Goal: Task Accomplishment & Management: Manage account settings

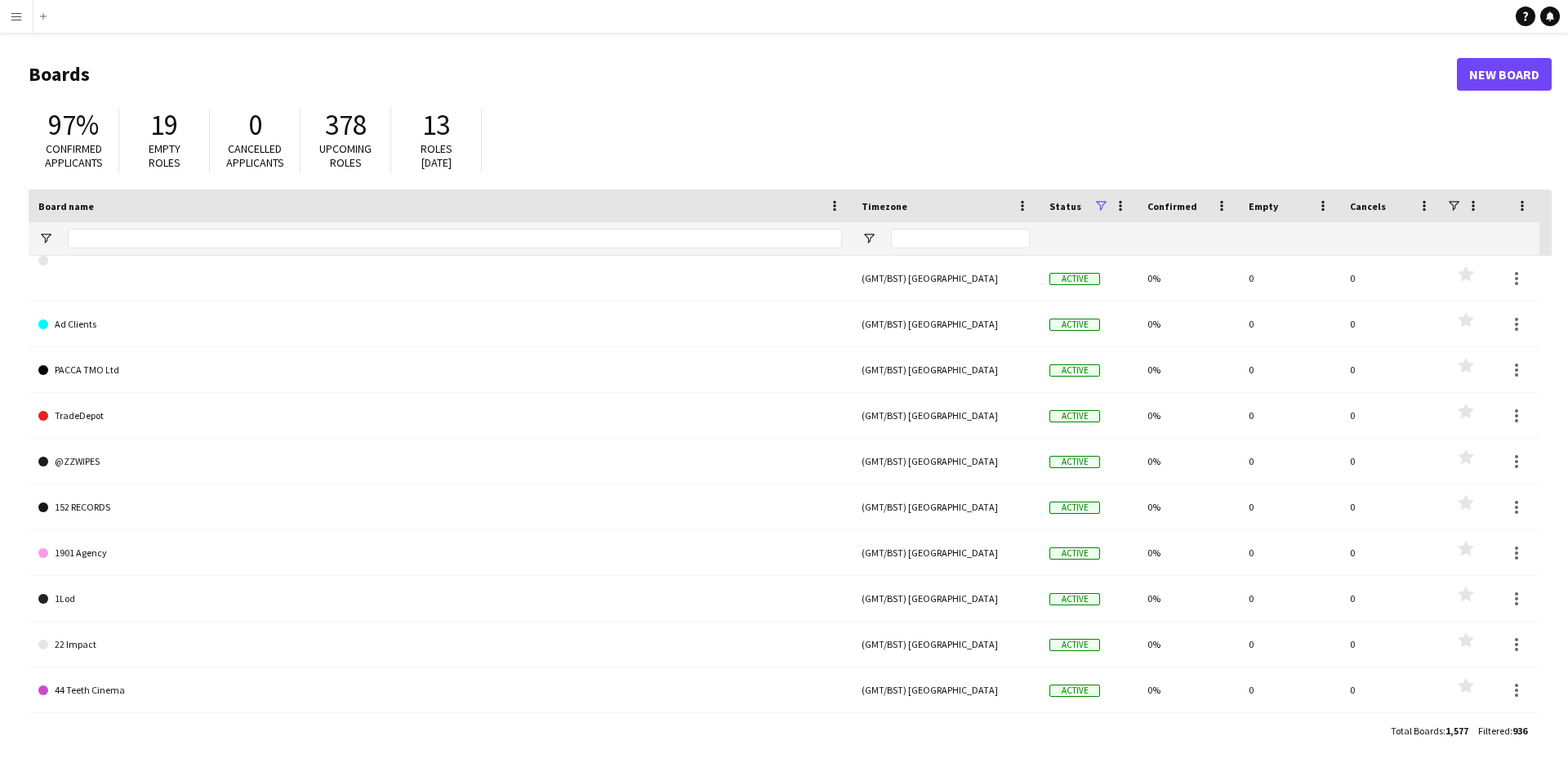
click at [21, 14] on app-icon "Menu" at bounding box center [16, 16] width 13 height 13
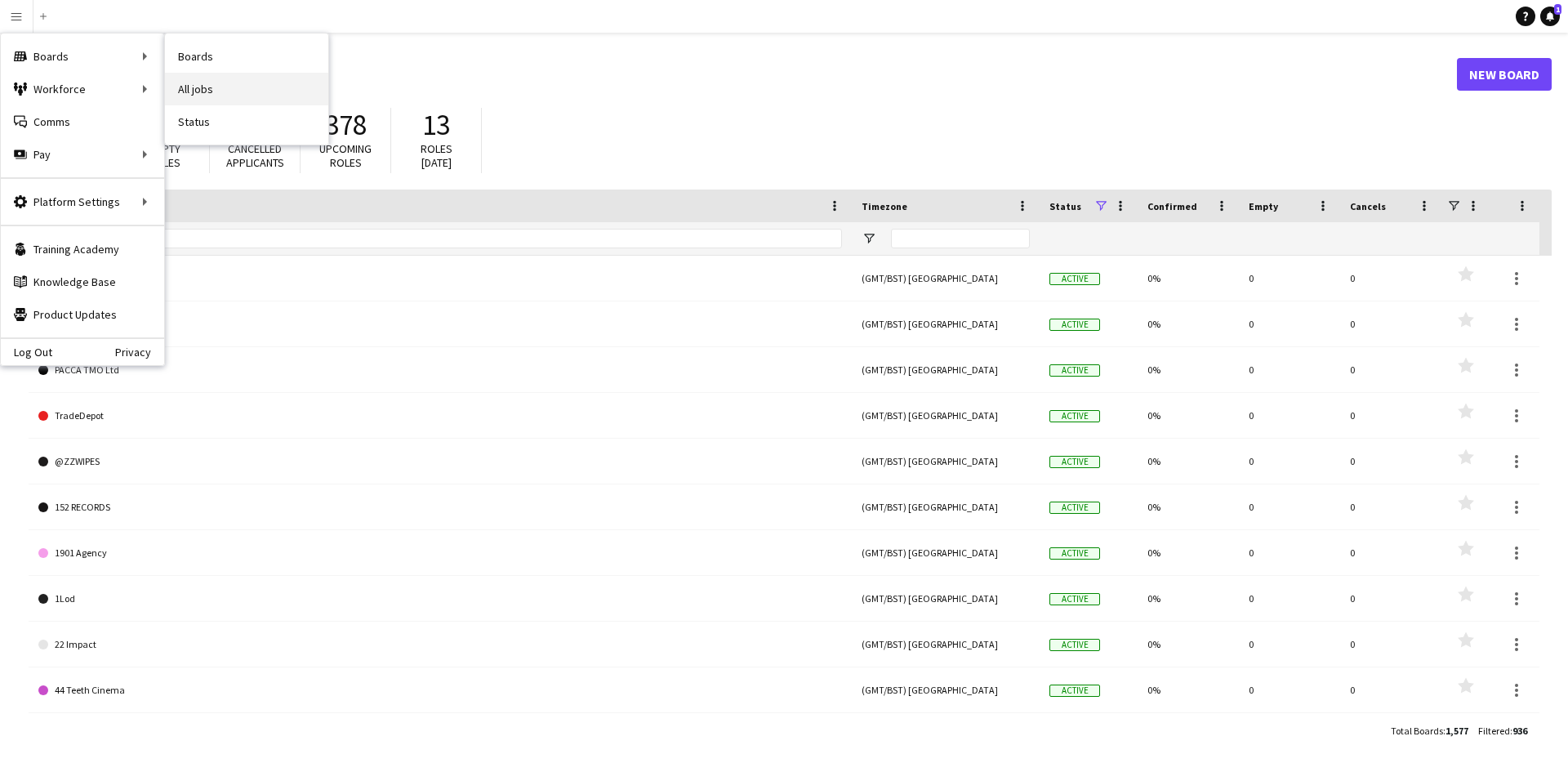
click at [220, 82] on link "All jobs" at bounding box center [247, 88] width 164 height 33
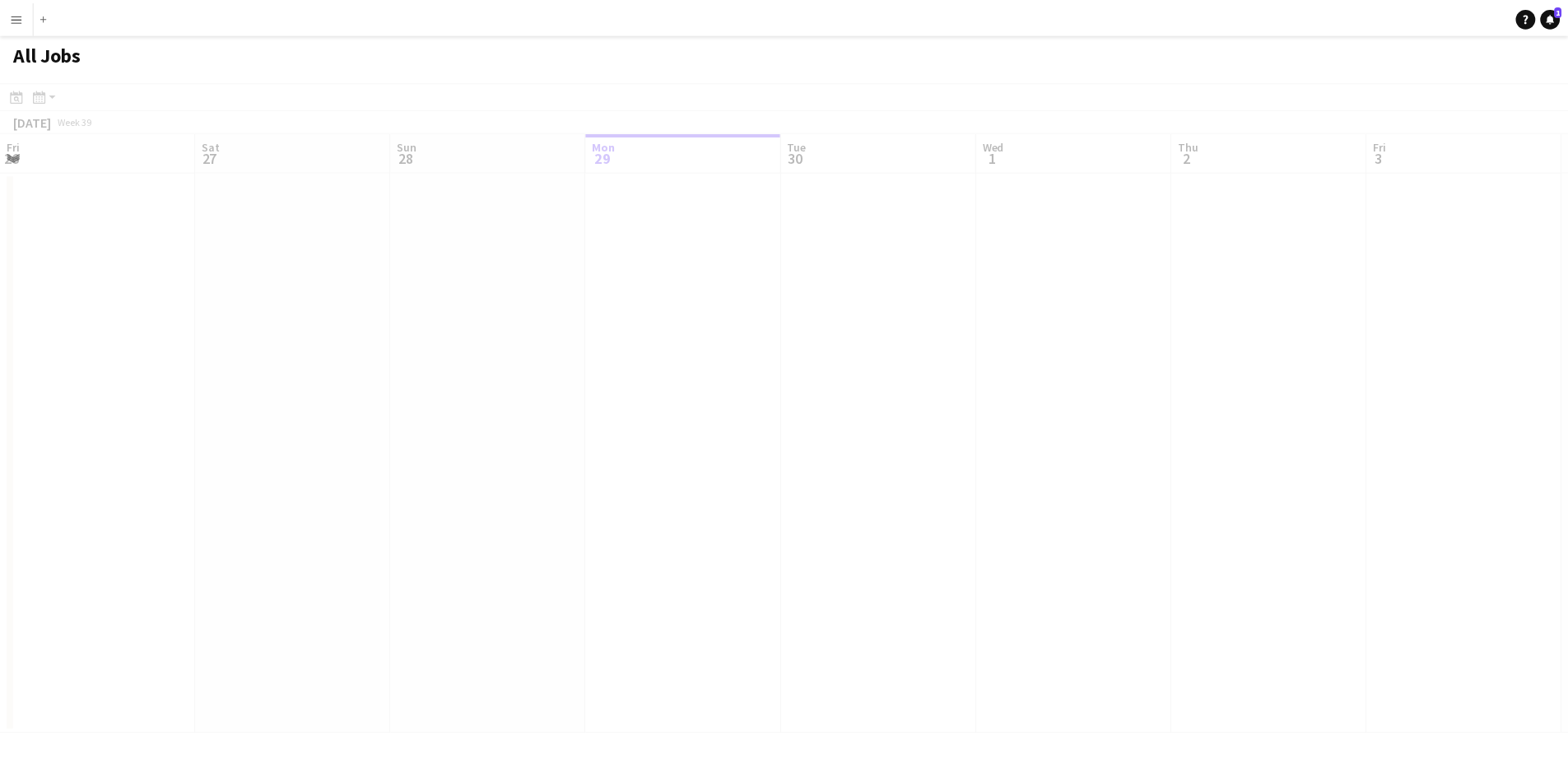
scroll to position [0, 394]
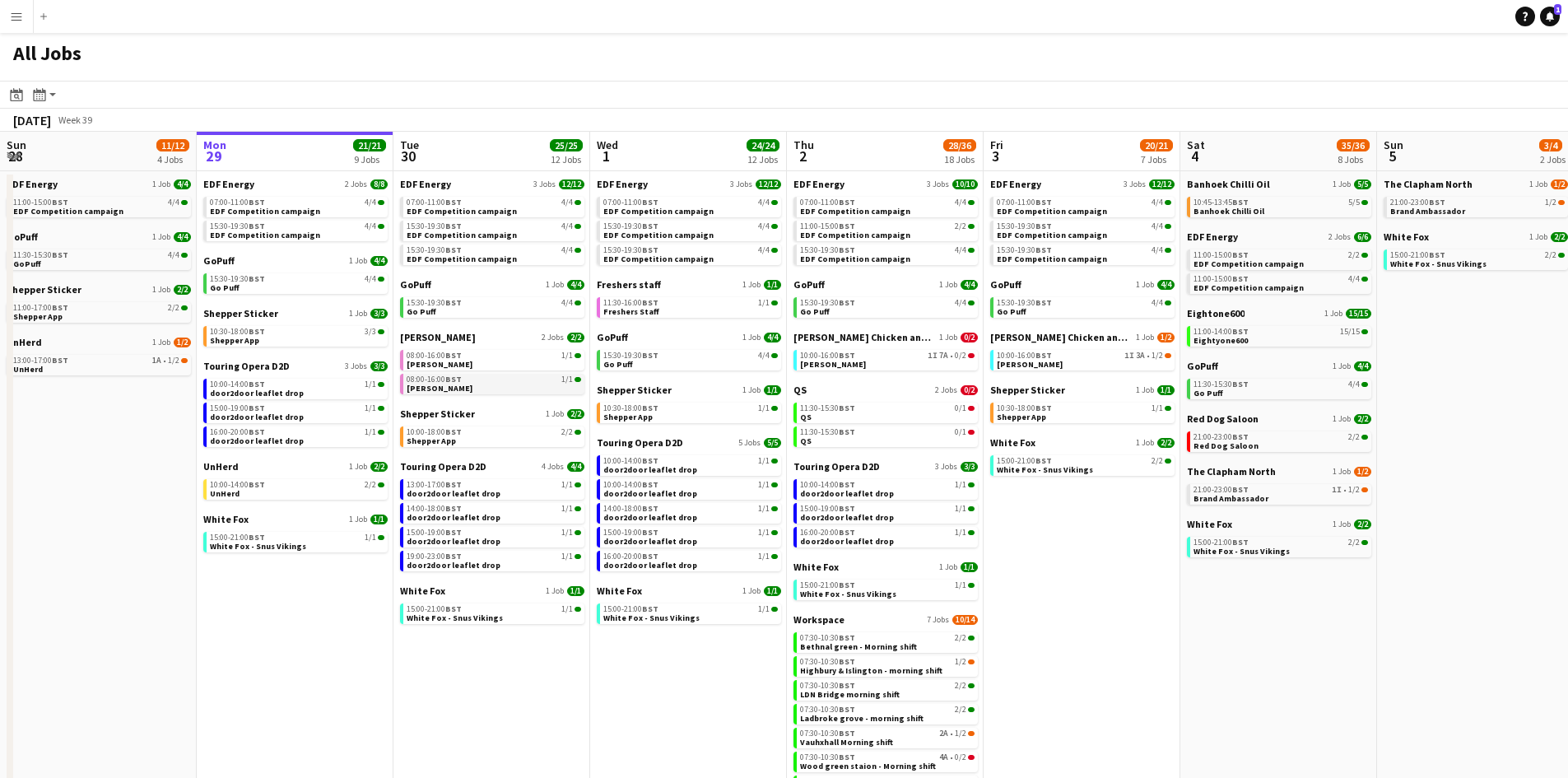
click at [492, 384] on link "08:00-16:00 BST 1/1 Knight Frank" at bounding box center [494, 383] width 175 height 19
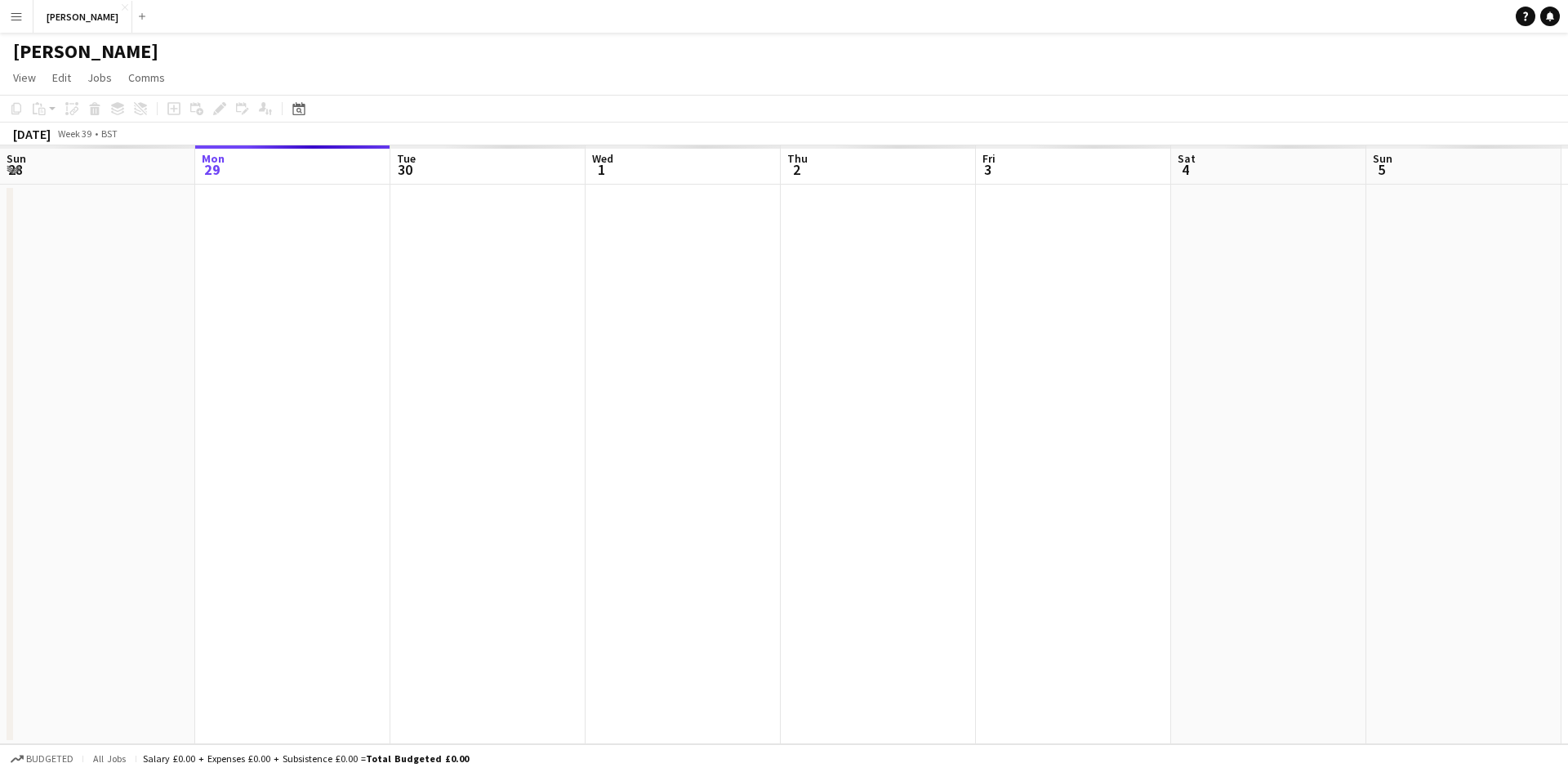
scroll to position [0, 562]
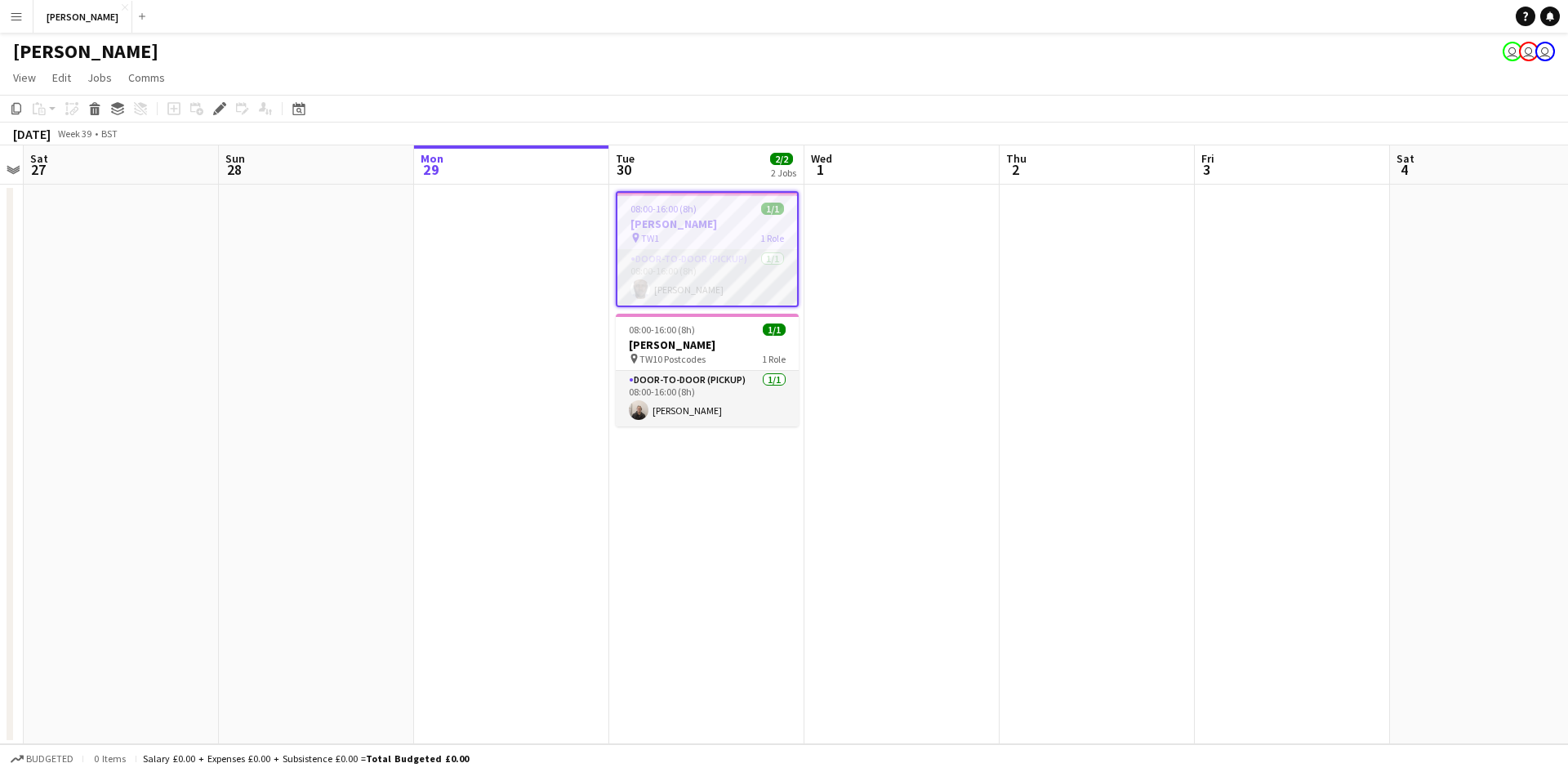
click at [682, 275] on app-card-role "Door-to-Door (Pickup) 1/1 08:00-16:00 (8h) Ibukunoluwa Bolaji" at bounding box center [707, 278] width 180 height 55
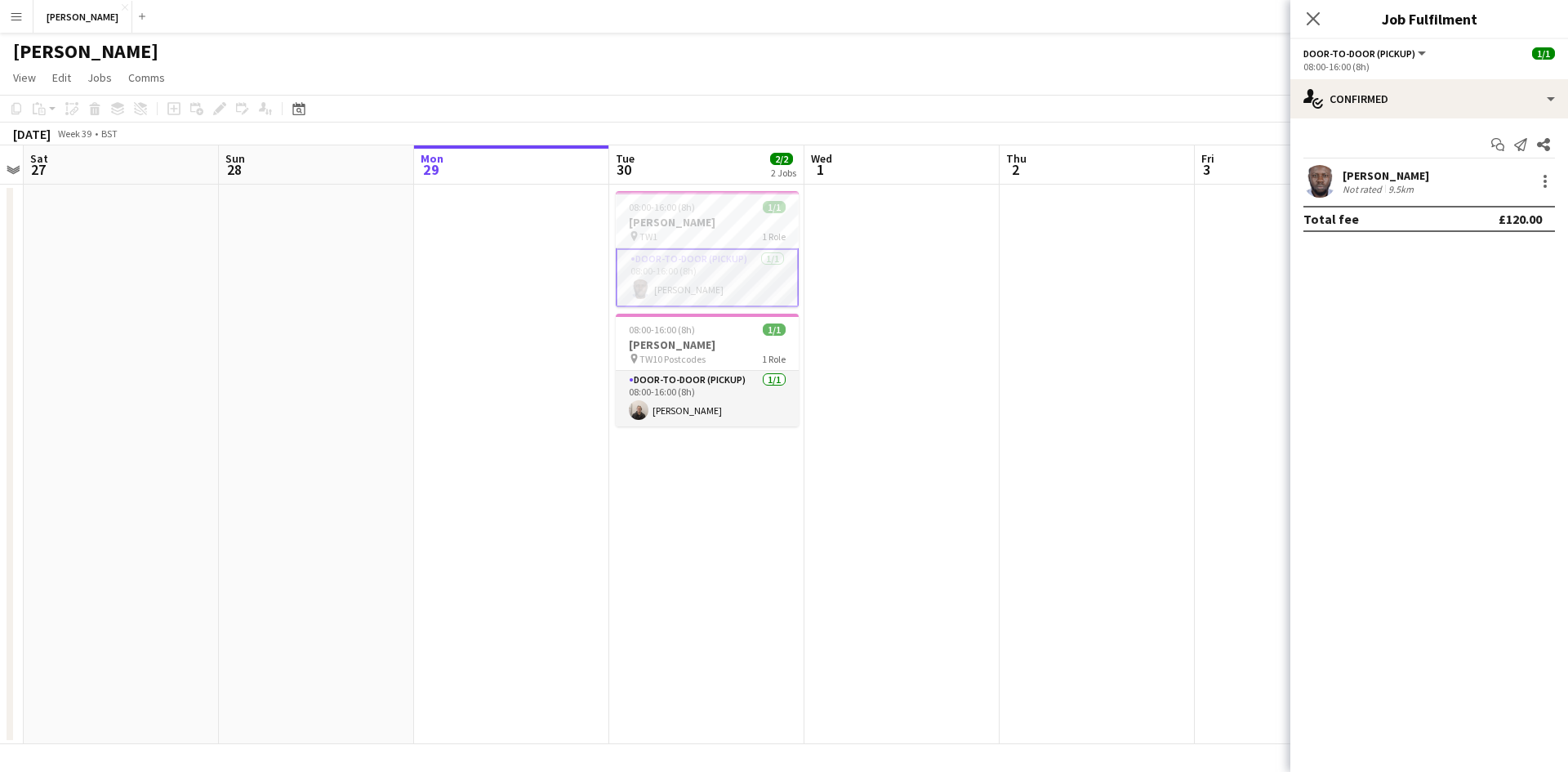
click at [1401, 172] on div "Ibukunoluwa Bolaji" at bounding box center [1386, 175] width 87 height 14
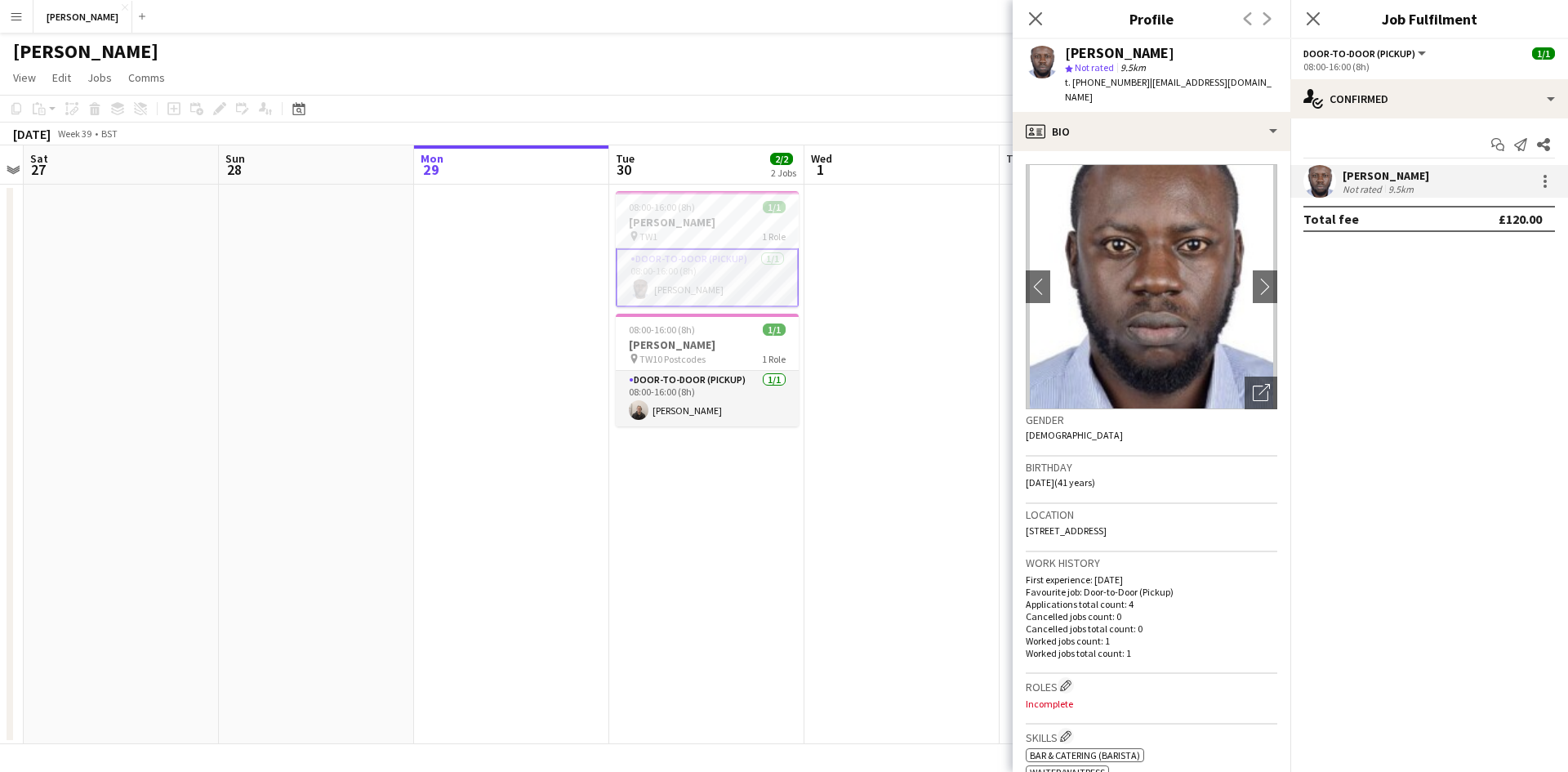
drag, startPoint x: 1067, startPoint y: 535, endPoint x: 1019, endPoint y: 509, distance: 54.6
click at [1019, 509] on app-crew-profile-bio "chevron-left chevron-right Open photos pop-in Gender Male Birthday 29-08-1984 (…" at bounding box center [1151, 461] width 278 height 621
copy span "Hook Road, 432, Hook Road, Chessington,, Chessington, KT9 1NA"
click at [921, 424] on app-date-cell at bounding box center [901, 465] width 195 height 559
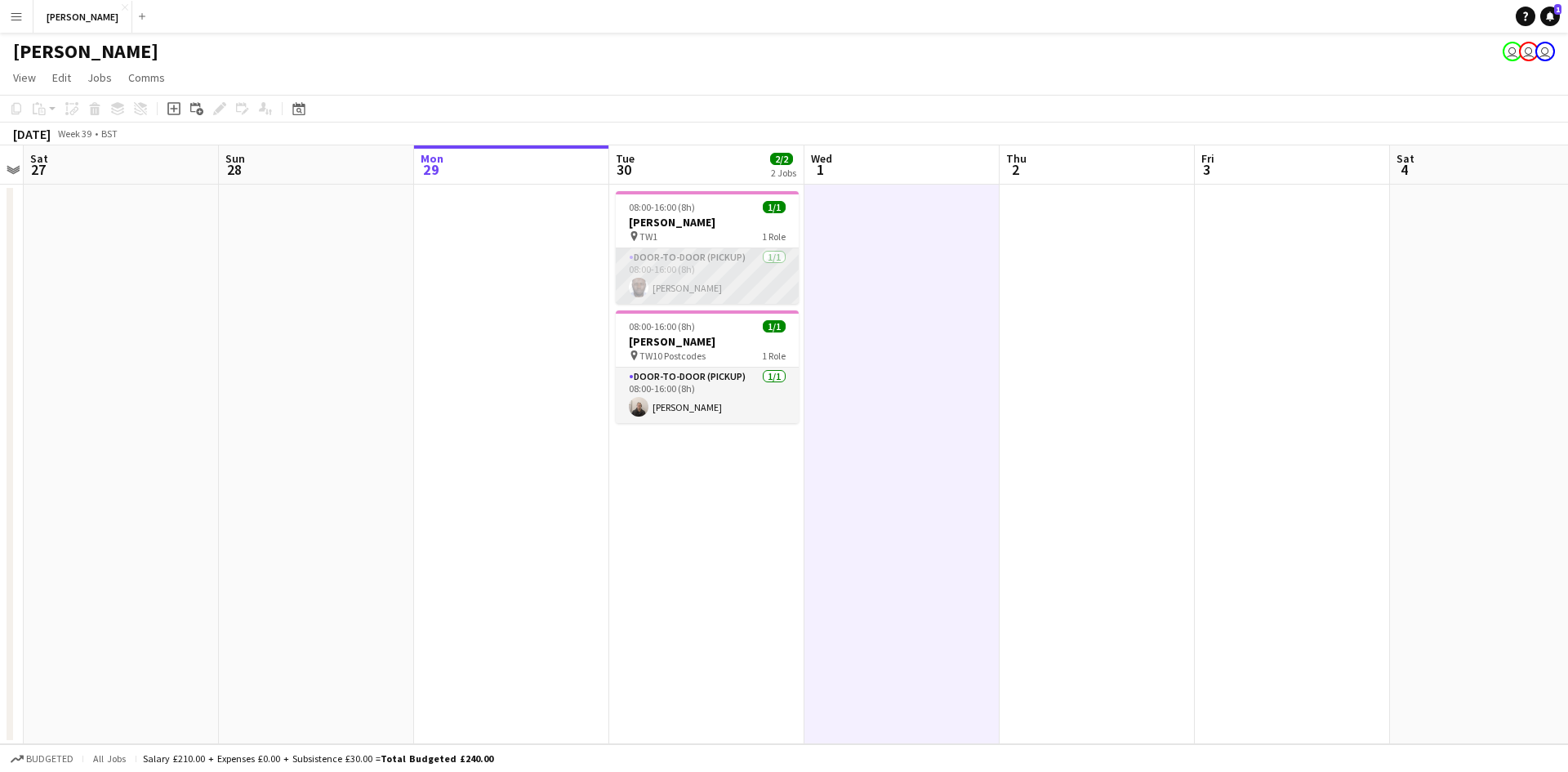
click at [652, 268] on app-card-role "Door-to-Door (Pickup) 1/1 08:00-16:00 (8h) Ibukunoluwa Bolaji" at bounding box center [707, 276] width 183 height 55
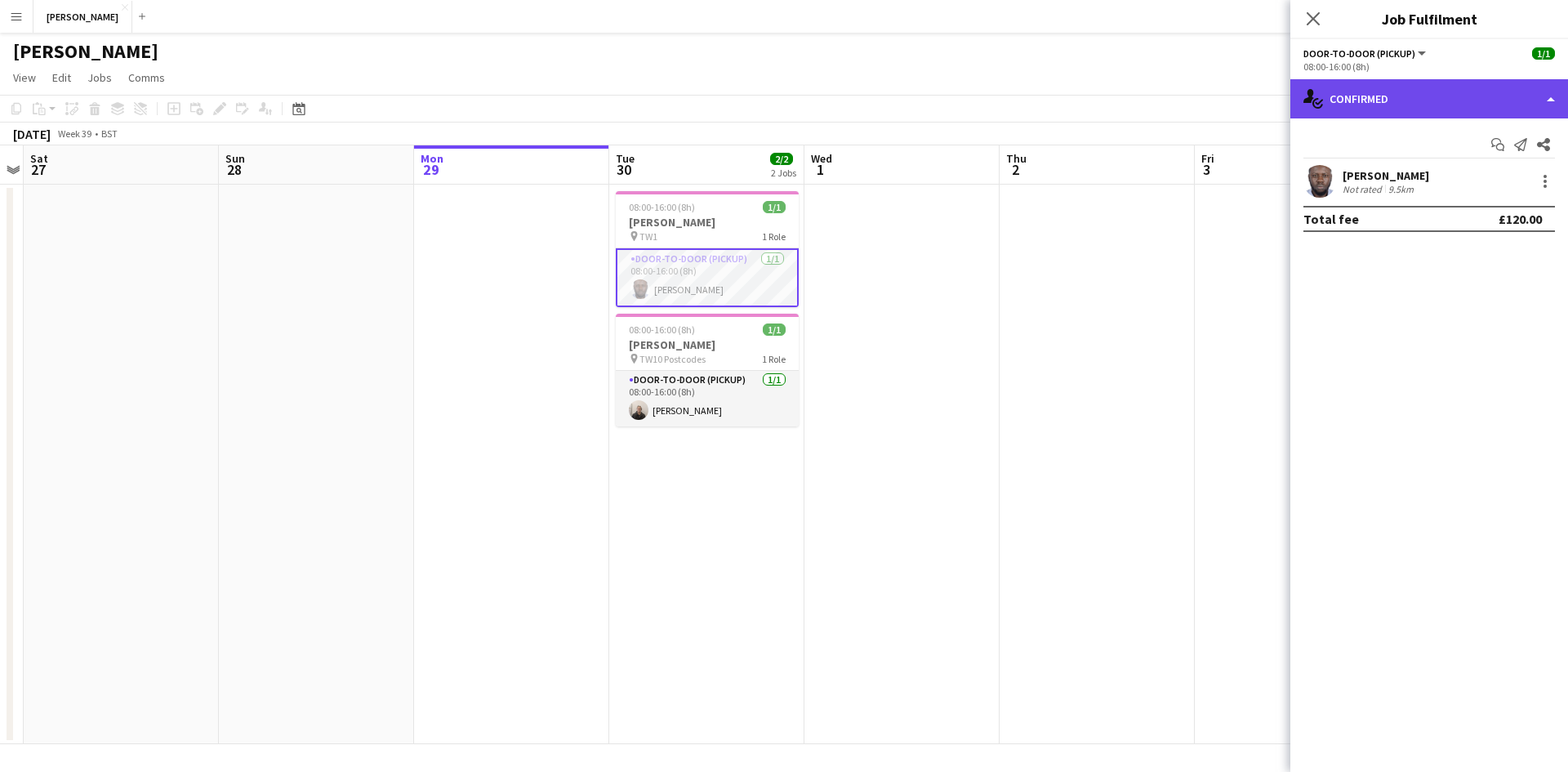
click at [1357, 105] on div "single-neutral-actions-check-2 Confirmed" at bounding box center [1429, 99] width 278 height 39
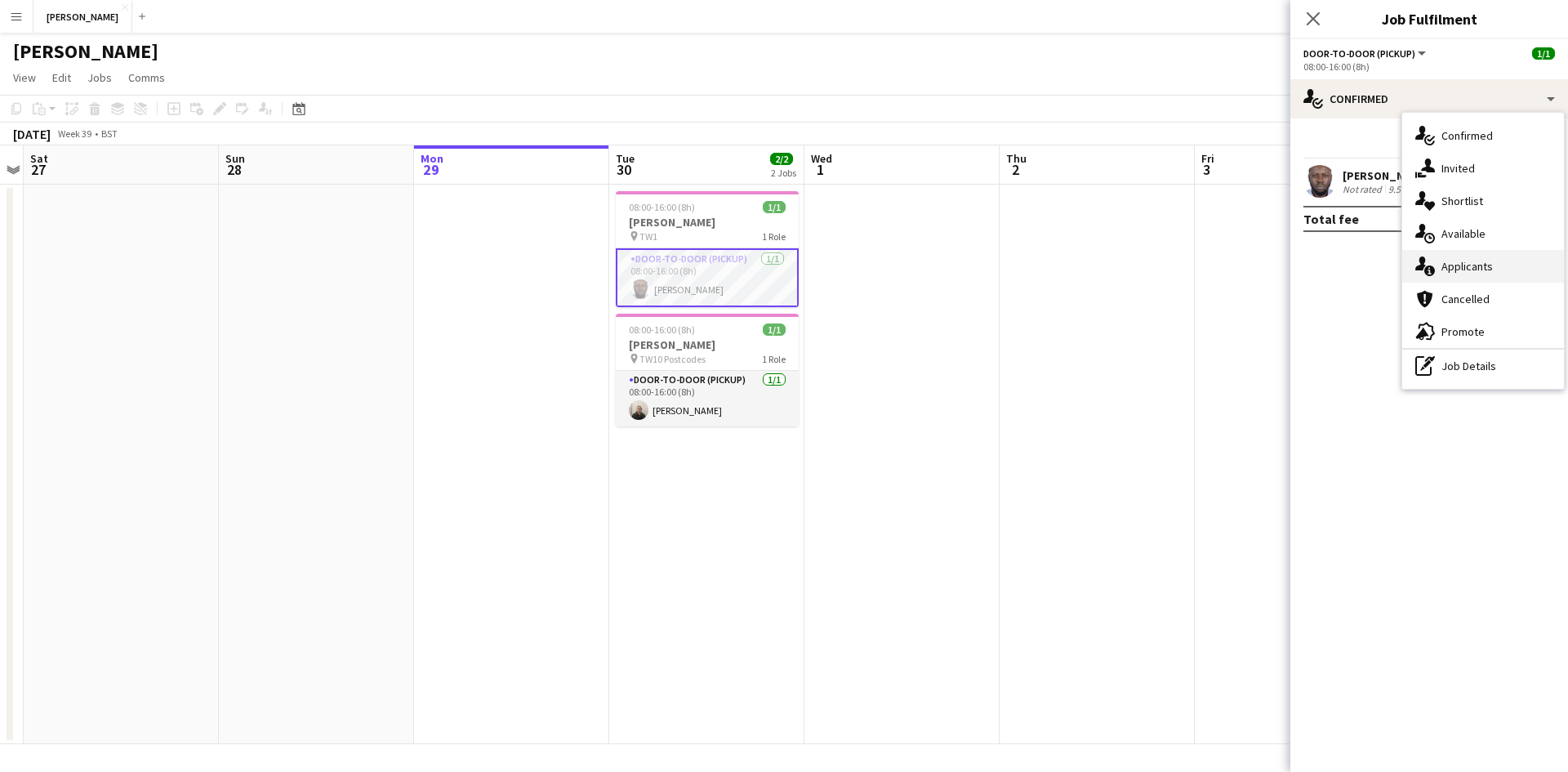
click at [1472, 273] on span "Applicants" at bounding box center [1467, 266] width 52 height 14
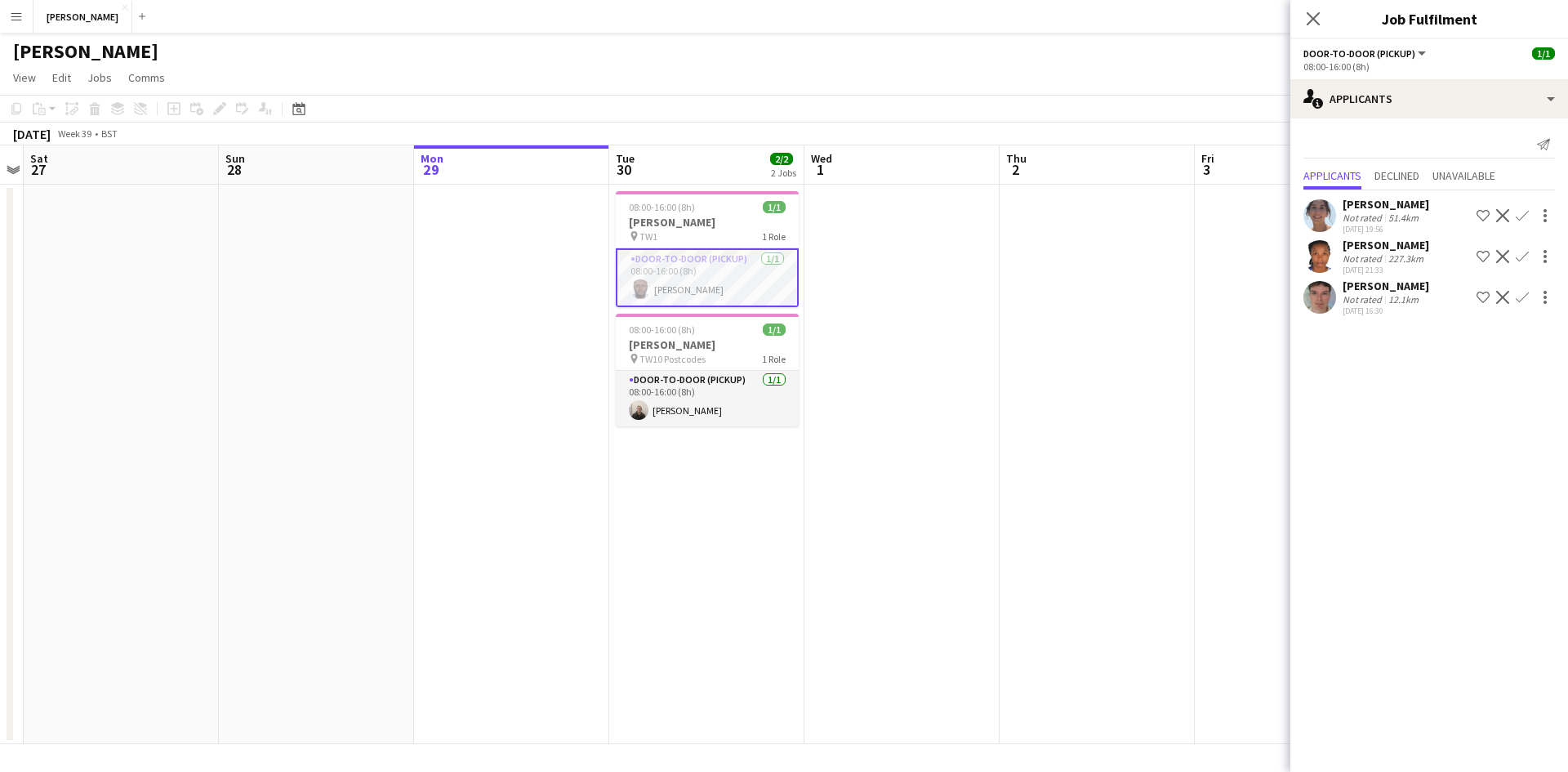
click at [1374, 208] on div "Emer Wood" at bounding box center [1386, 204] width 87 height 14
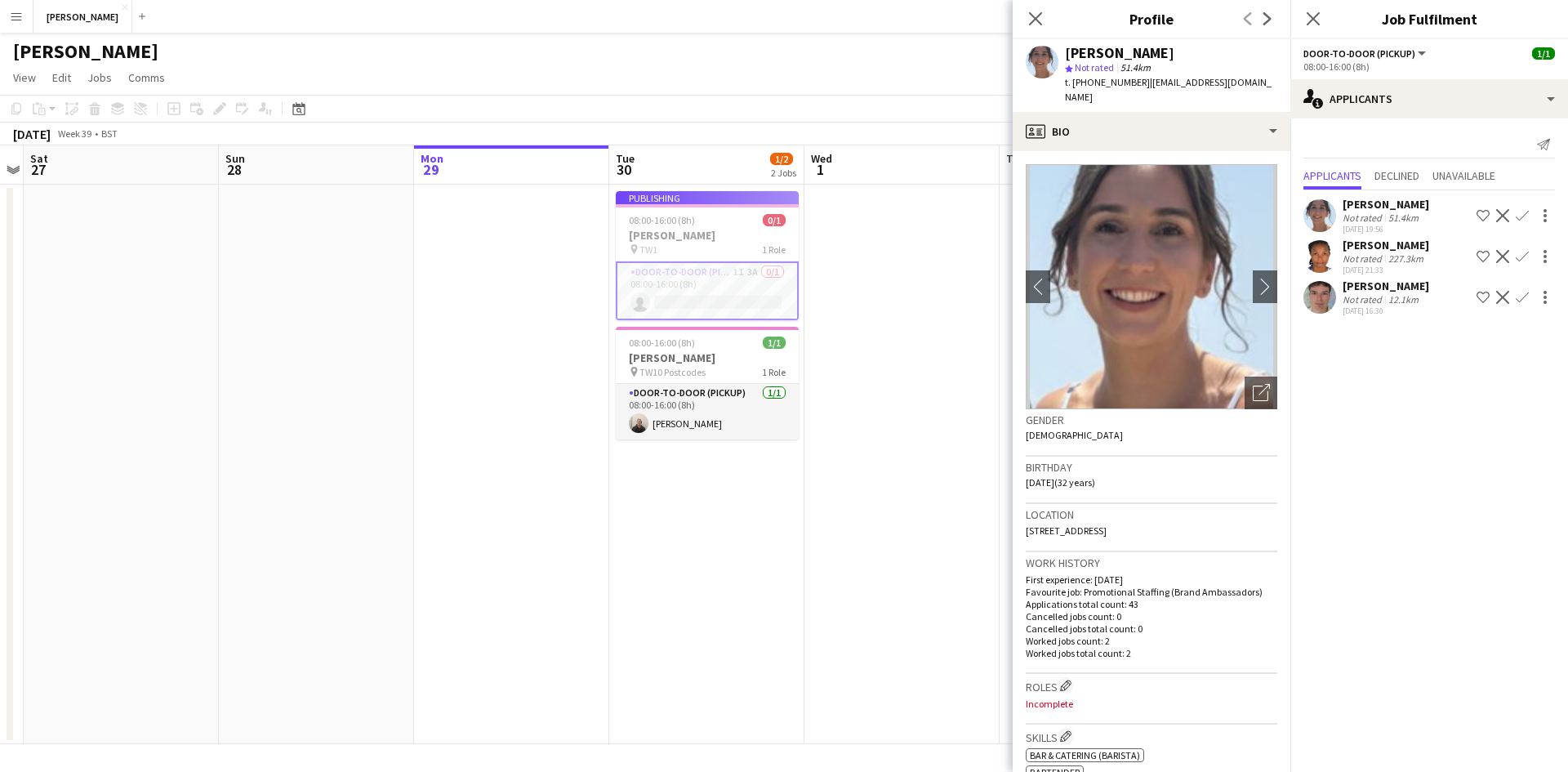
click at [1379, 203] on div "Emer Wood" at bounding box center [1386, 204] width 87 height 14
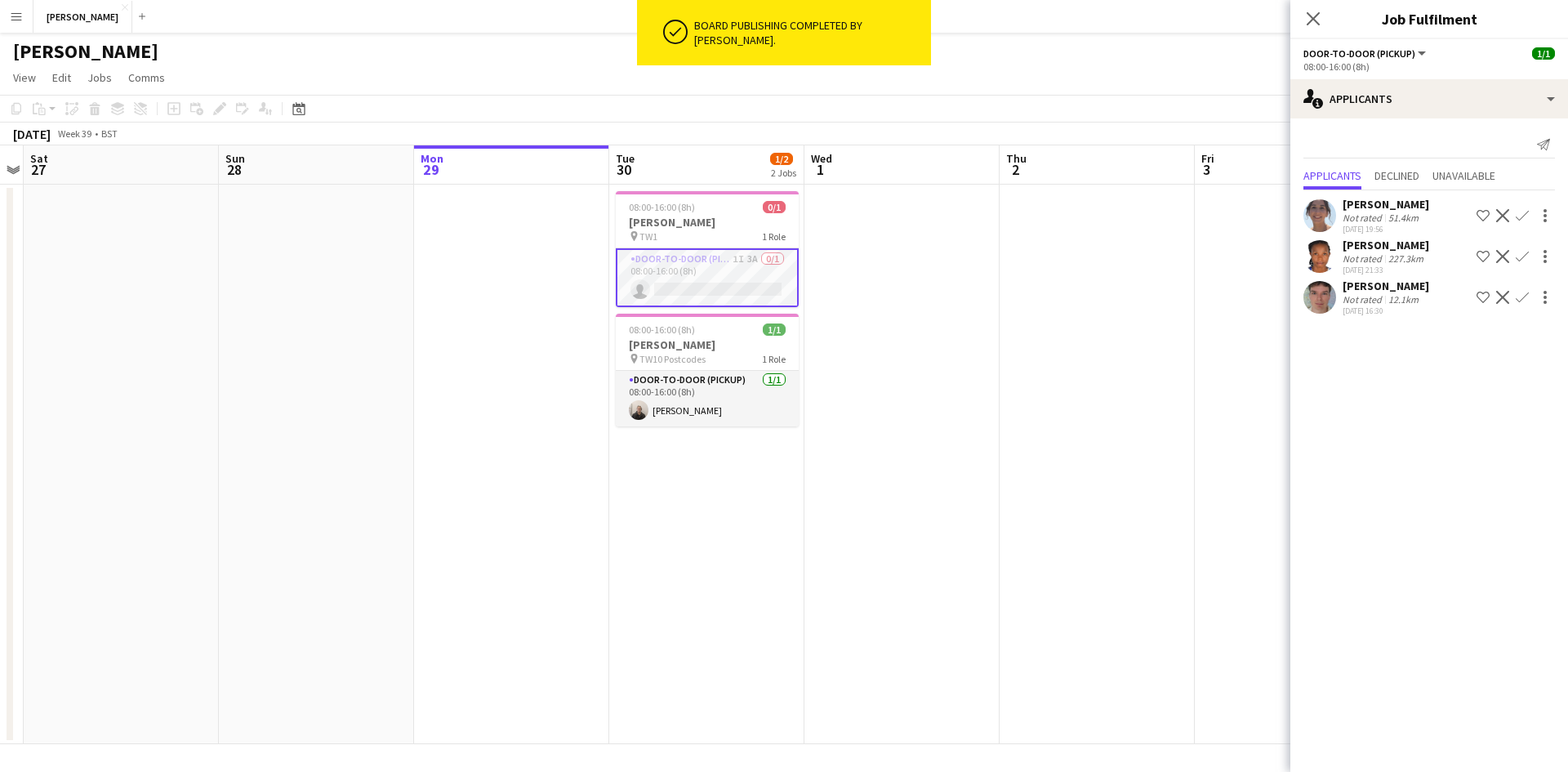
click at [1379, 203] on div "Emer Wood" at bounding box center [1386, 204] width 87 height 14
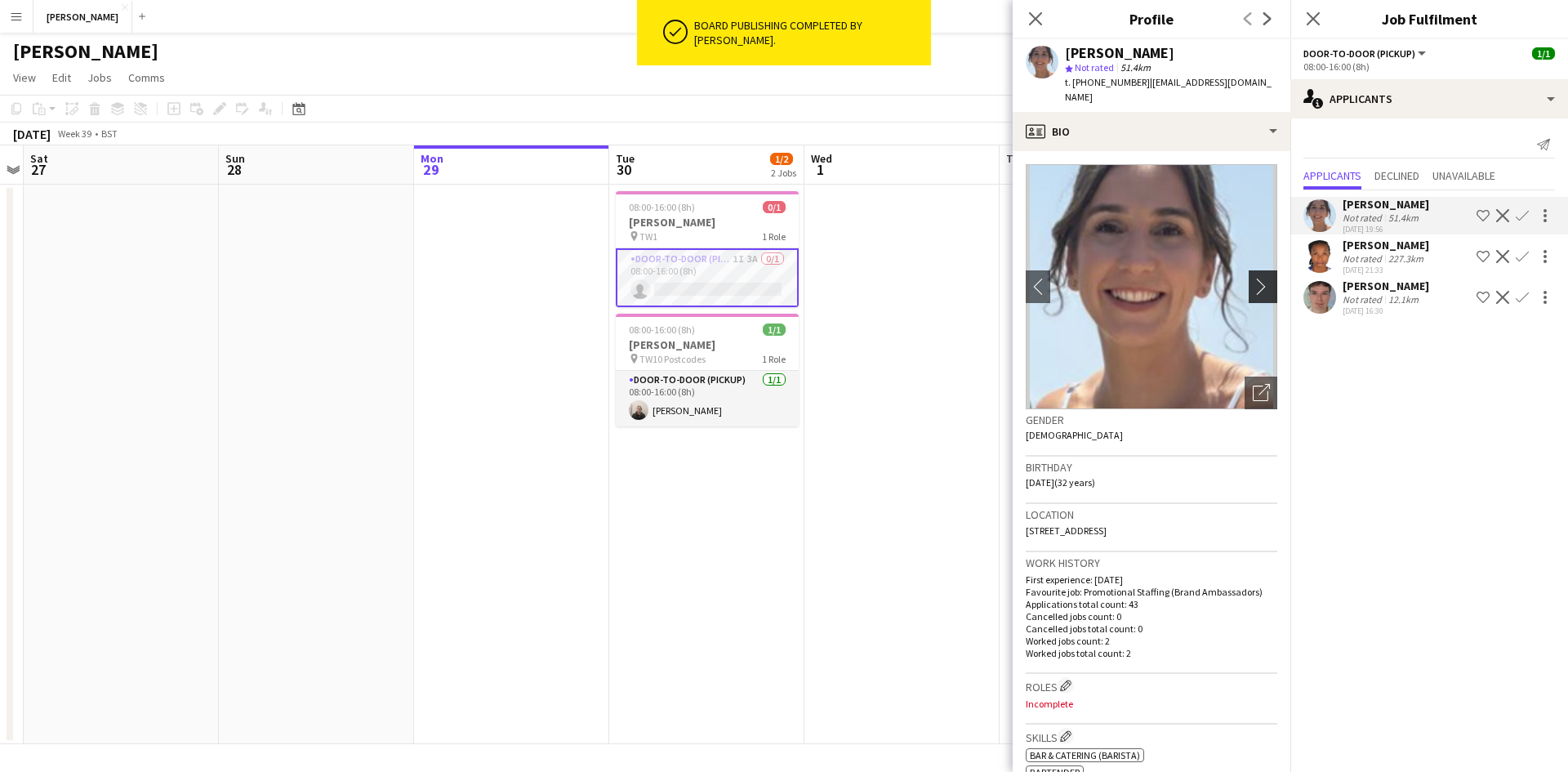
click at [1253, 278] on app-icon "chevron-right" at bounding box center [1265, 286] width 25 height 17
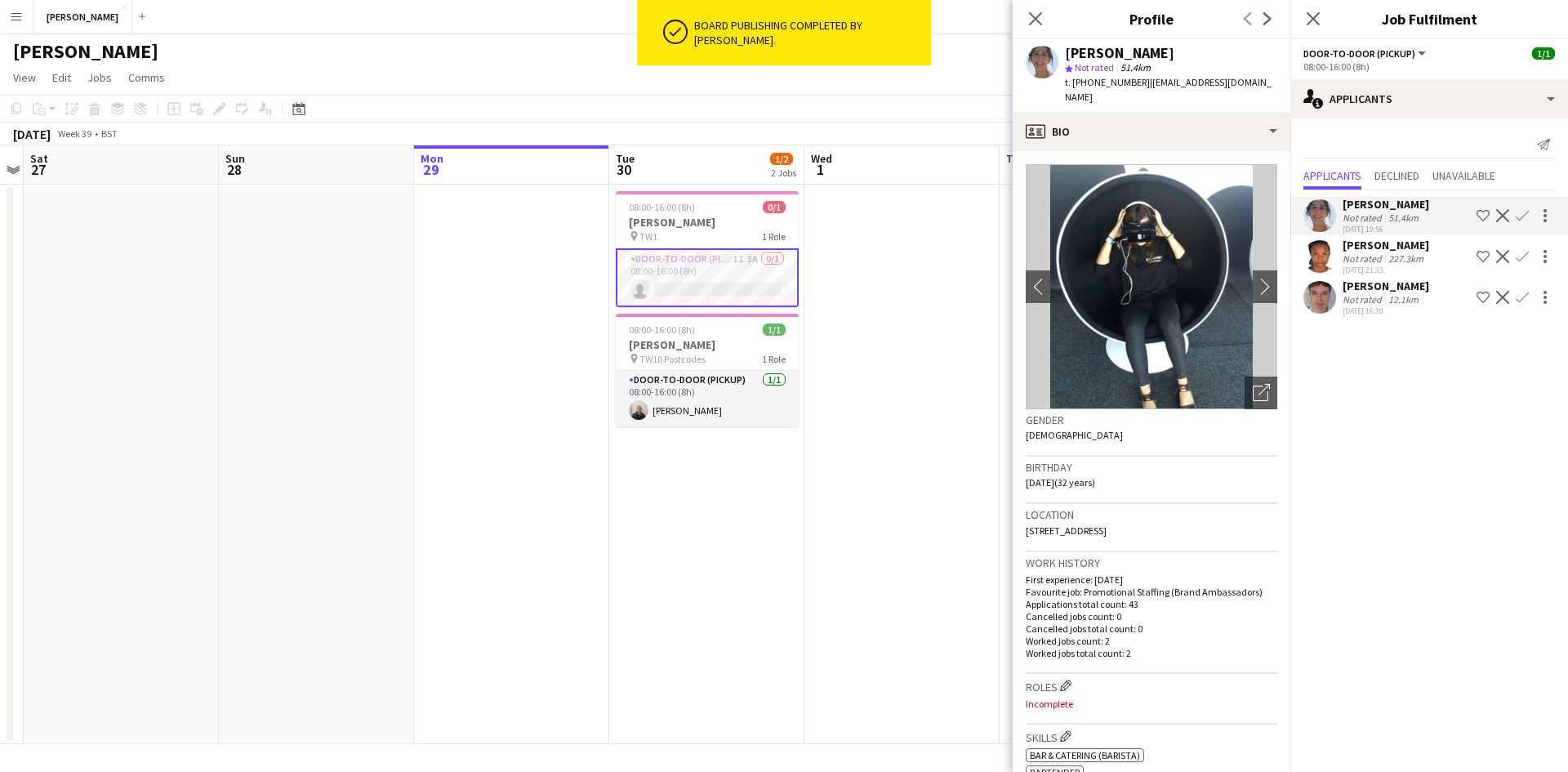
click at [1383, 296] on div "Not rated" at bounding box center [1364, 299] width 43 height 13
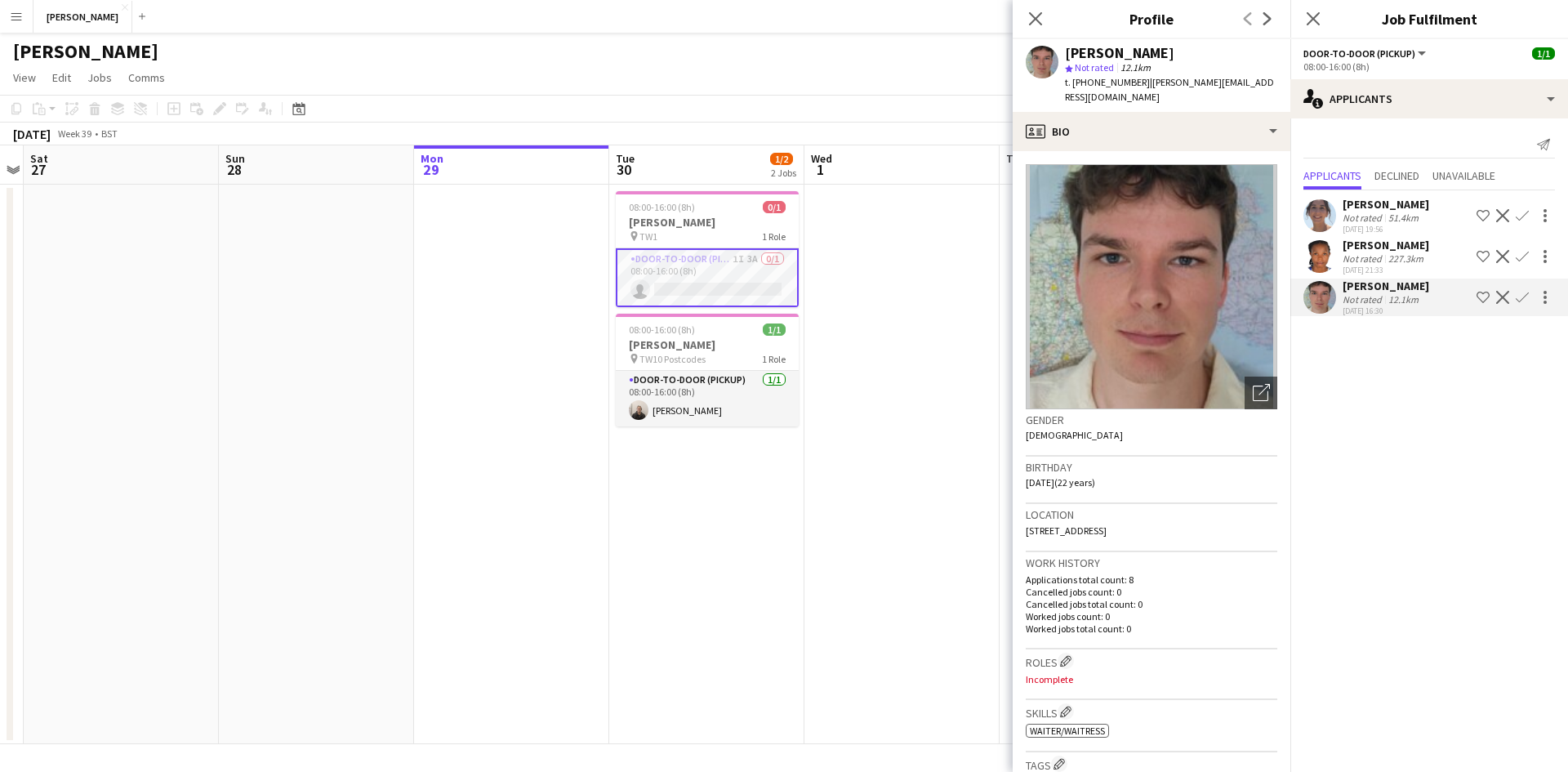
click at [1362, 260] on div "Not rated" at bounding box center [1364, 258] width 43 height 13
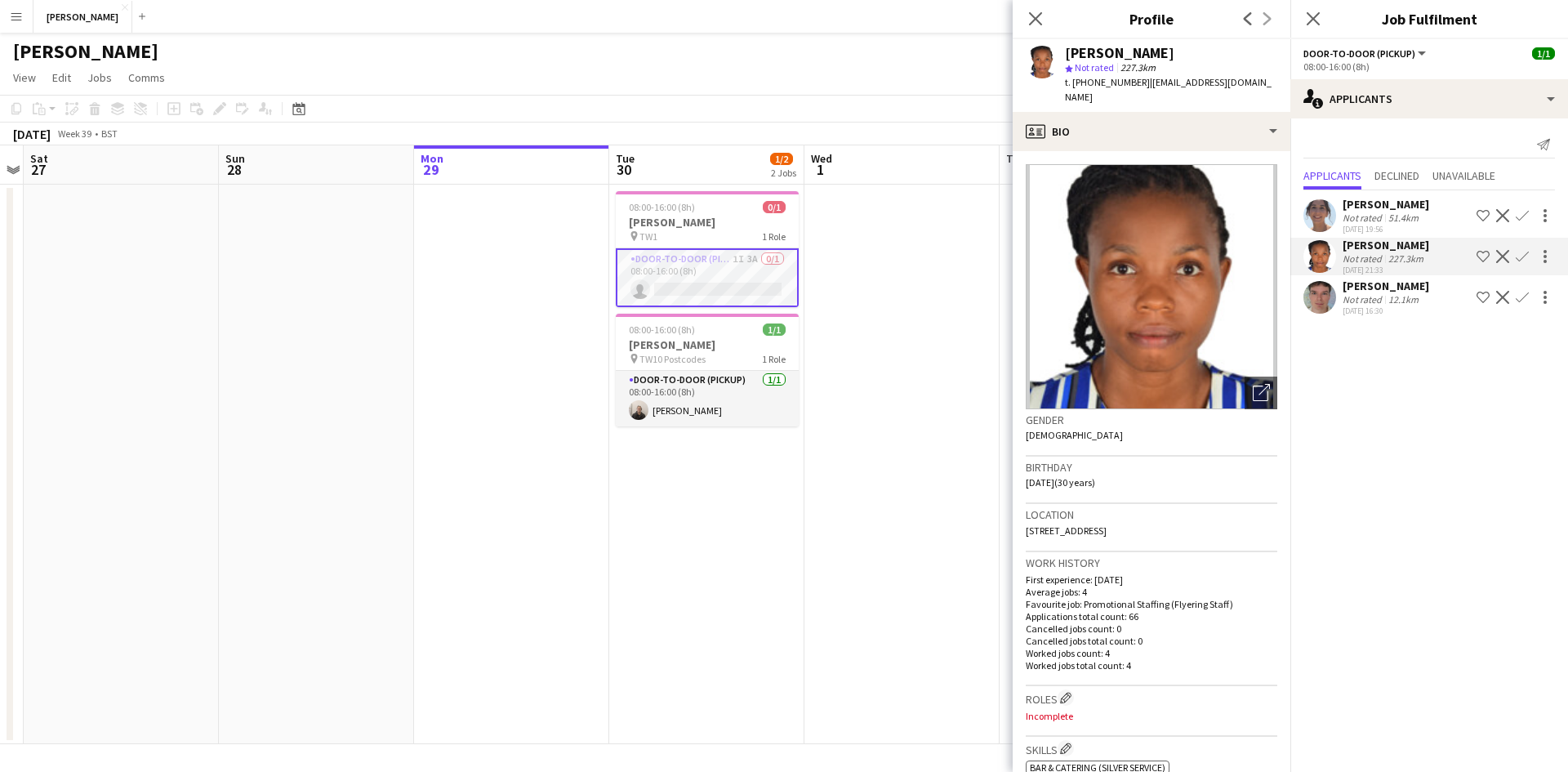
click at [1367, 295] on div "Not rated" at bounding box center [1364, 299] width 43 height 13
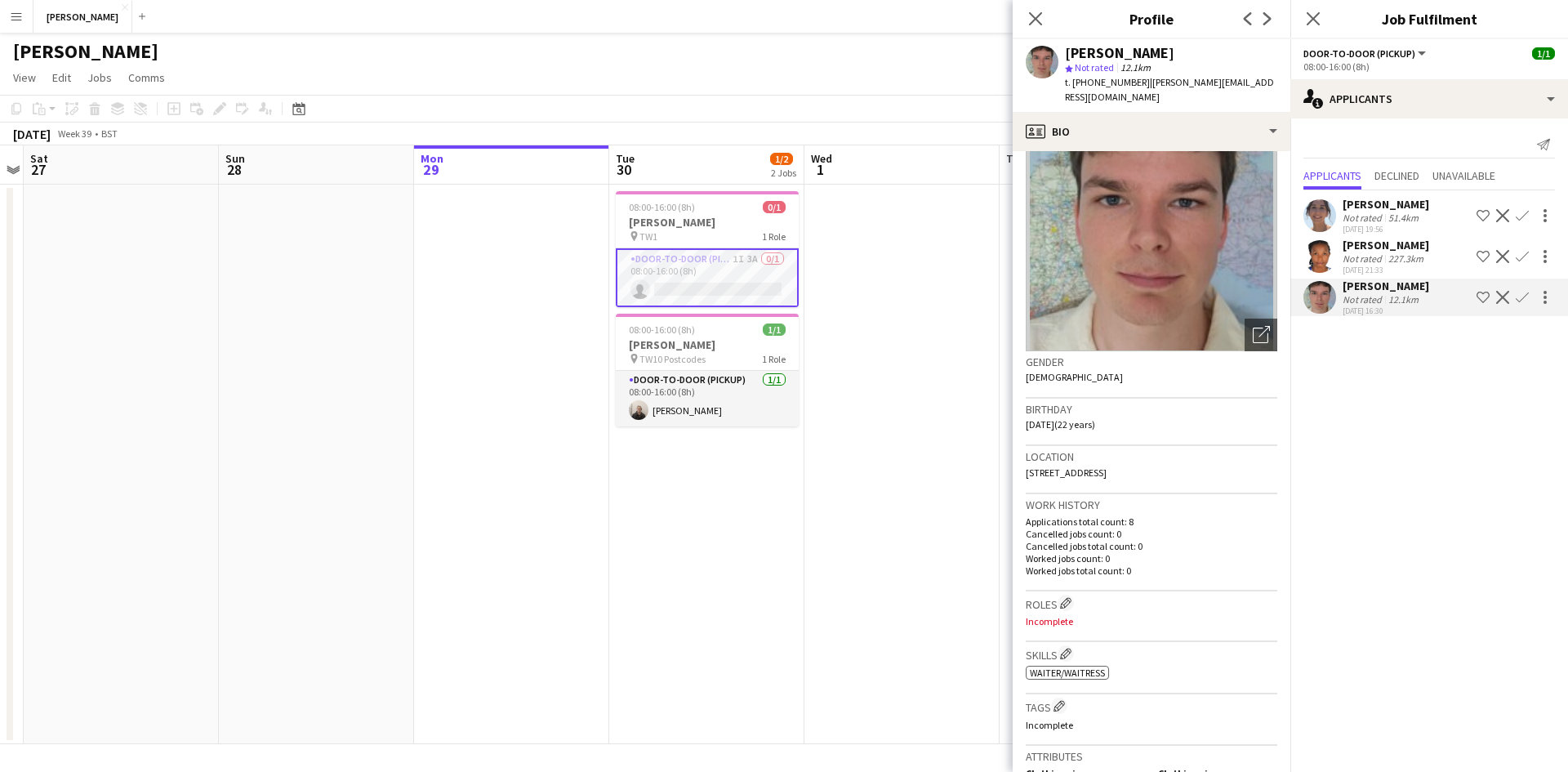
scroll to position [0, 0]
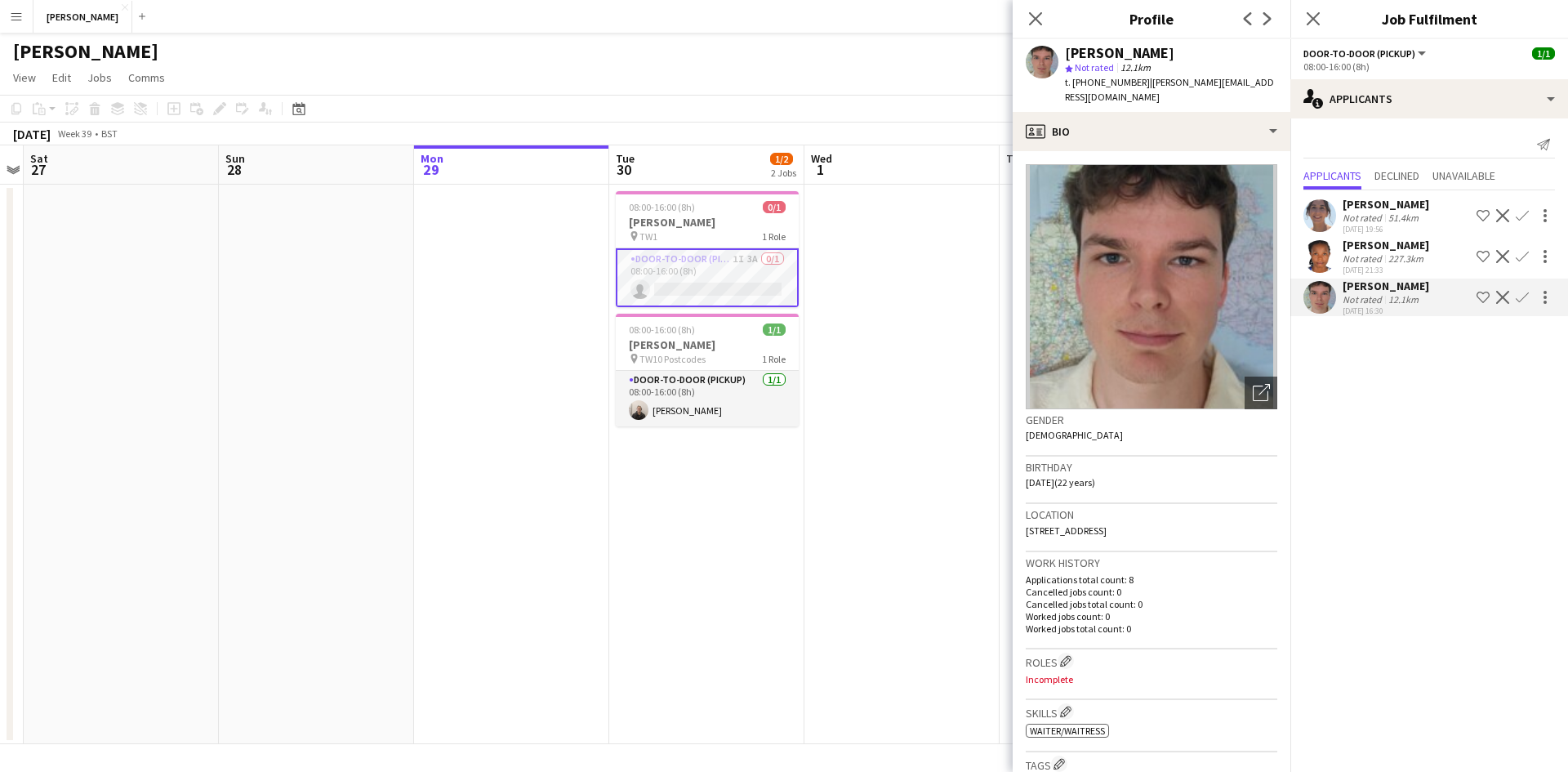
click at [1400, 206] on div "Emer Wood" at bounding box center [1386, 204] width 87 height 14
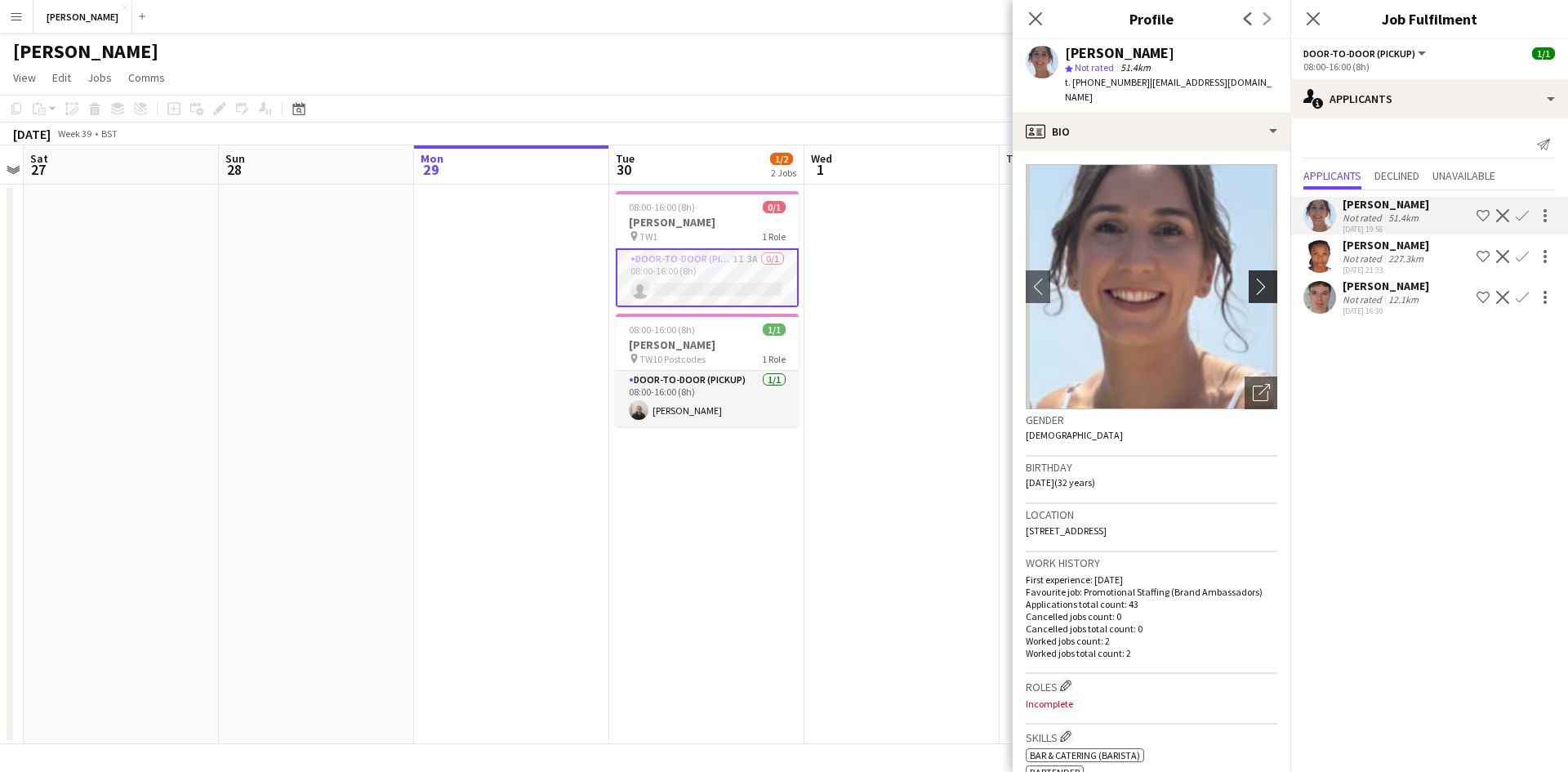
click at [1253, 278] on app-icon "chevron-right" at bounding box center [1265, 286] width 25 height 17
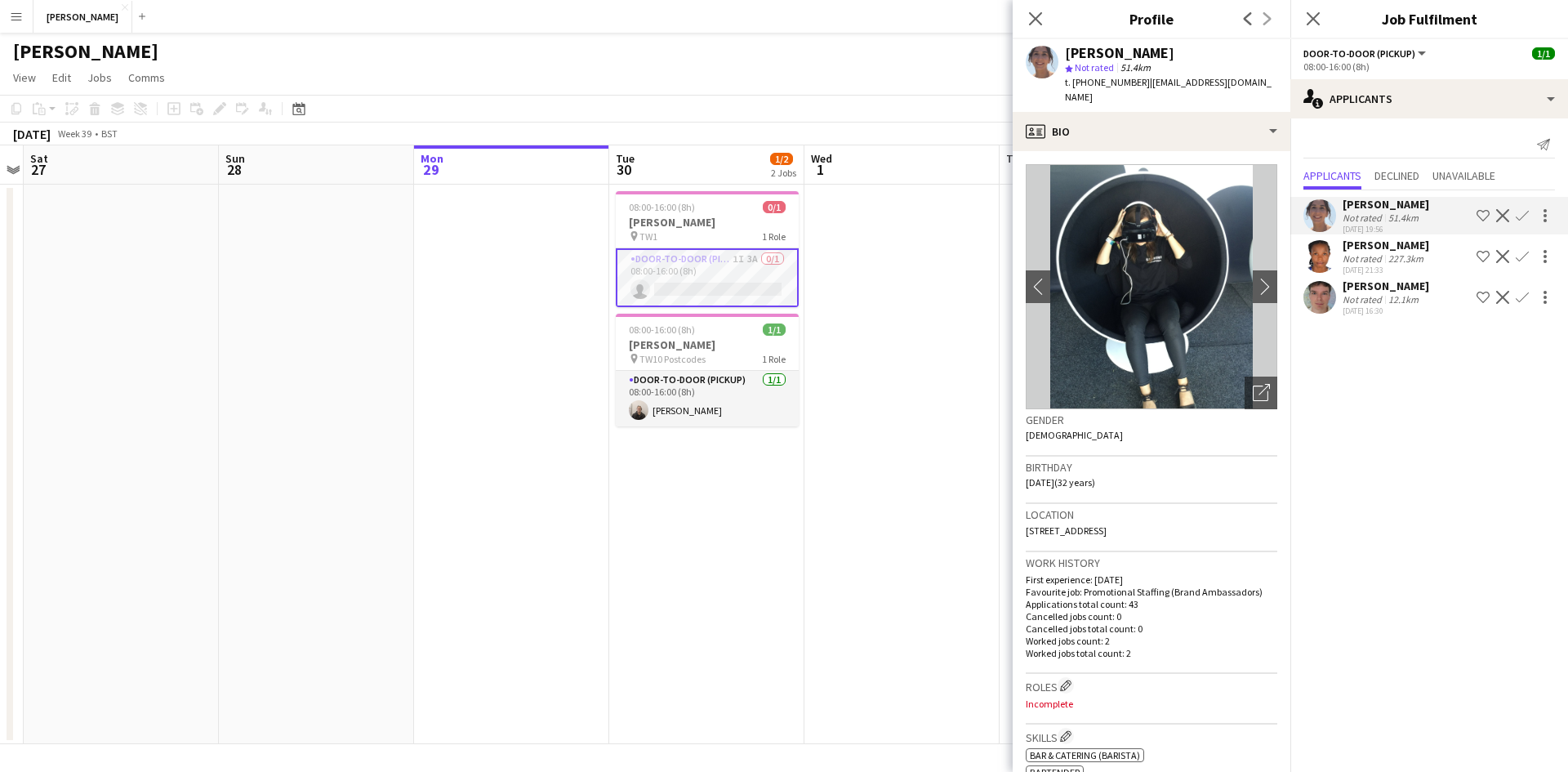
click at [13, 14] on app-icon "Menu" at bounding box center [16, 16] width 13 height 13
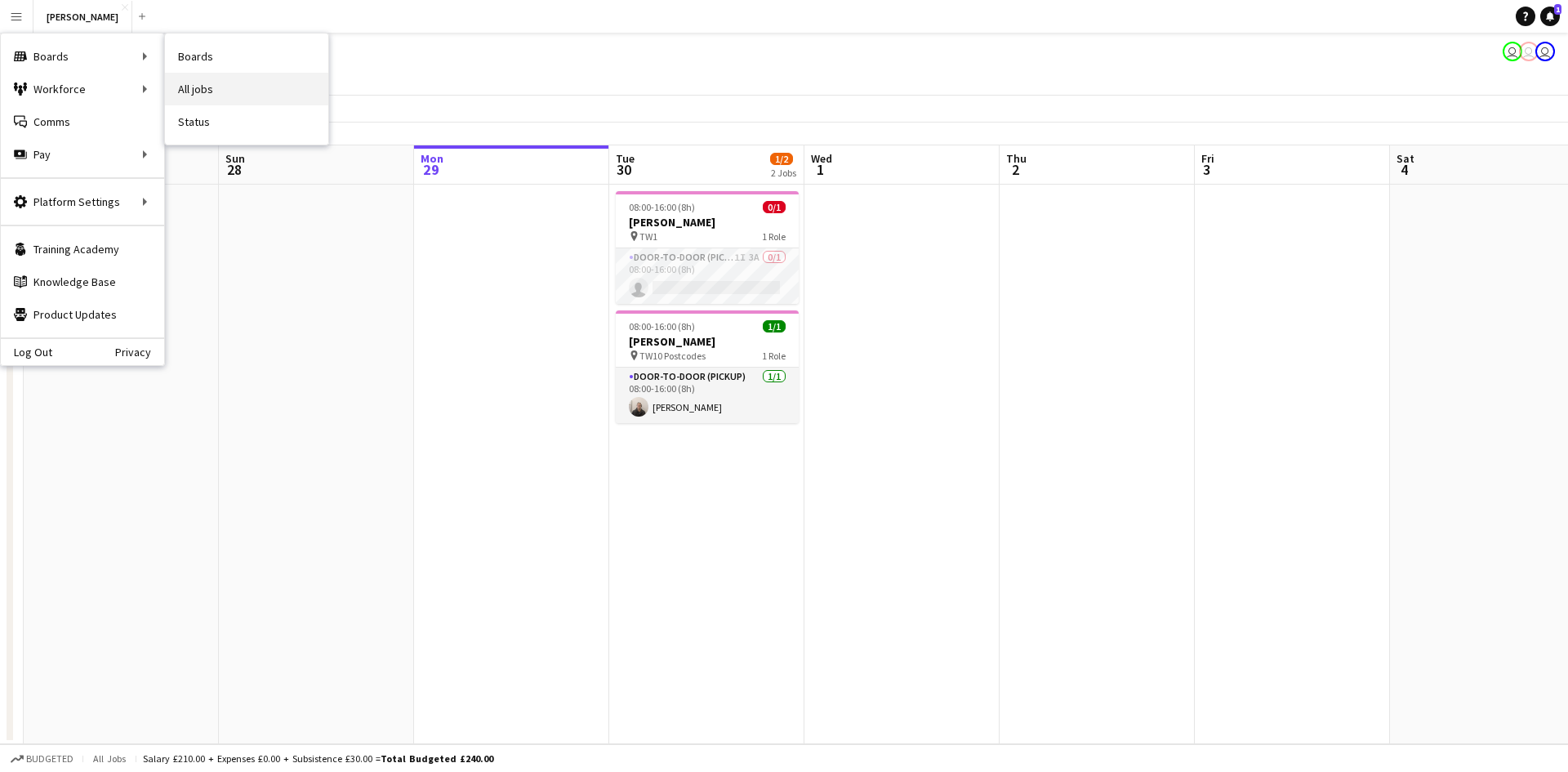
click at [223, 89] on link "All jobs" at bounding box center [247, 88] width 164 height 33
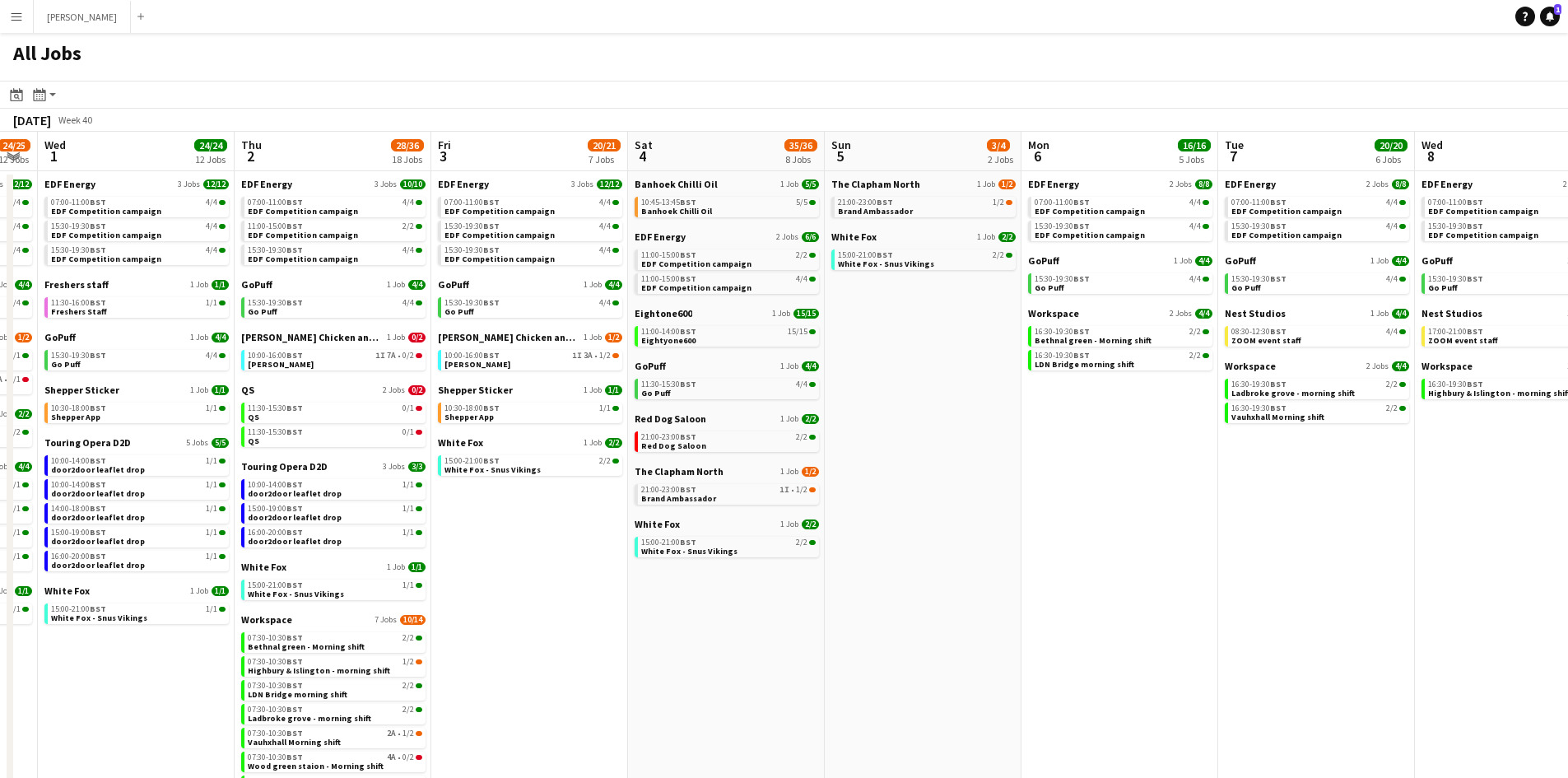
scroll to position [0, 555]
drag, startPoint x: 1394, startPoint y: 499, endPoint x: 892, endPoint y: 494, distance: 502.0
click at [892, 494] on app-calendar-viewport "Sun 28 11/12 4 Jobs Mon 29 21/21 9 Jobs Tue 30 24/25 12 Jobs Wed 1 24/24 12 Job…" at bounding box center [784, 482] width 1568 height 701
click at [761, 339] on link "11:00-14:00 BST 15/15 Eightyone600" at bounding box center [726, 335] width 175 height 19
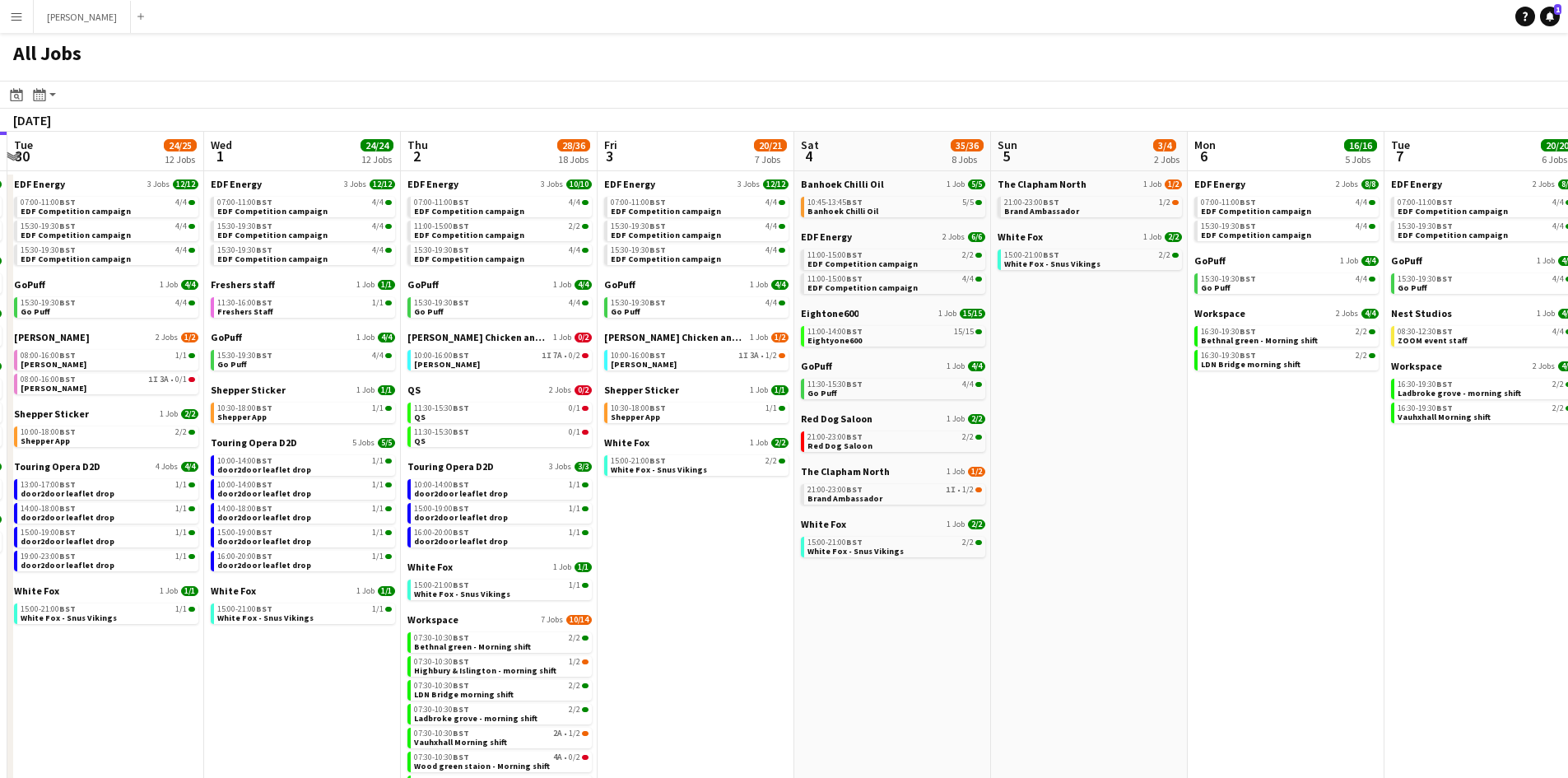
scroll to position [0, 392]
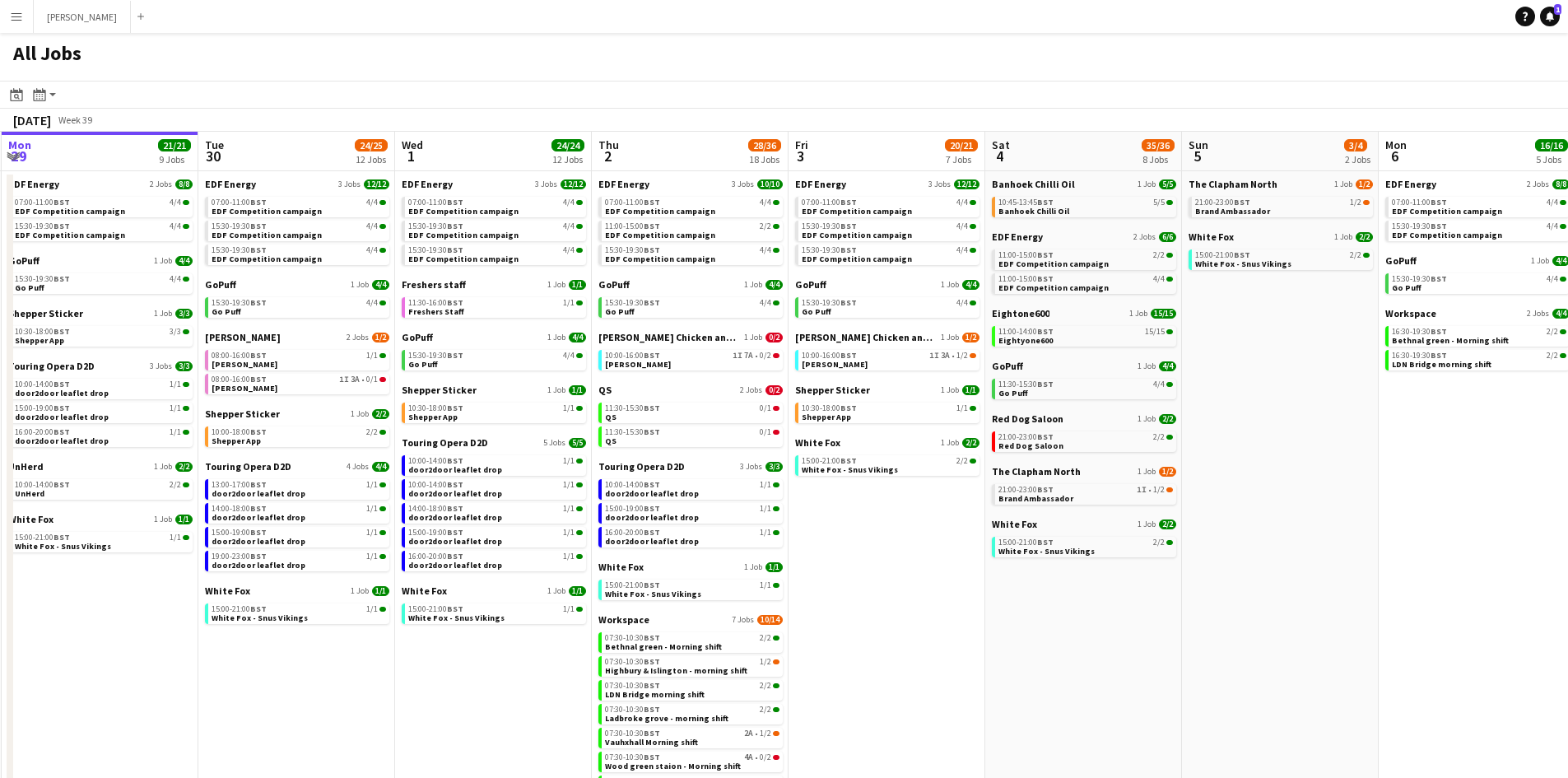
drag, startPoint x: 540, startPoint y: 570, endPoint x: 900, endPoint y: 572, distance: 360.0
click at [900, 572] on app-calendar-viewport "Sat 27 25/29 9 Jobs Sun 28 11/12 4 Jobs Mon 29 21/21 9 Jobs Tue 30 24/25 12 Job…" at bounding box center [784, 482] width 1568 height 701
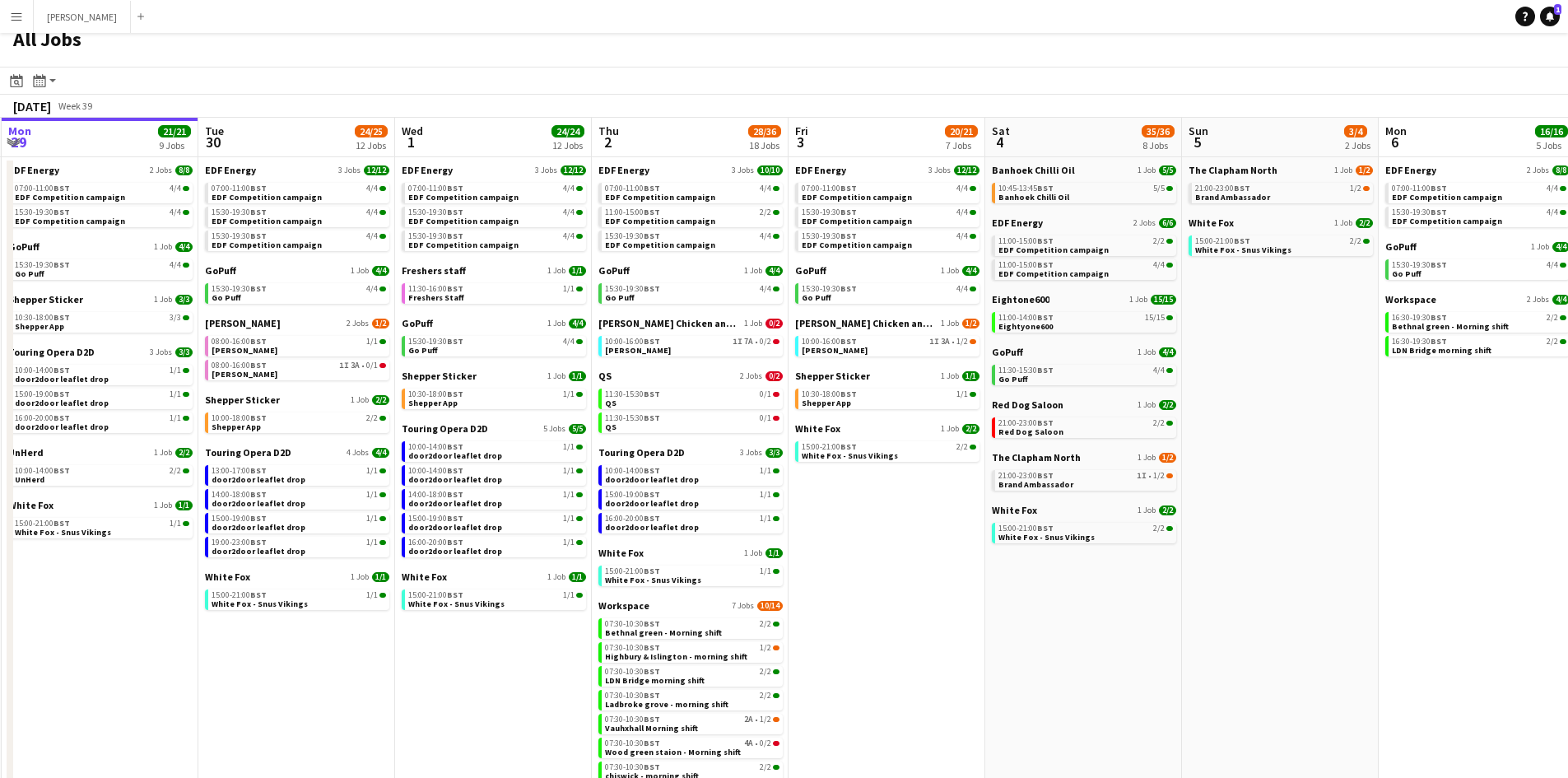
scroll to position [0, 0]
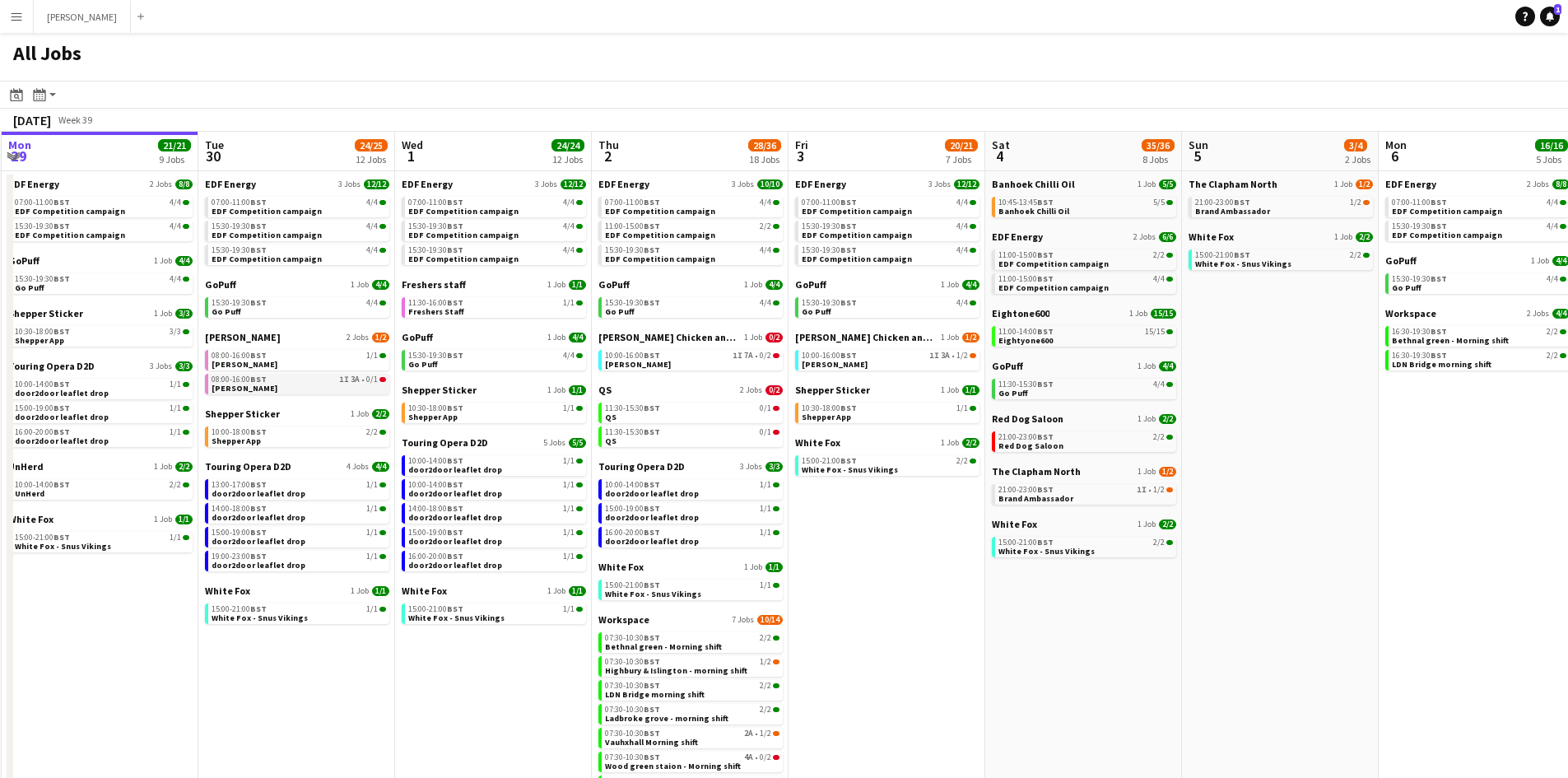
click at [351, 382] on span "3A" at bounding box center [355, 379] width 9 height 8
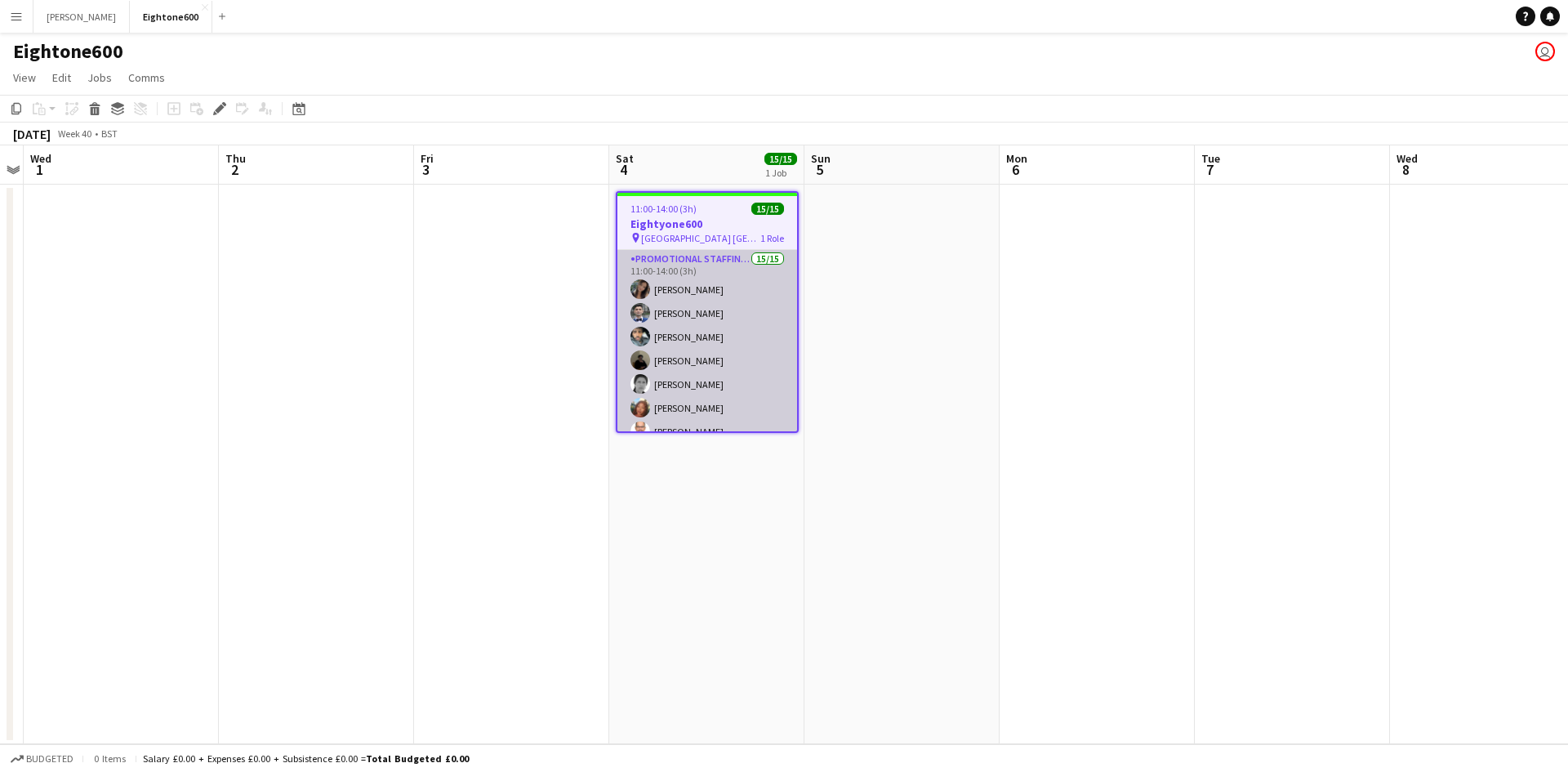
scroll to position [206, 0]
click at [725, 379] on app-card-role "Promotional Staffing (Brand Ambassadors) 15/15 11:00-14:00 (3h) Mariia Koptieva…" at bounding box center [707, 237] width 180 height 387
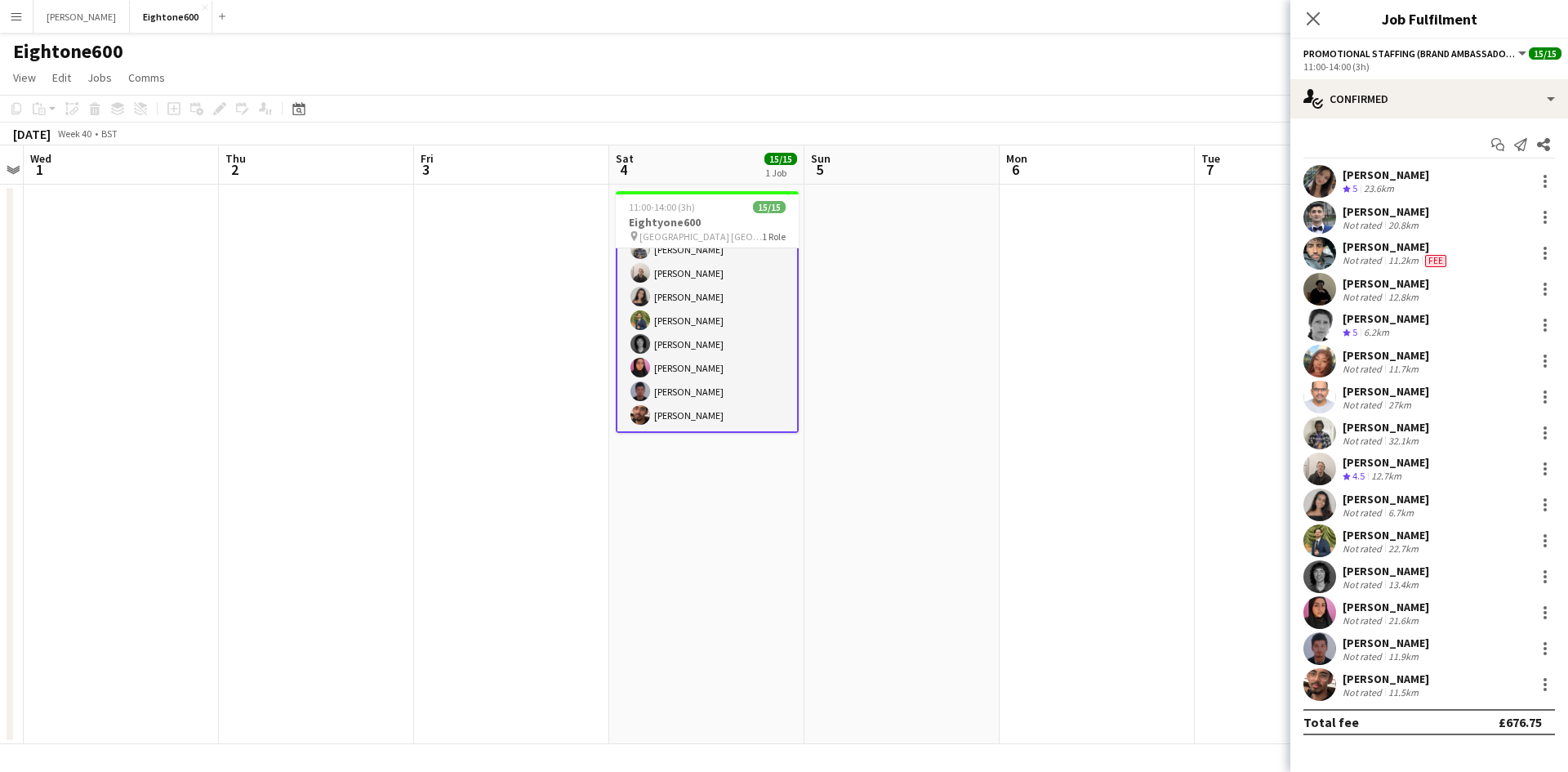
click at [1398, 657] on div "11.9km" at bounding box center [1403, 657] width 37 height 13
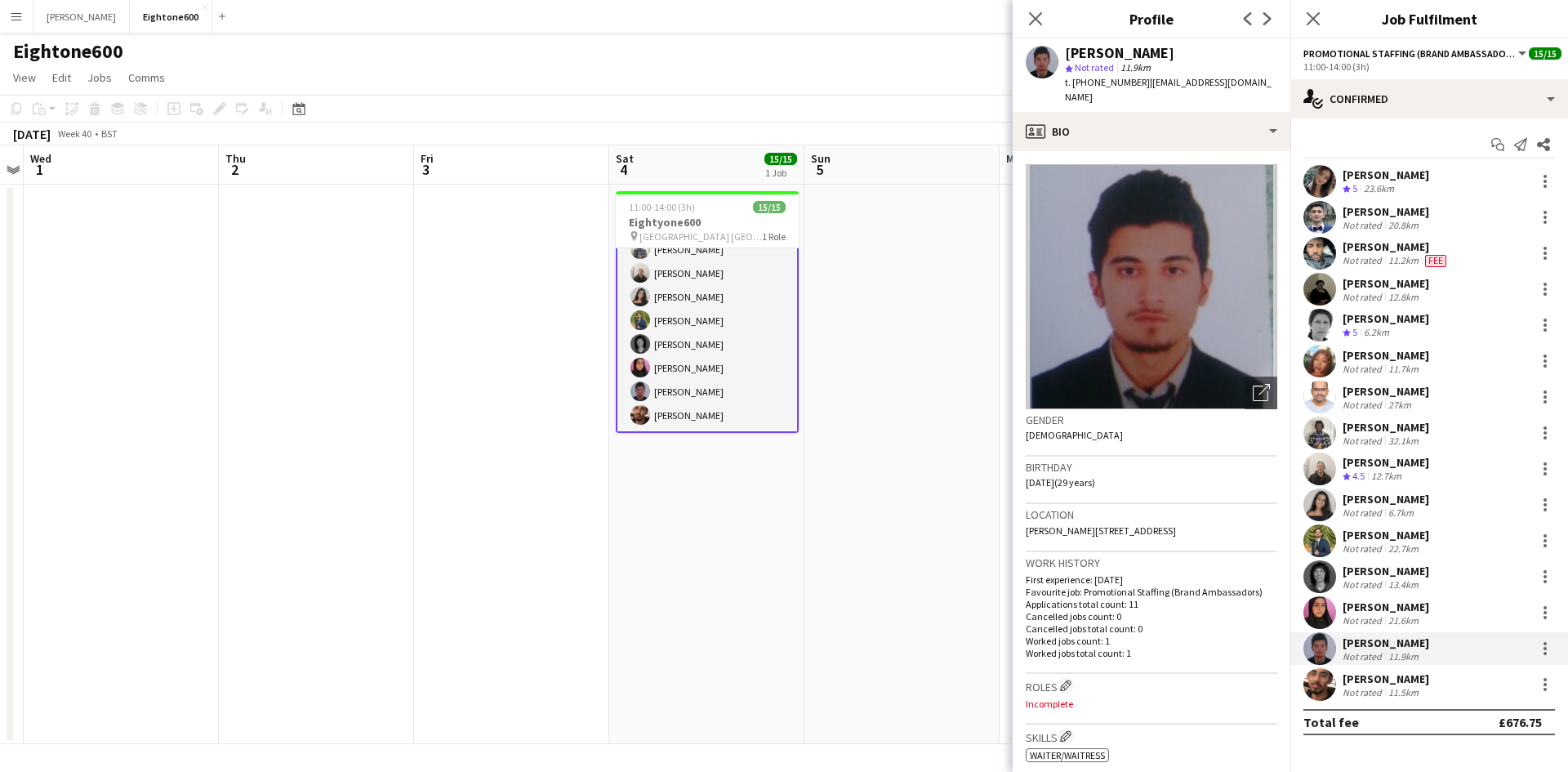
click at [1372, 678] on div "Faizan-Wali Ahmed" at bounding box center [1386, 678] width 87 height 14
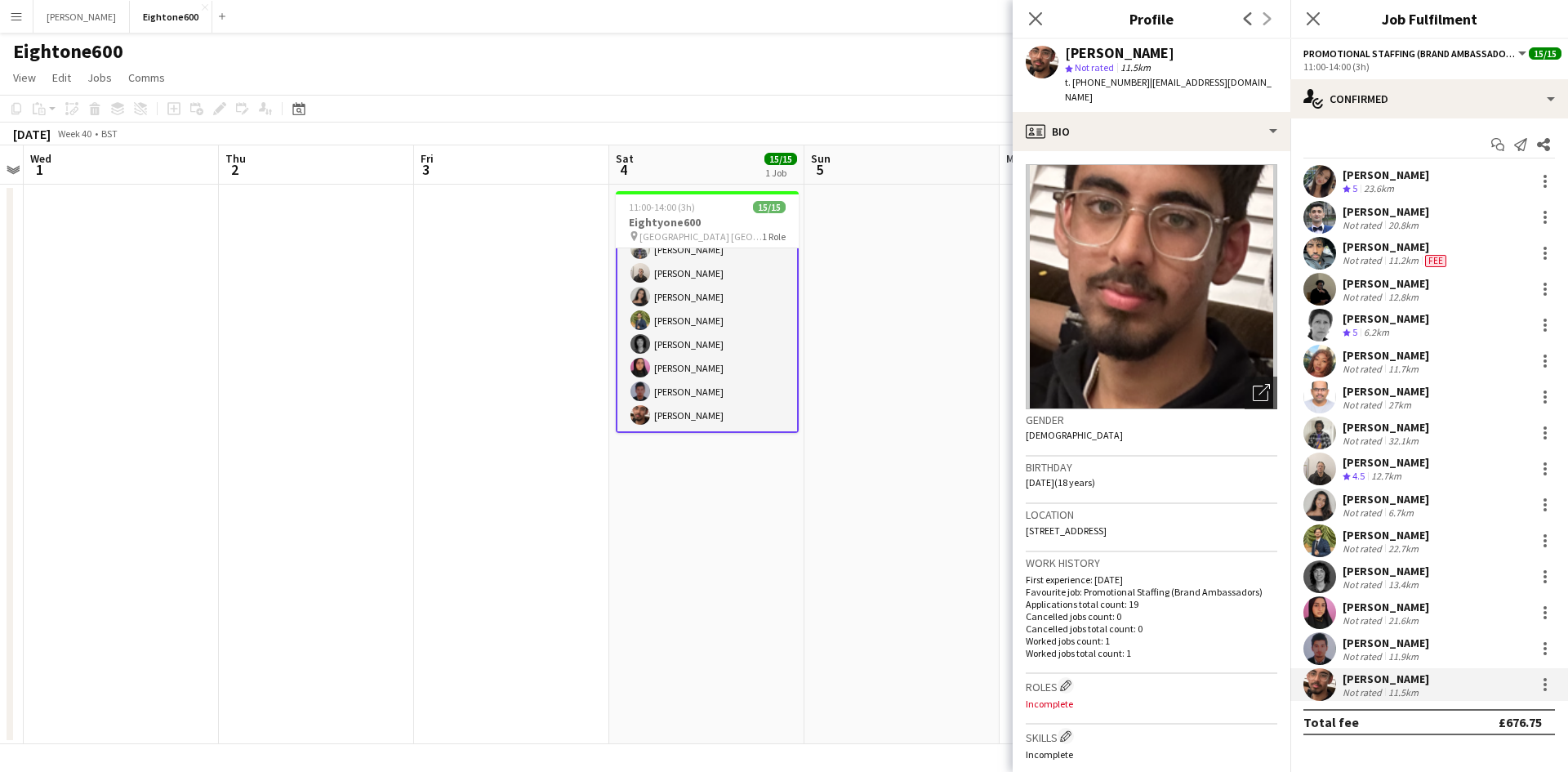
click at [1370, 614] on div "Not rated" at bounding box center [1364, 620] width 43 height 13
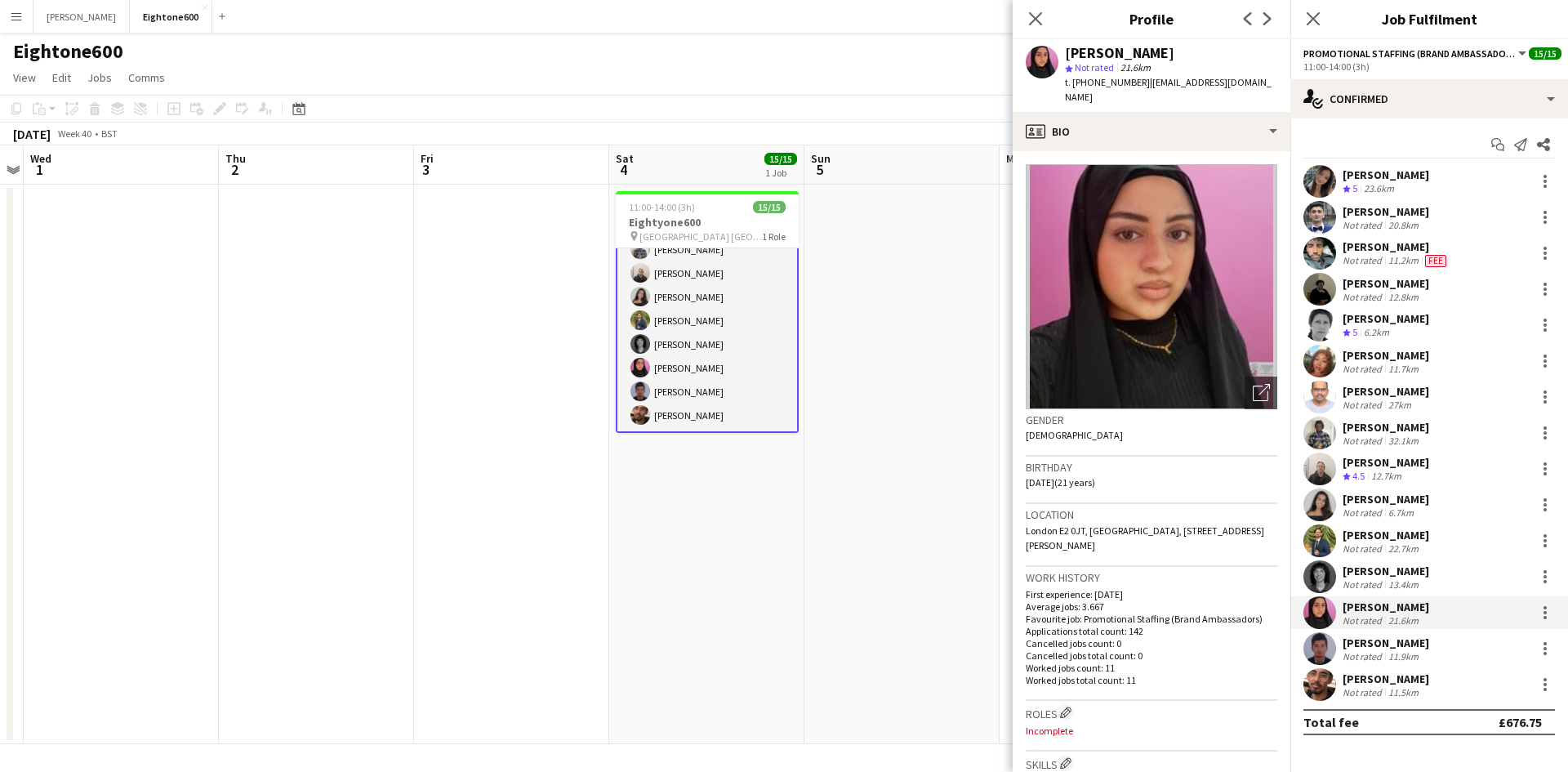
click at [1371, 574] on div "Gina McDowall" at bounding box center [1386, 571] width 87 height 14
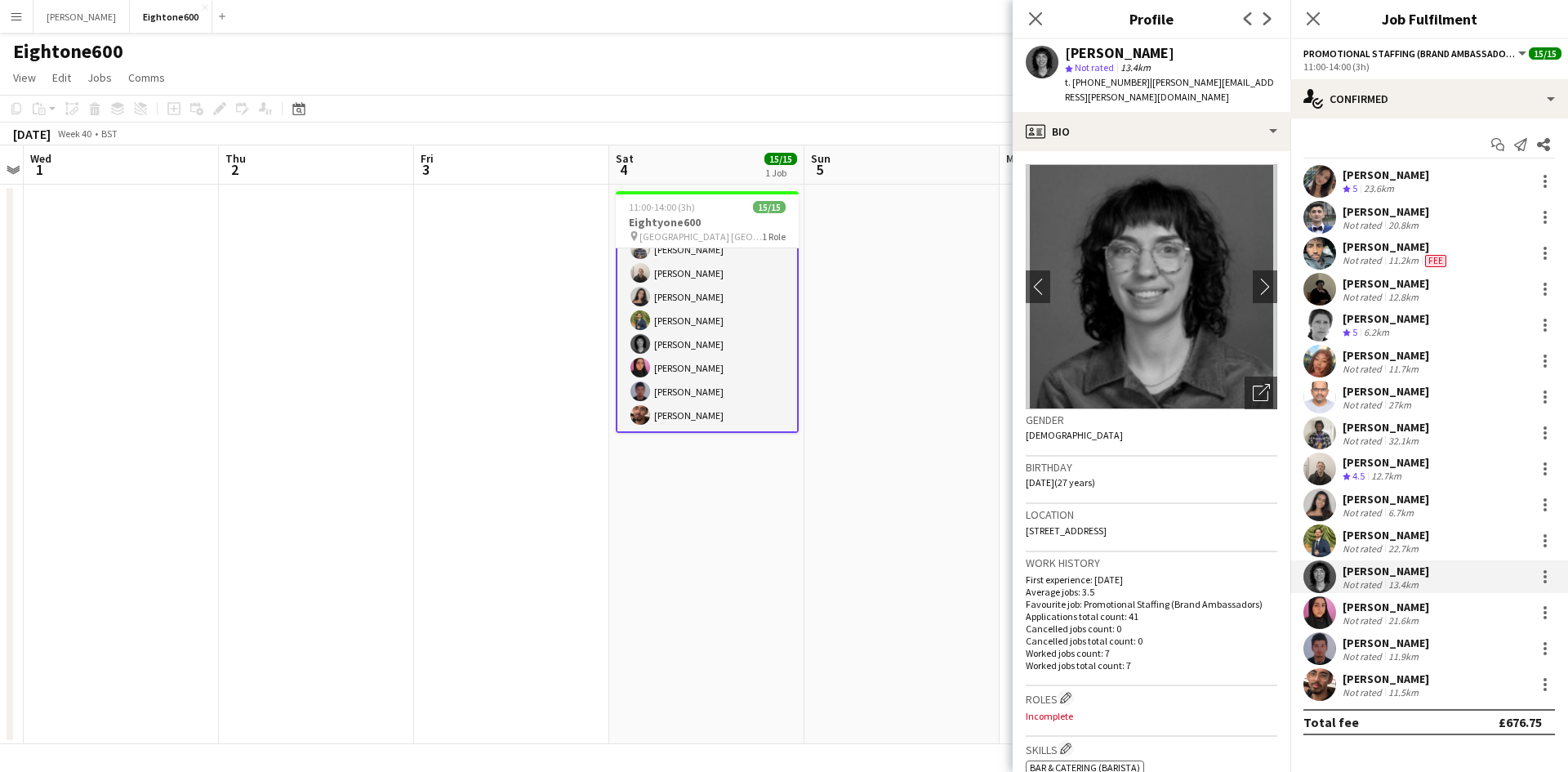
click at [1364, 541] on div "Hassan Agha" at bounding box center [1386, 535] width 87 height 14
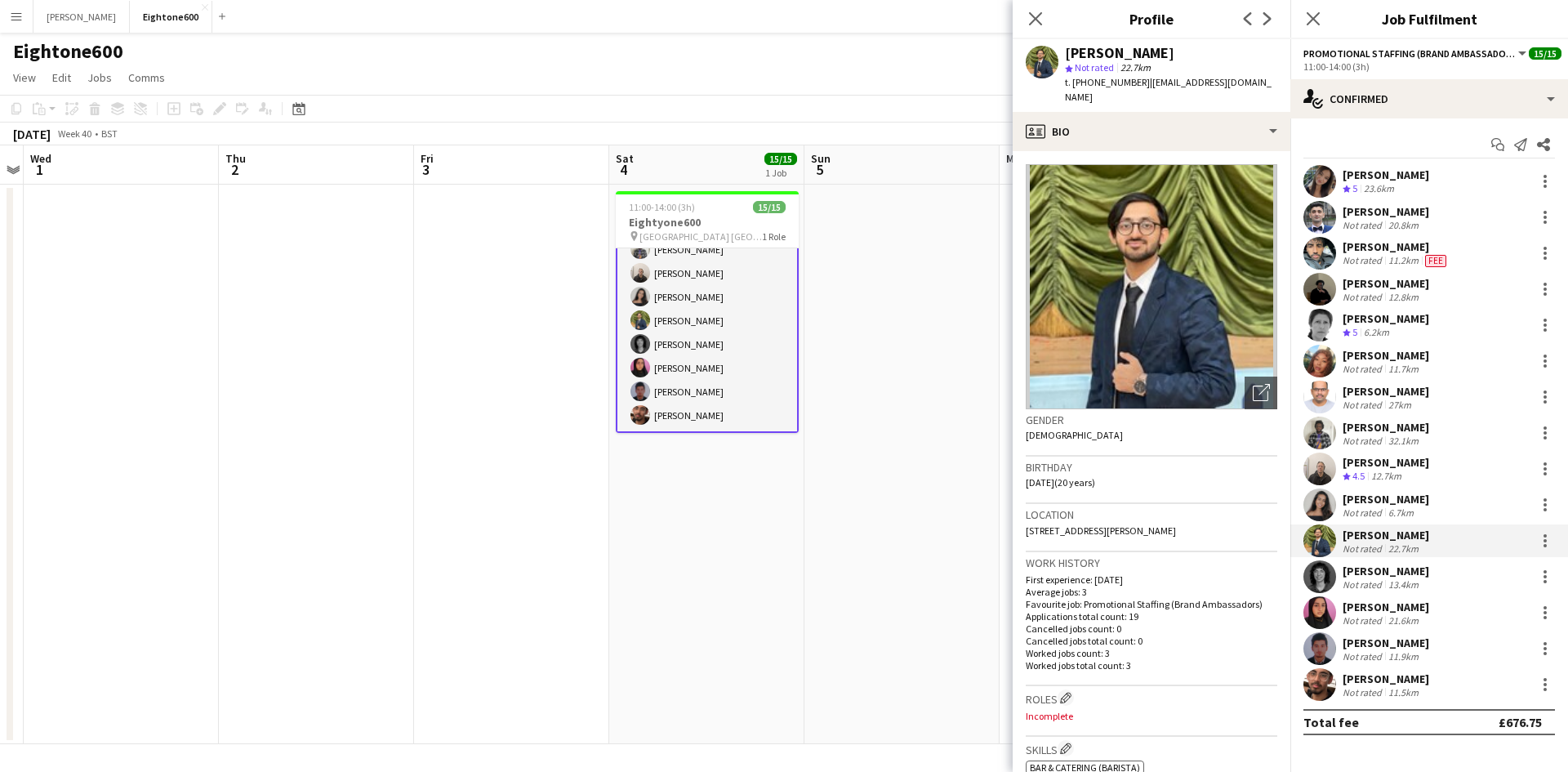
click at [1364, 507] on div "Not rated" at bounding box center [1364, 513] width 43 height 13
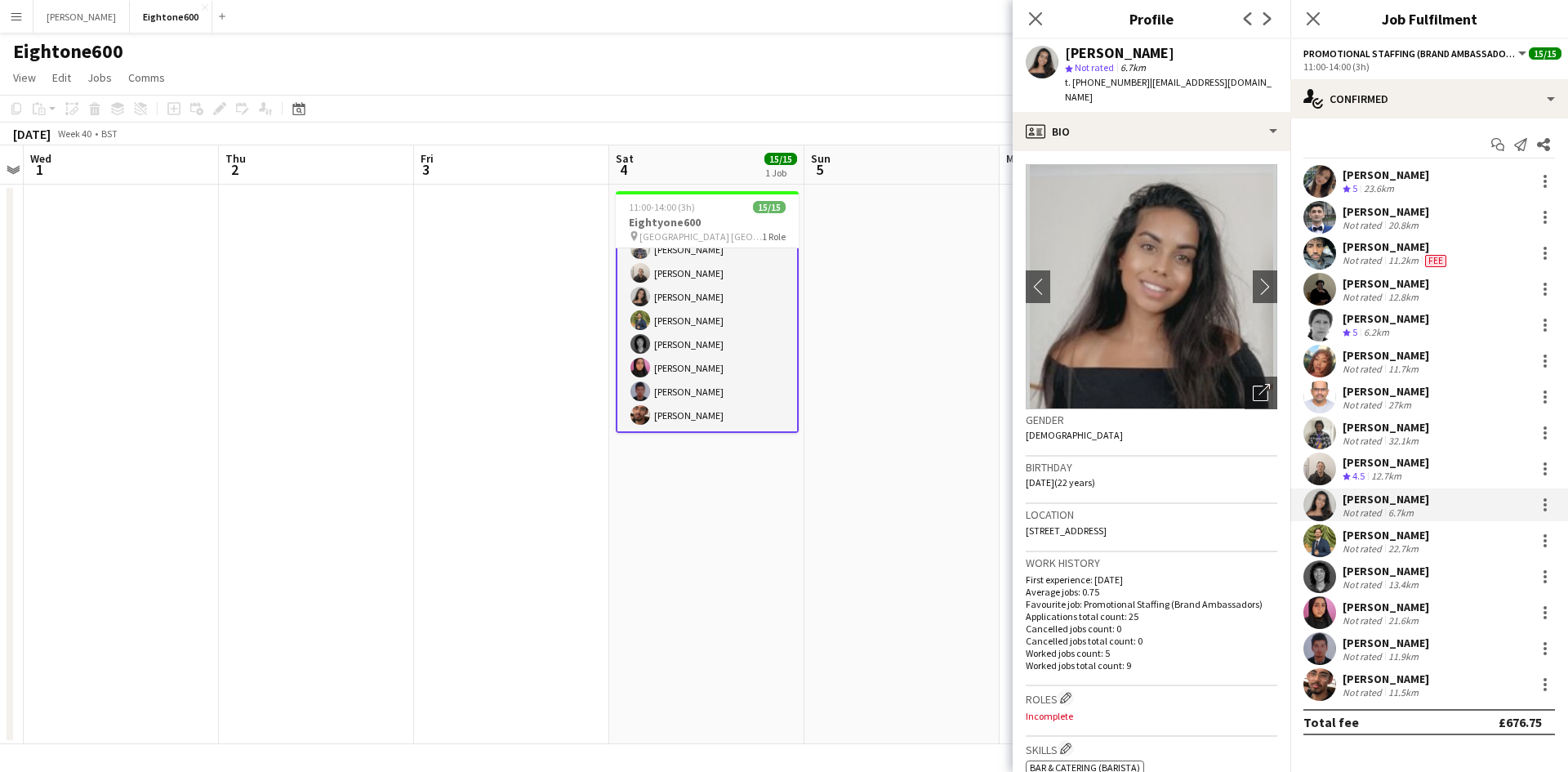
click at [1356, 471] on span "4.5" at bounding box center [1359, 476] width 13 height 13
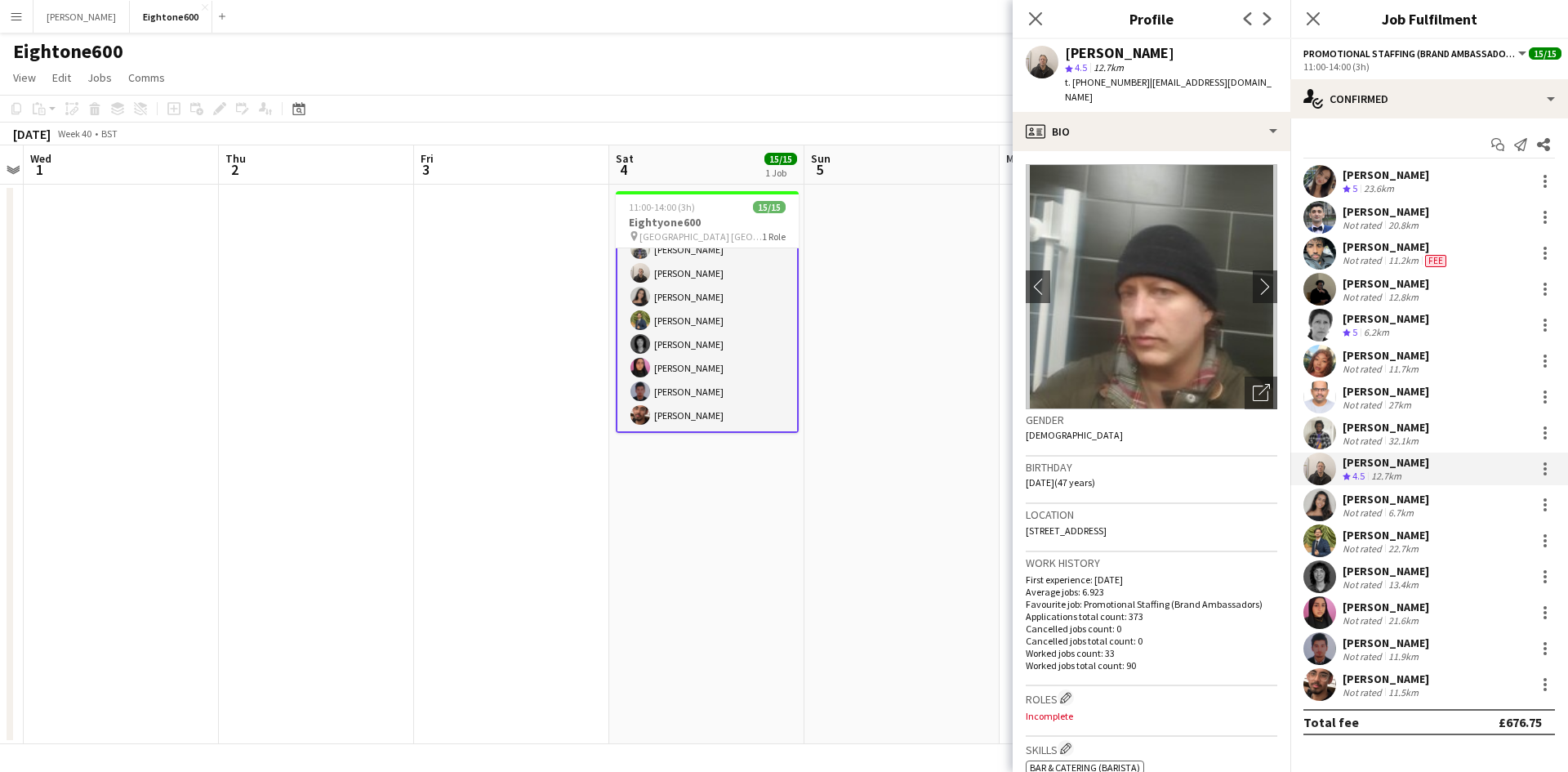
click at [1348, 431] on div "Dervin Ebuki" at bounding box center [1386, 427] width 87 height 14
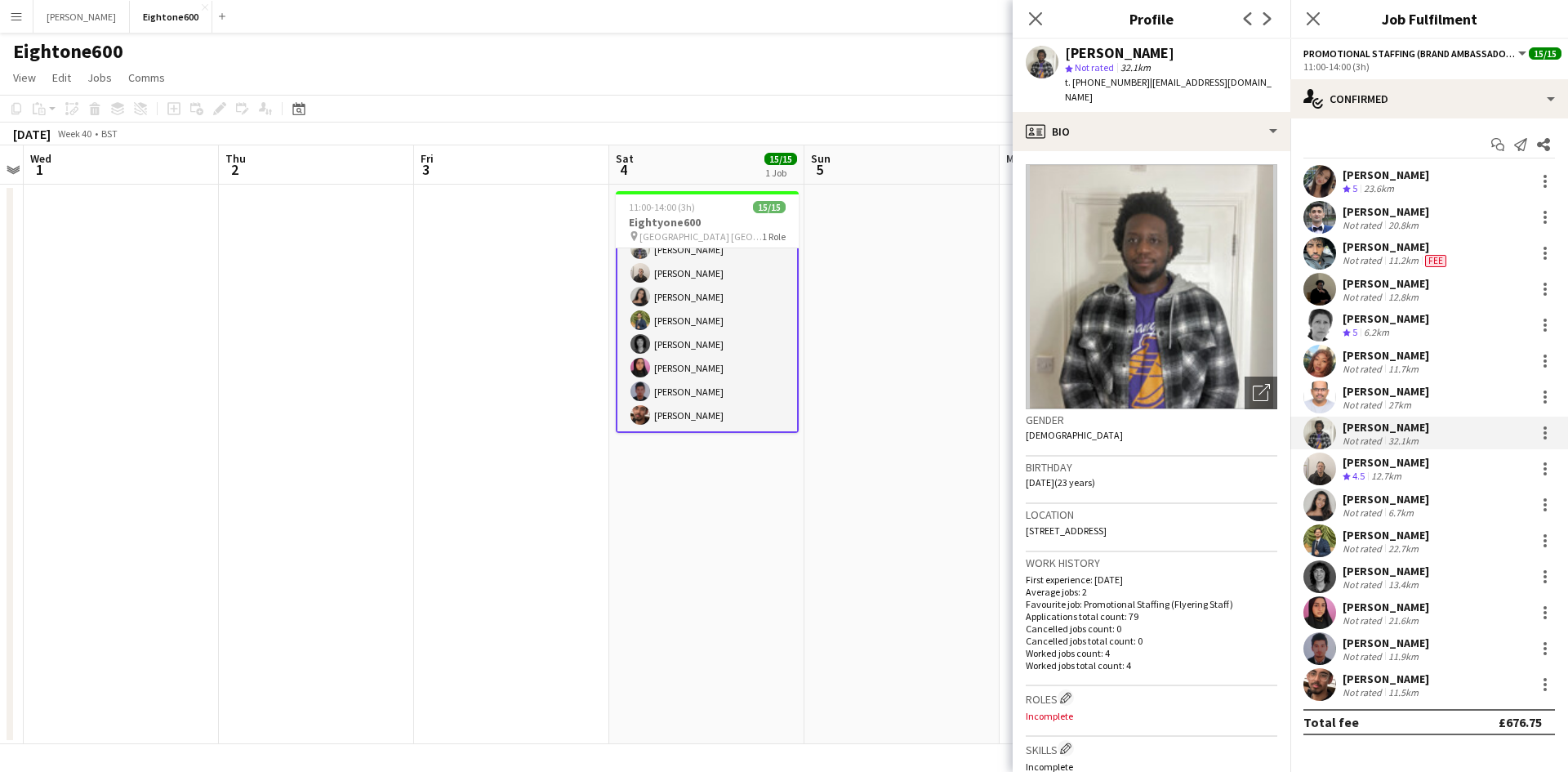
click at [1354, 389] on div "Kiran Padinjarevarium" at bounding box center [1386, 391] width 87 height 14
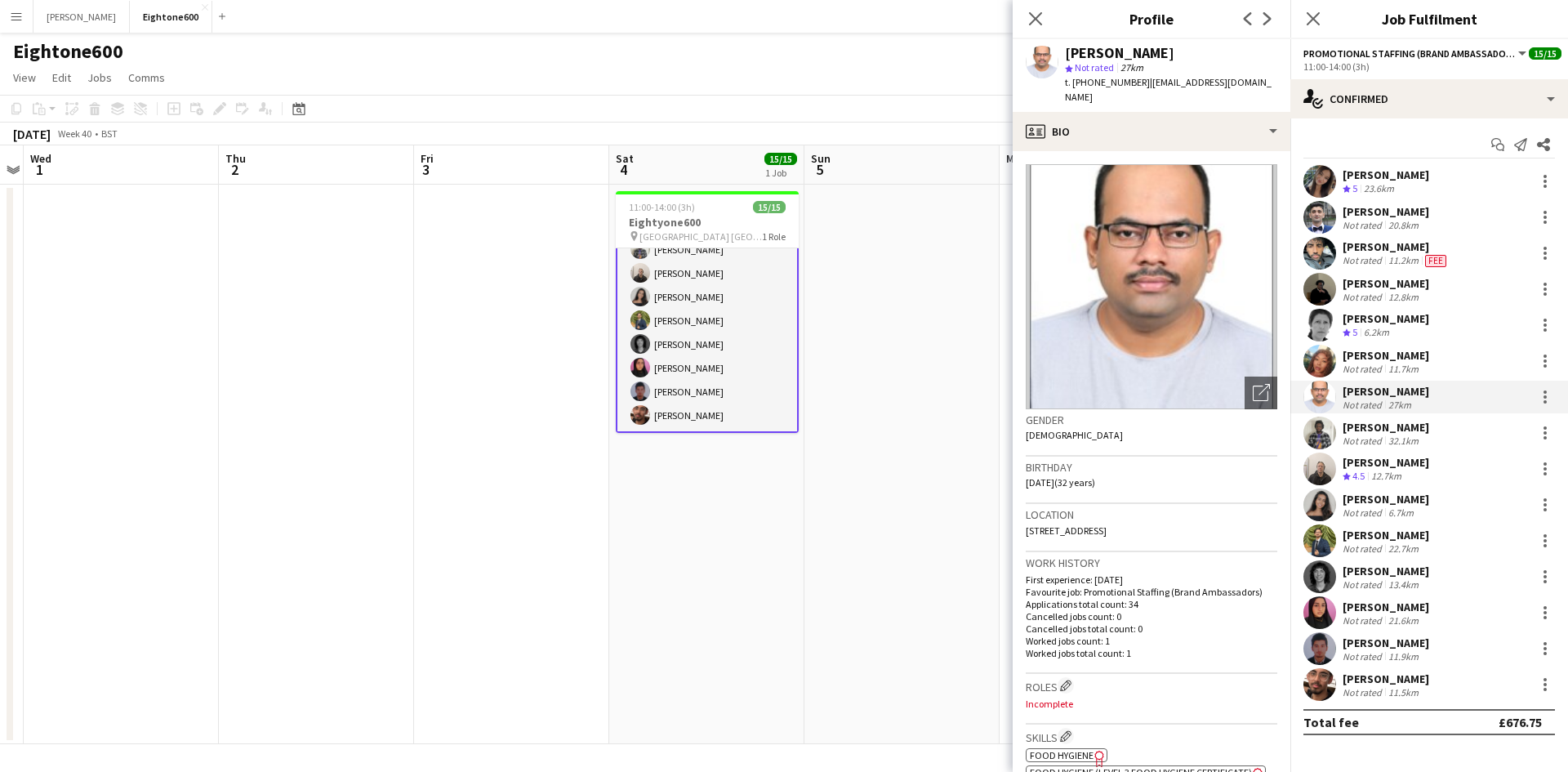
click at [1349, 365] on div "Not rated" at bounding box center [1364, 369] width 43 height 13
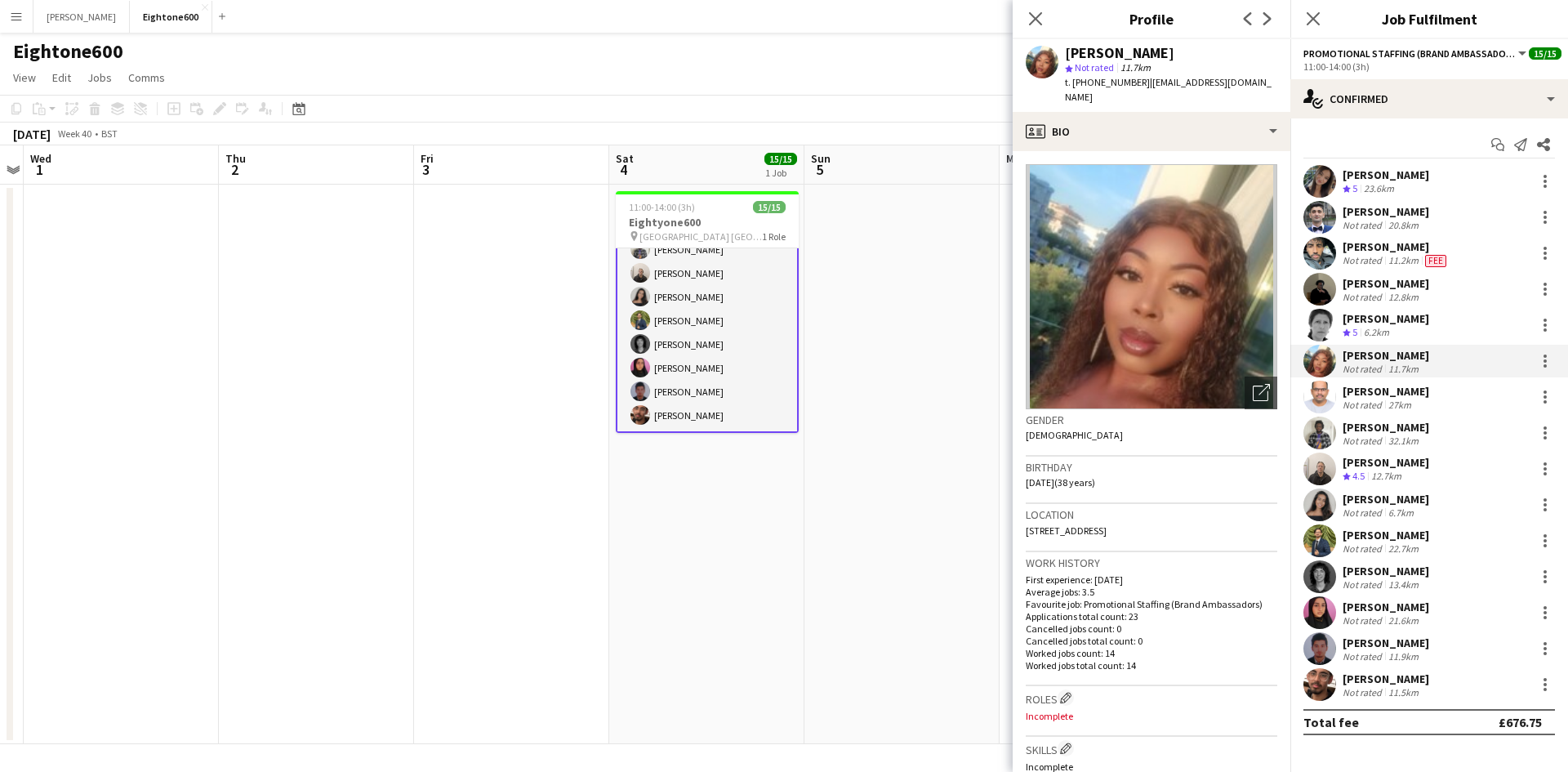
click at [1353, 331] on span "5" at bounding box center [1354, 332] width 4 height 13
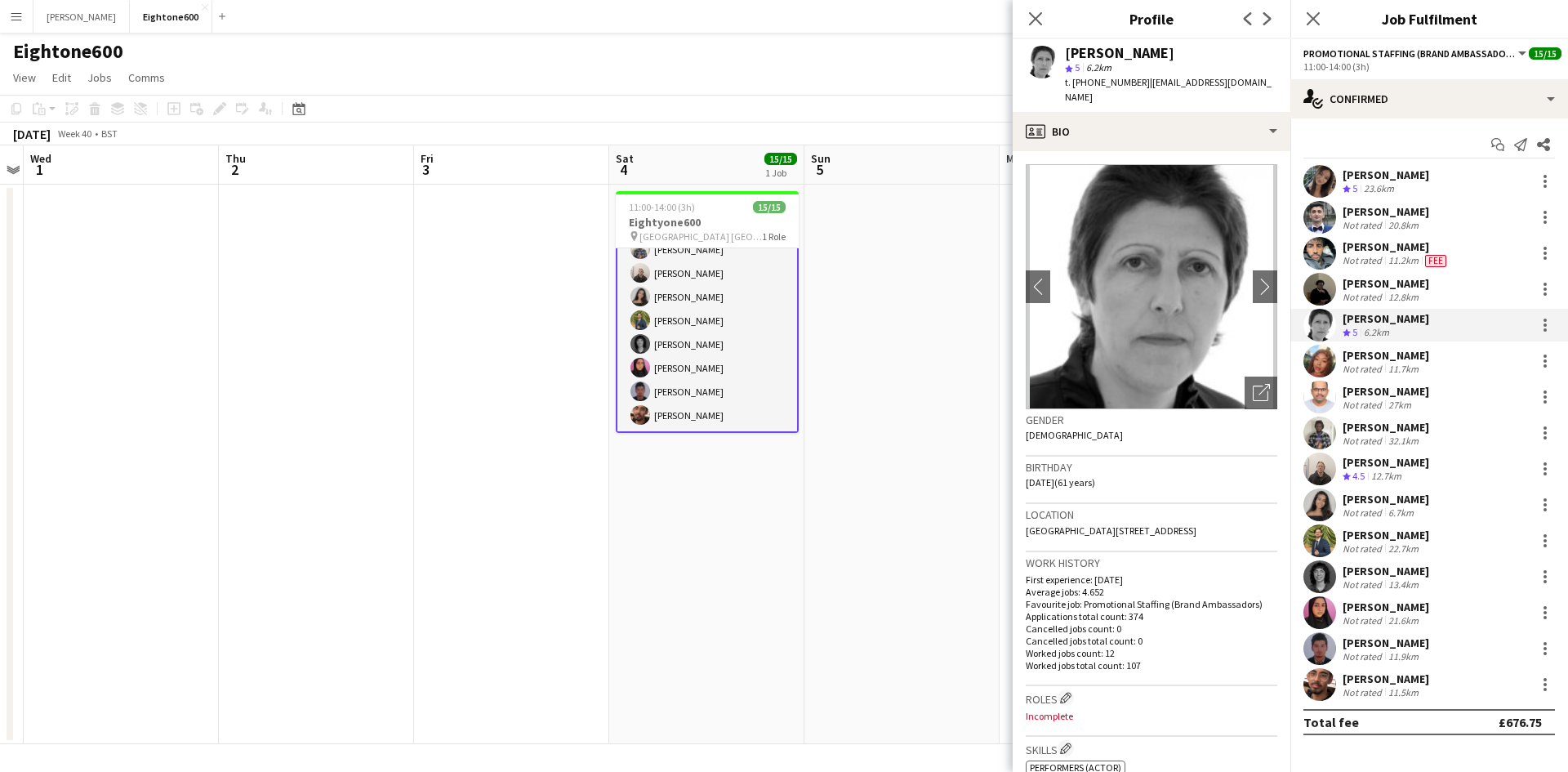
click at [1352, 295] on div "Not rated" at bounding box center [1364, 297] width 43 height 13
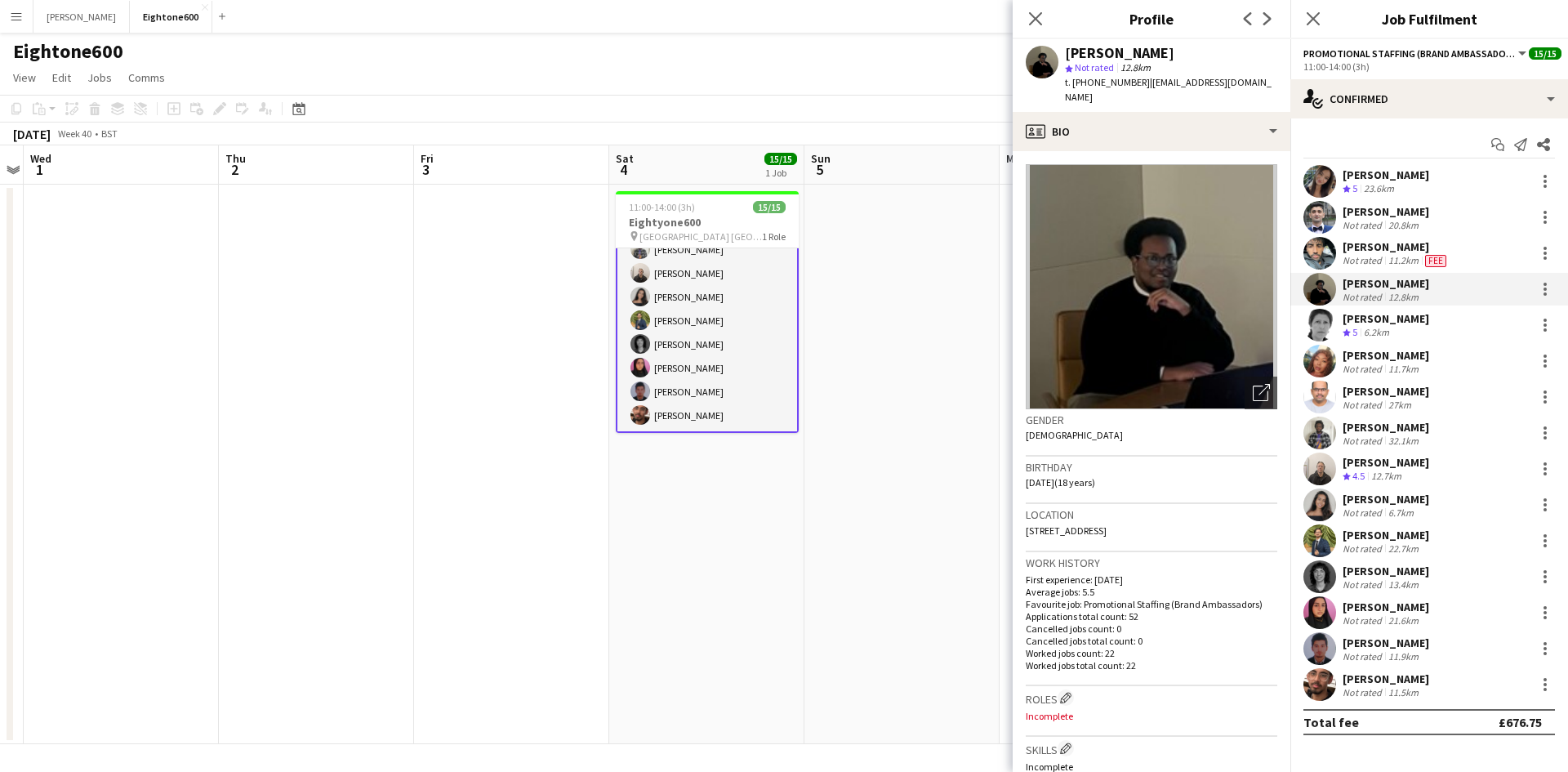
click at [1352, 261] on div "Not rated" at bounding box center [1364, 260] width 43 height 13
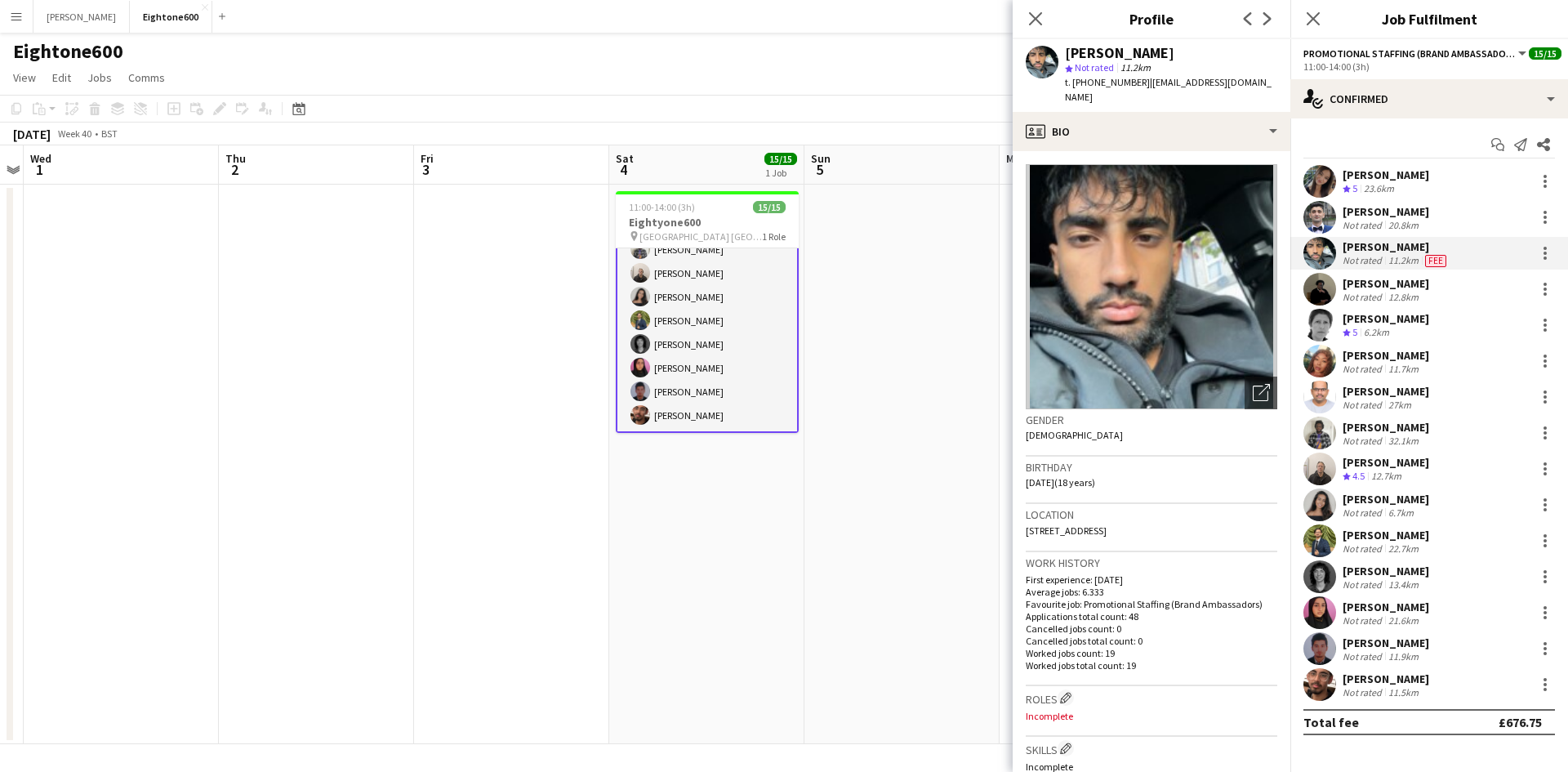
click at [1368, 211] on div "Elvis Assadi" at bounding box center [1386, 212] width 87 height 14
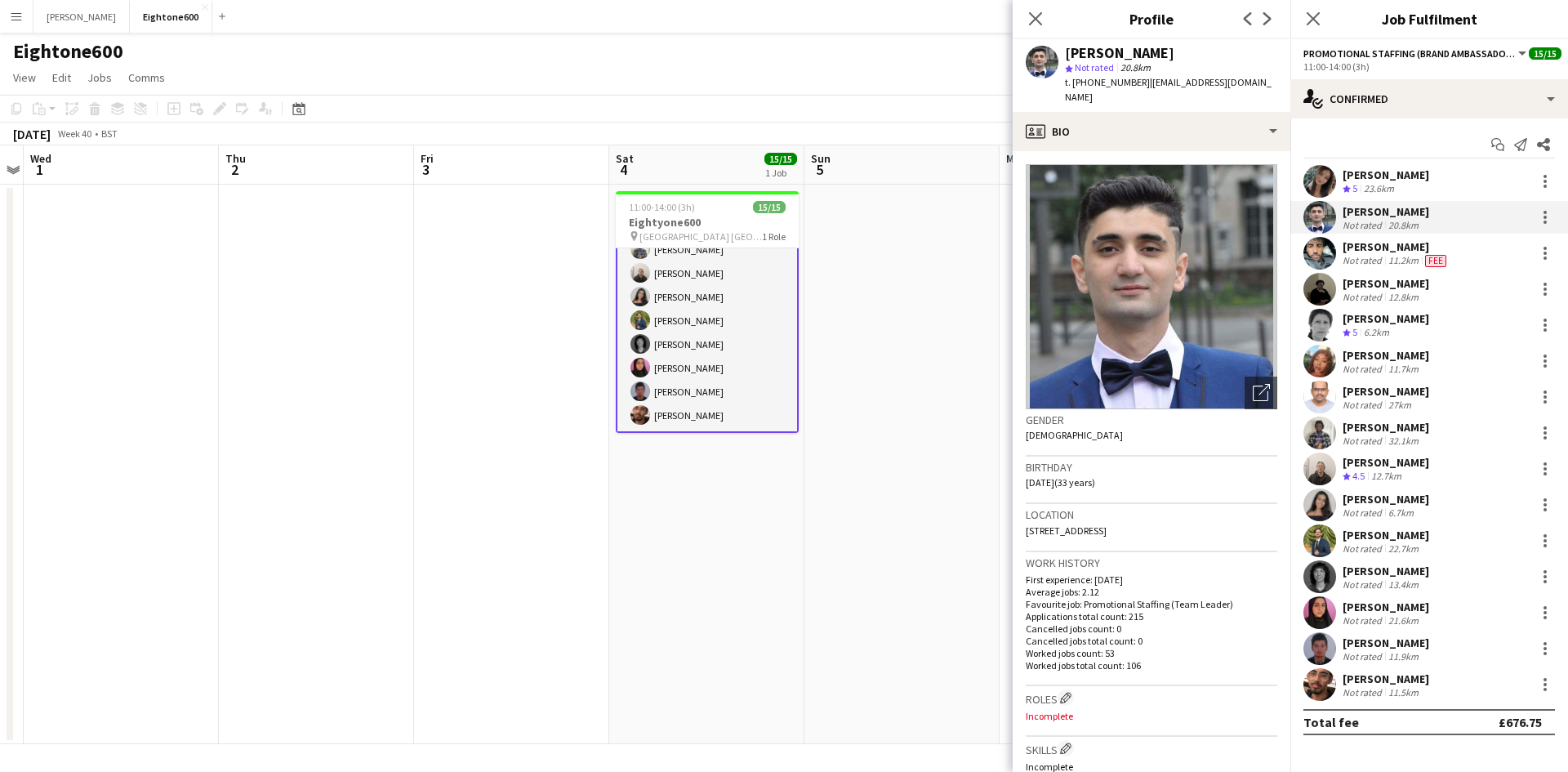
click at [1363, 185] on div "23.6km" at bounding box center [1379, 189] width 37 height 14
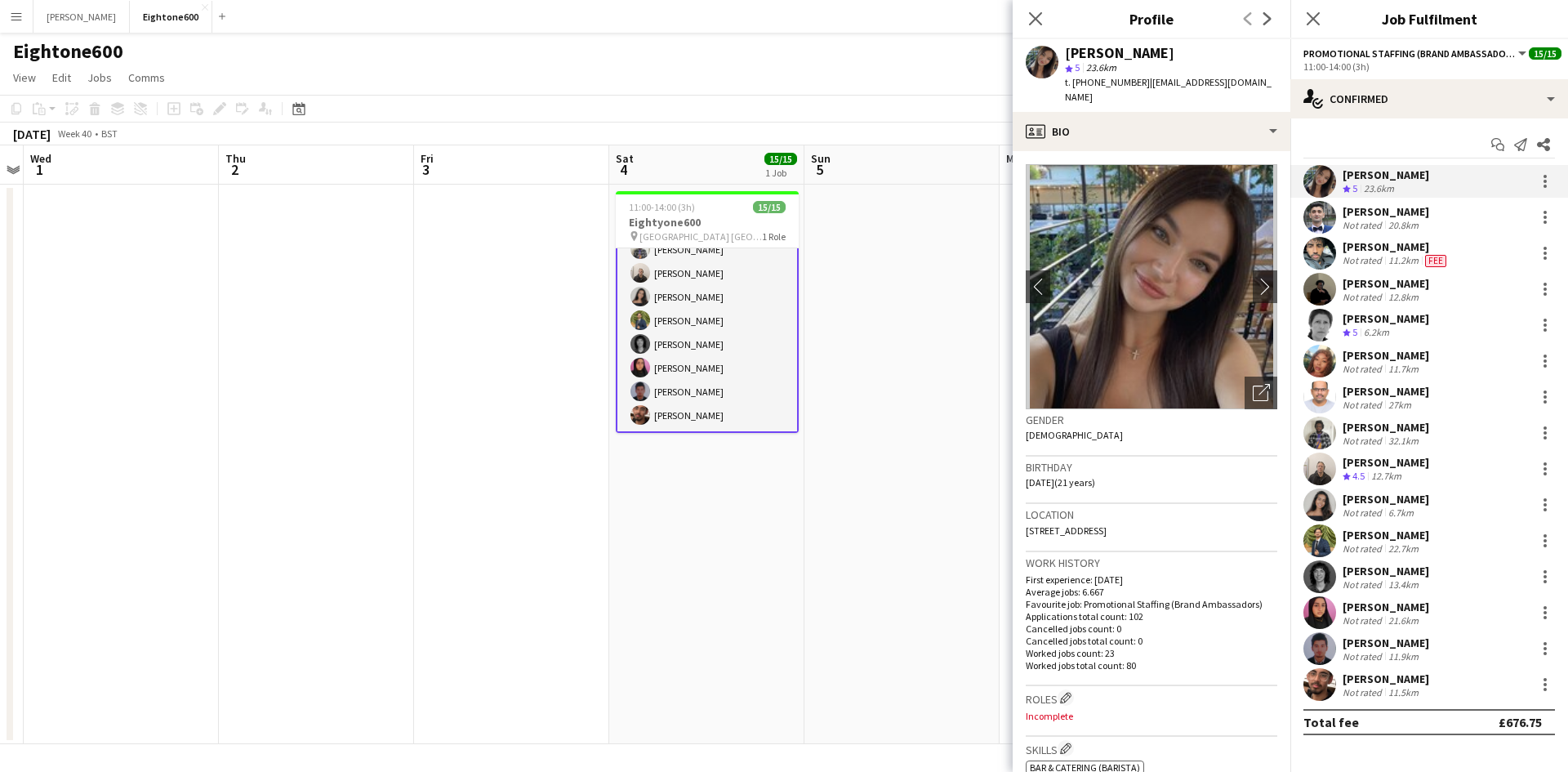
click at [813, 539] on app-date-cell at bounding box center [901, 465] width 195 height 559
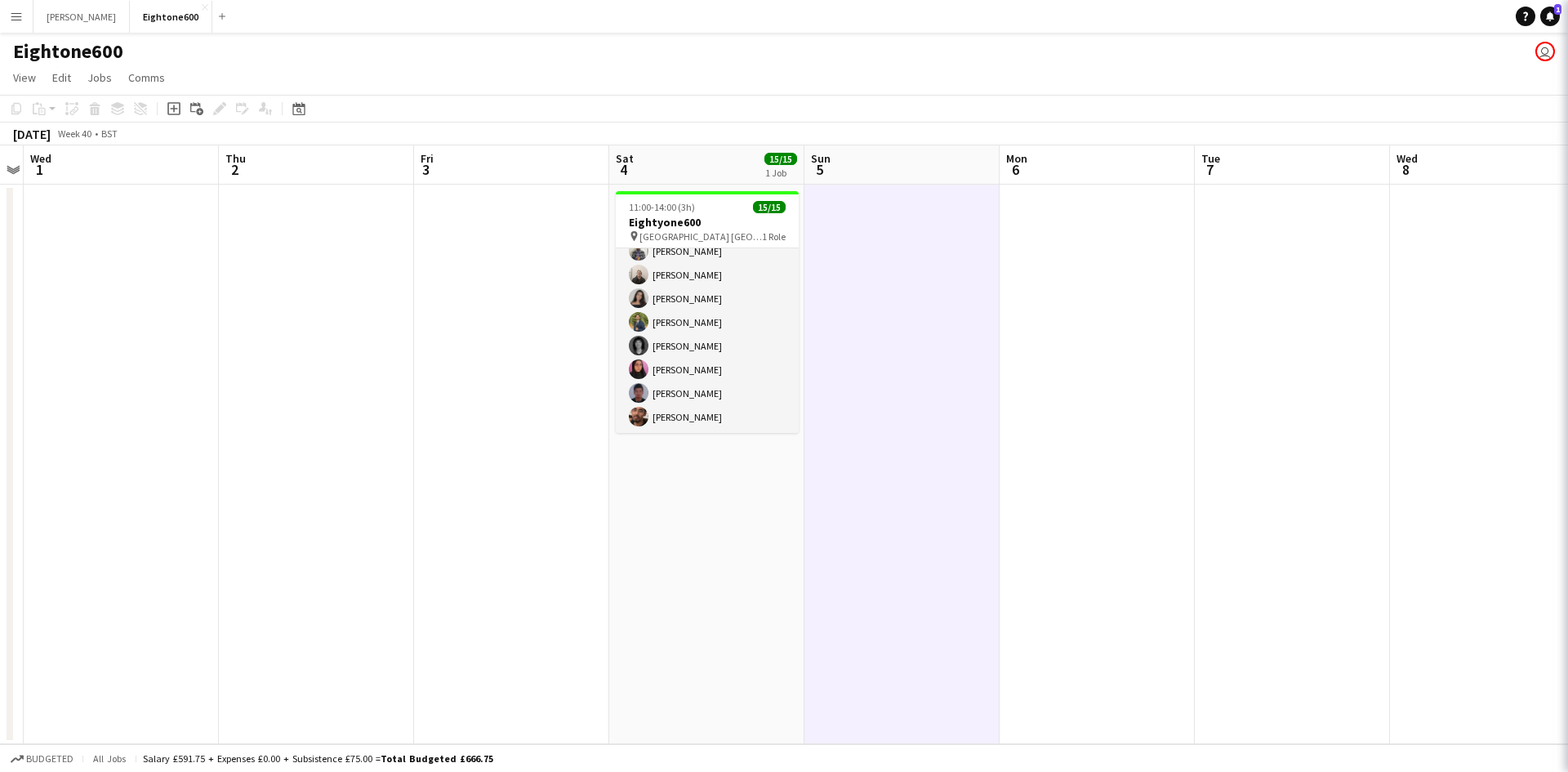
scroll to position [203, 0]
click at [0, 11] on button "Menu" at bounding box center [16, 16] width 33 height 33
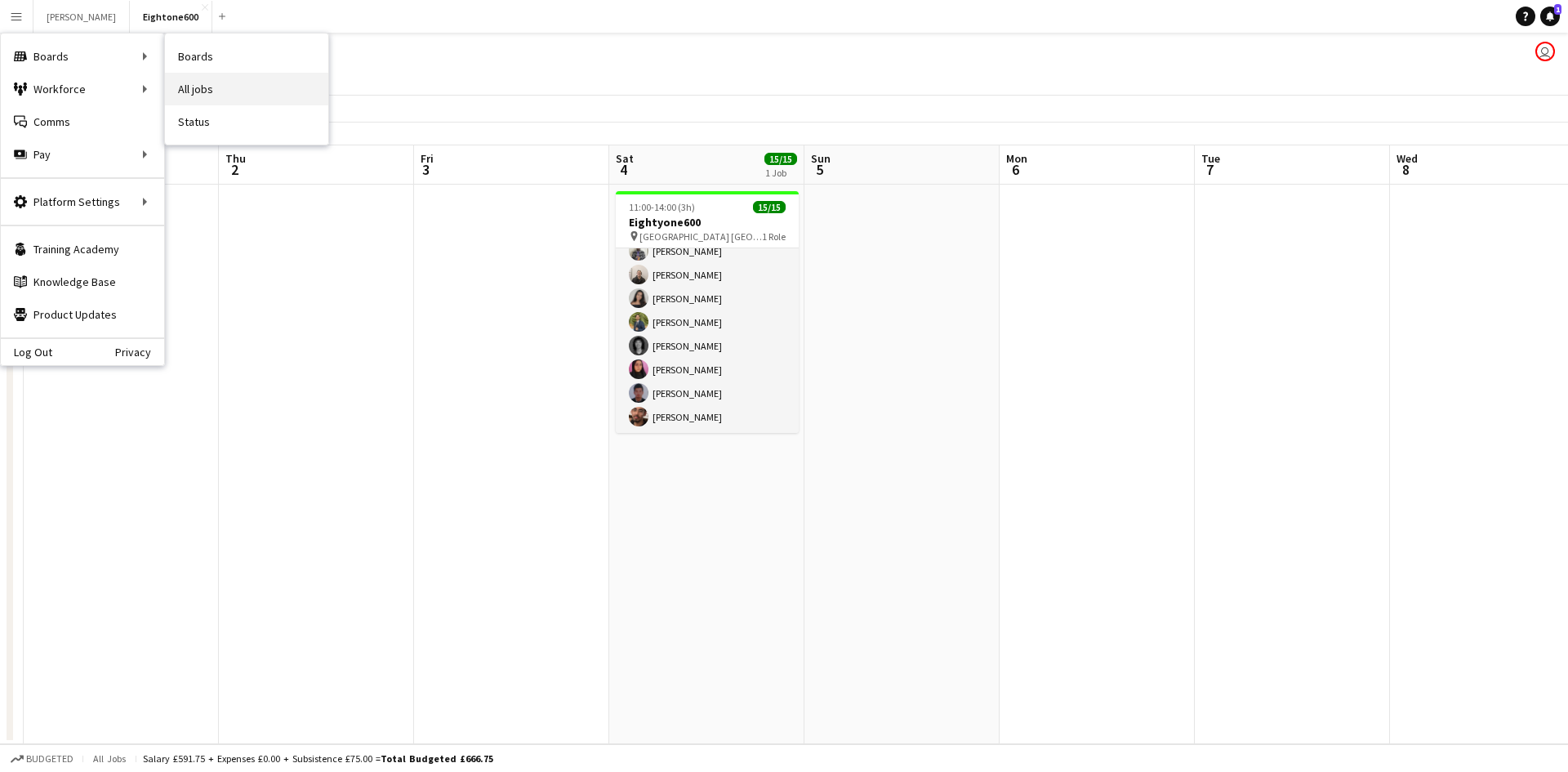
click at [200, 80] on link "All jobs" at bounding box center [247, 88] width 164 height 33
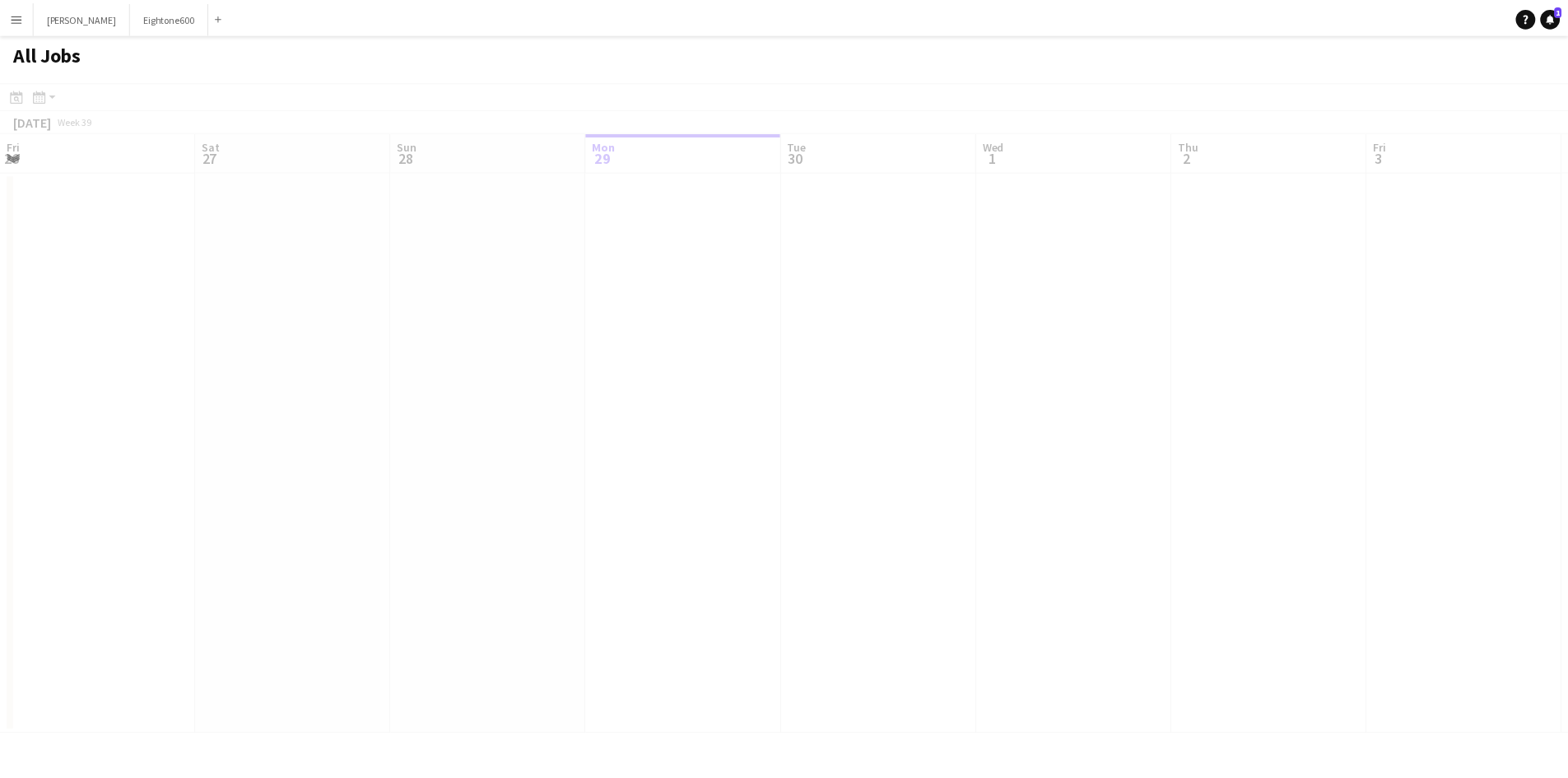
scroll to position [0, 394]
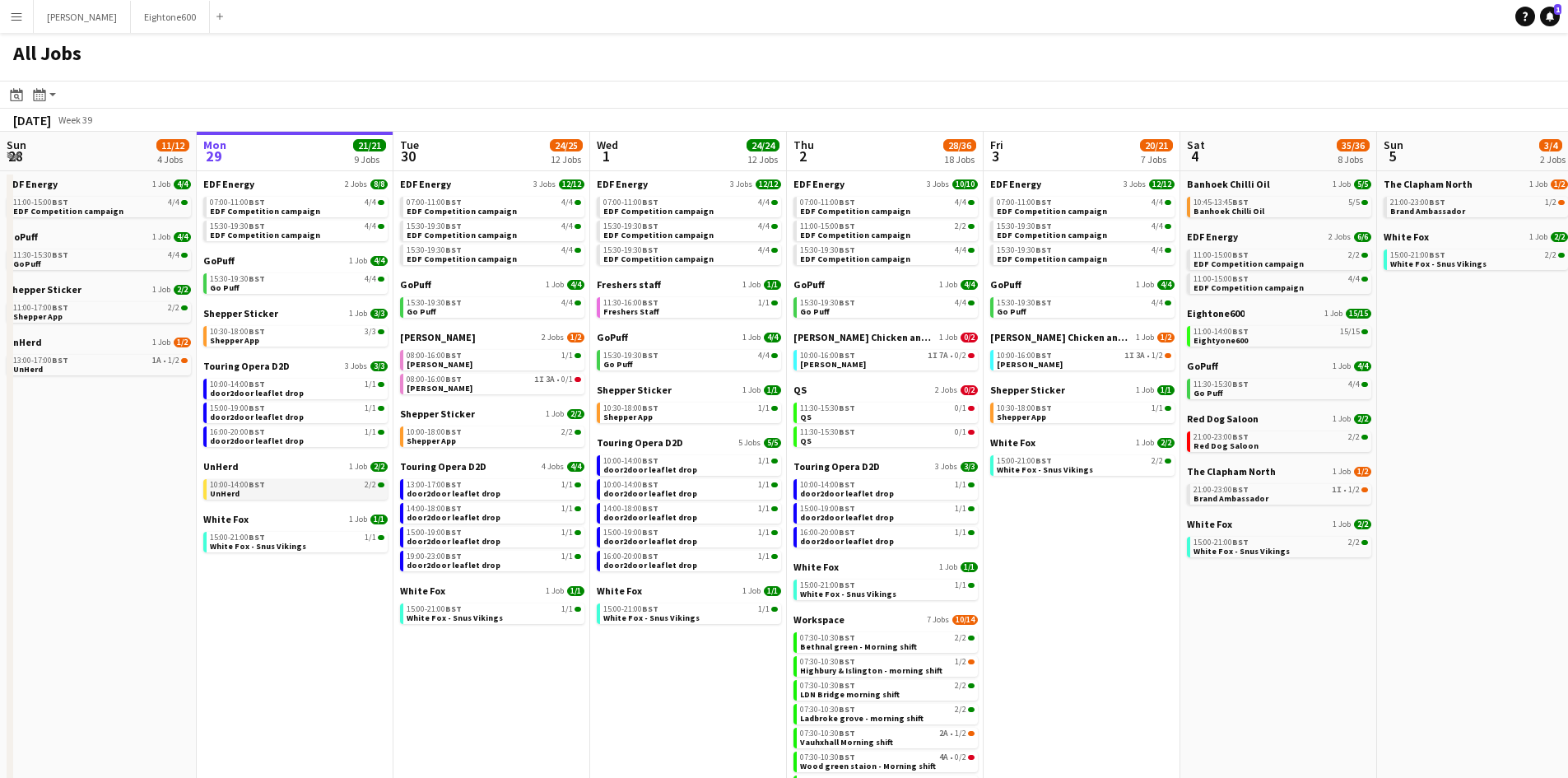
click at [275, 486] on div "10:00-14:00 BST 2/2" at bounding box center [297, 484] width 175 height 8
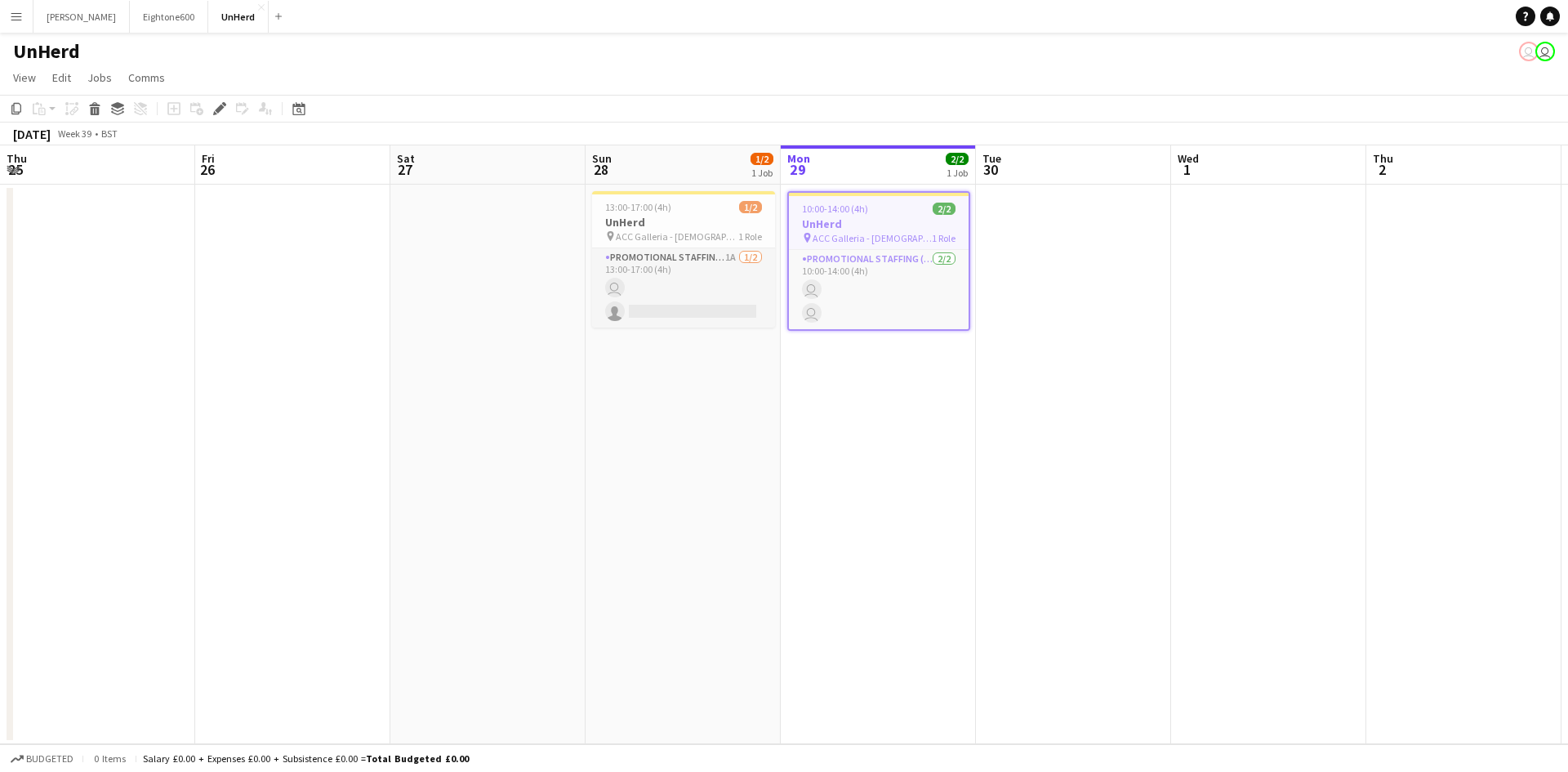
scroll to position [0, 562]
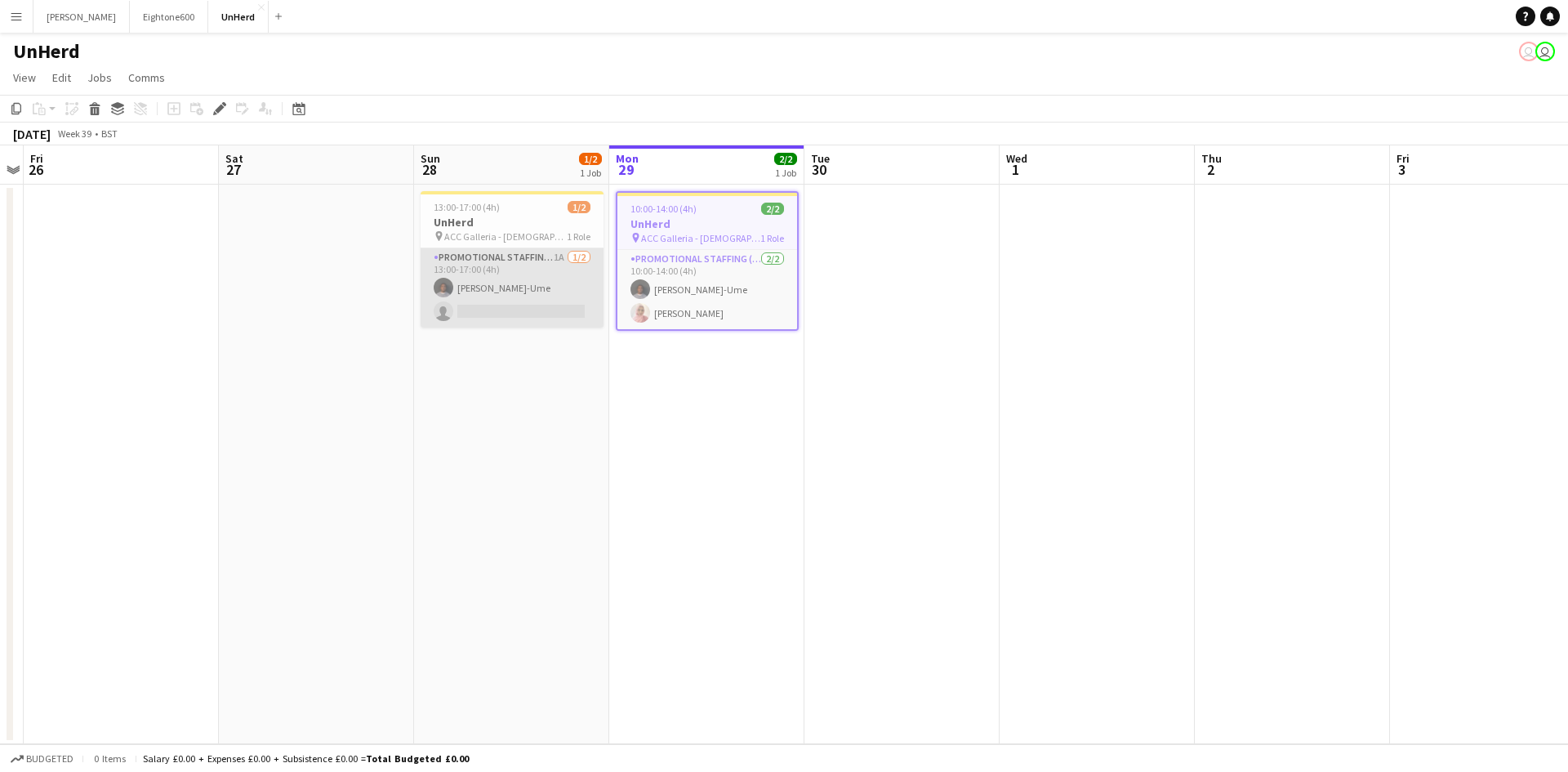
click at [507, 279] on app-card-role "Promotional Staffing (Brand Ambassadors) 1A 1/2 13:00-17:00 (4h) Richard Ejike-…" at bounding box center [512, 288] width 183 height 80
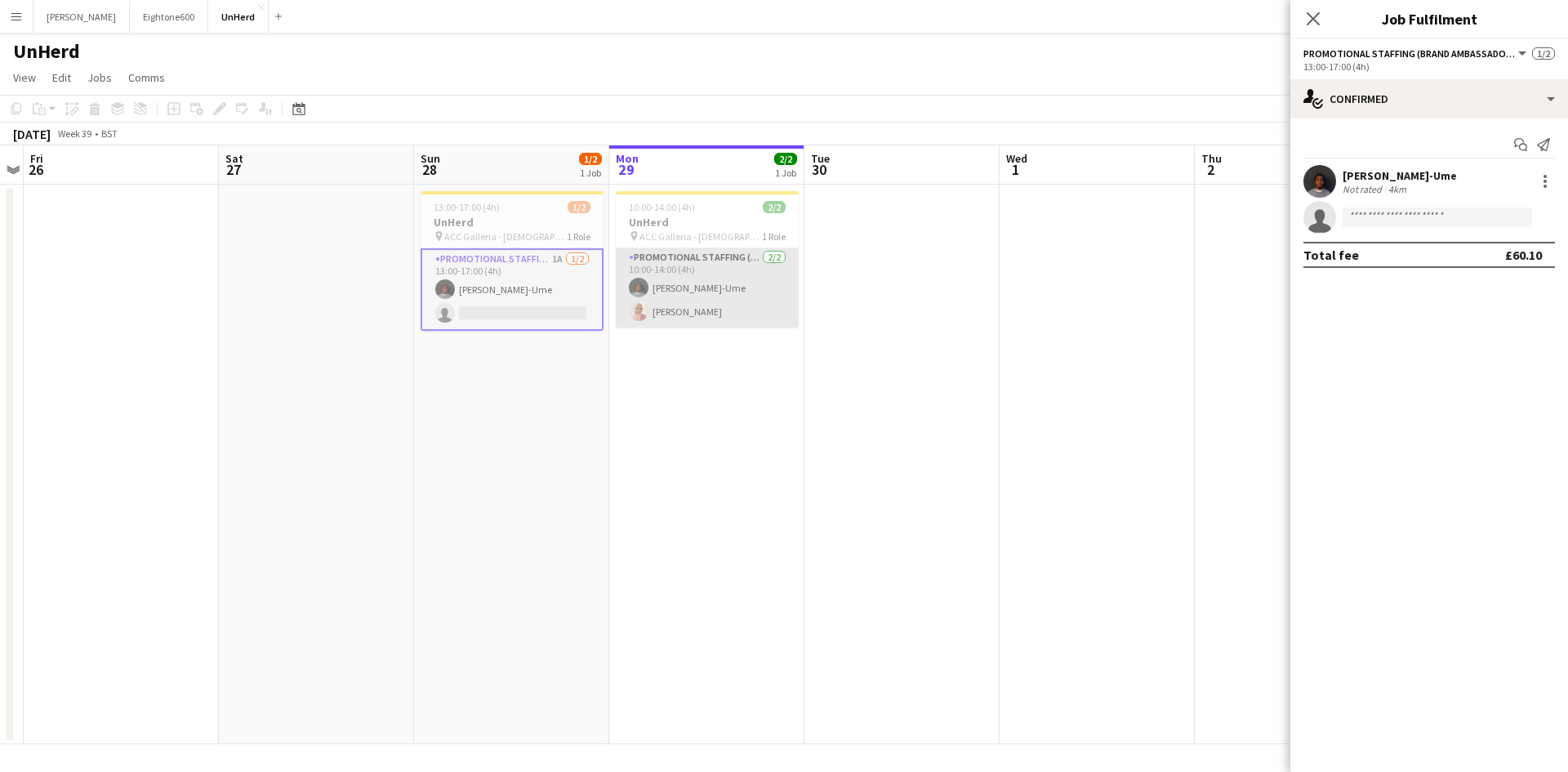
click at [716, 285] on app-card-role "Promotional Staffing (Brand Ambassadors) 2/2 10:00-14:00 (4h) Richard Ejike-Ume…" at bounding box center [707, 288] width 183 height 80
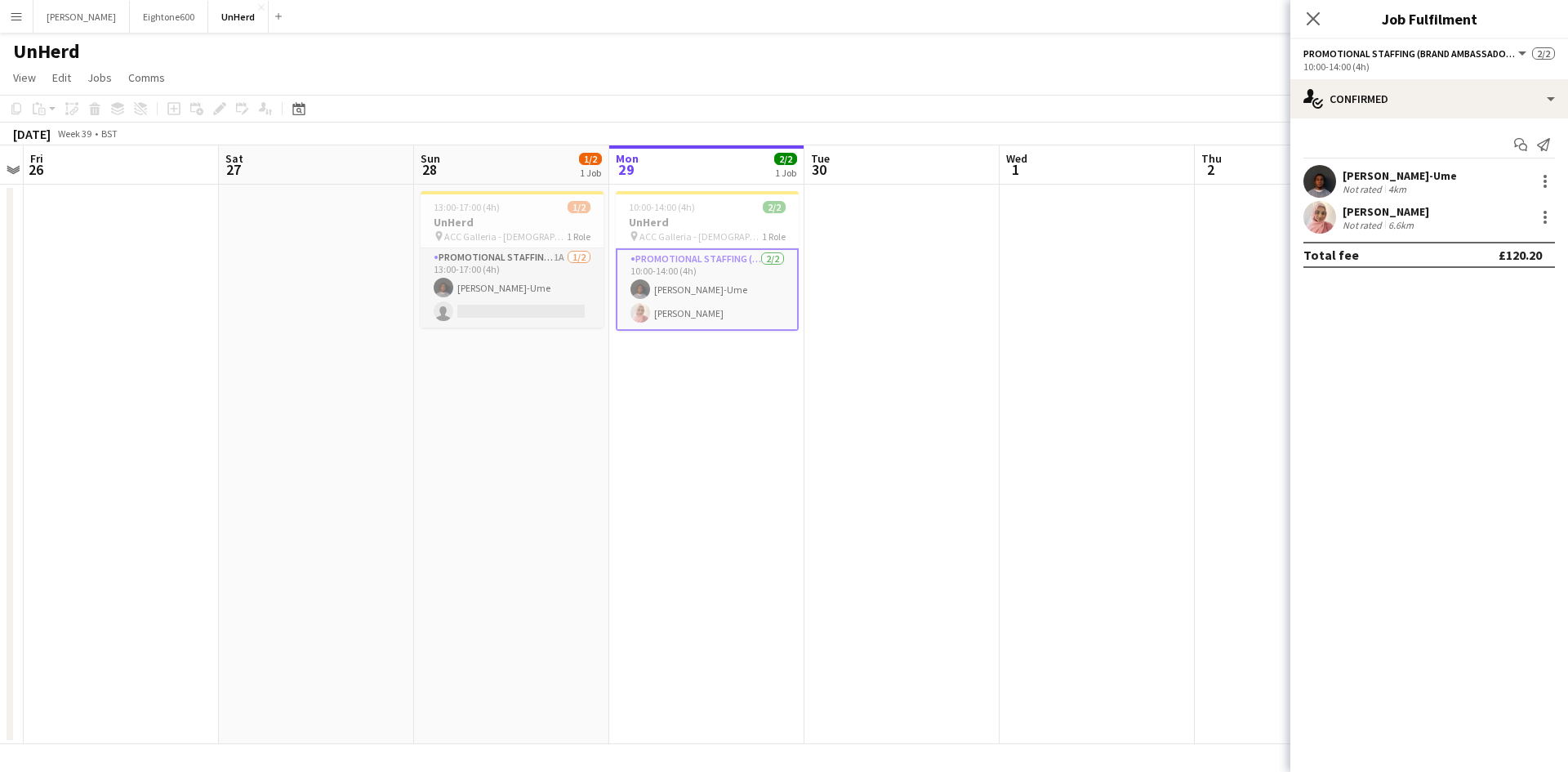
click at [1354, 216] on div "Shabnam Jallal" at bounding box center [1386, 212] width 87 height 14
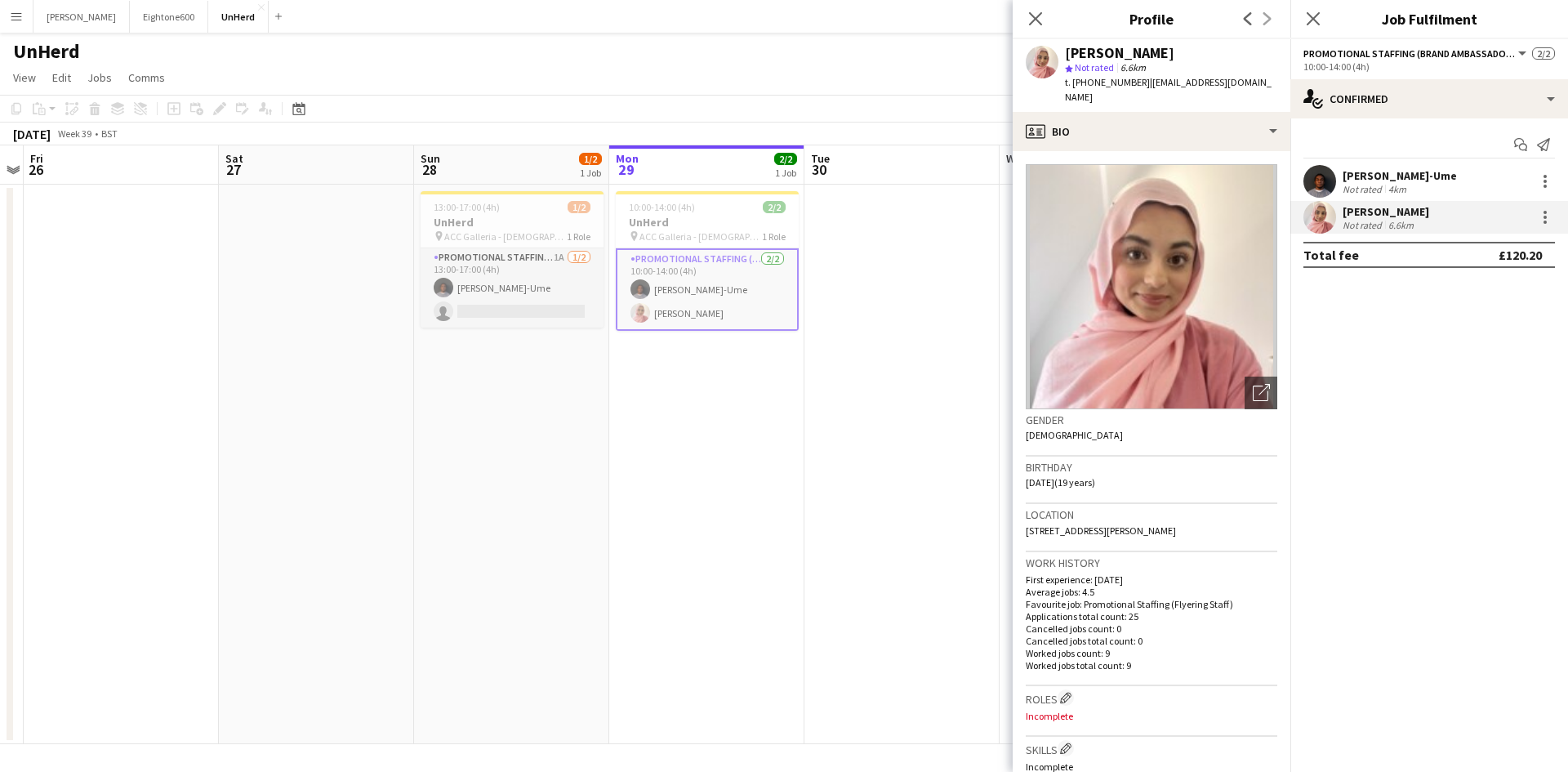
click at [1362, 172] on div "Richard Ejike-Ume" at bounding box center [1400, 175] width 114 height 14
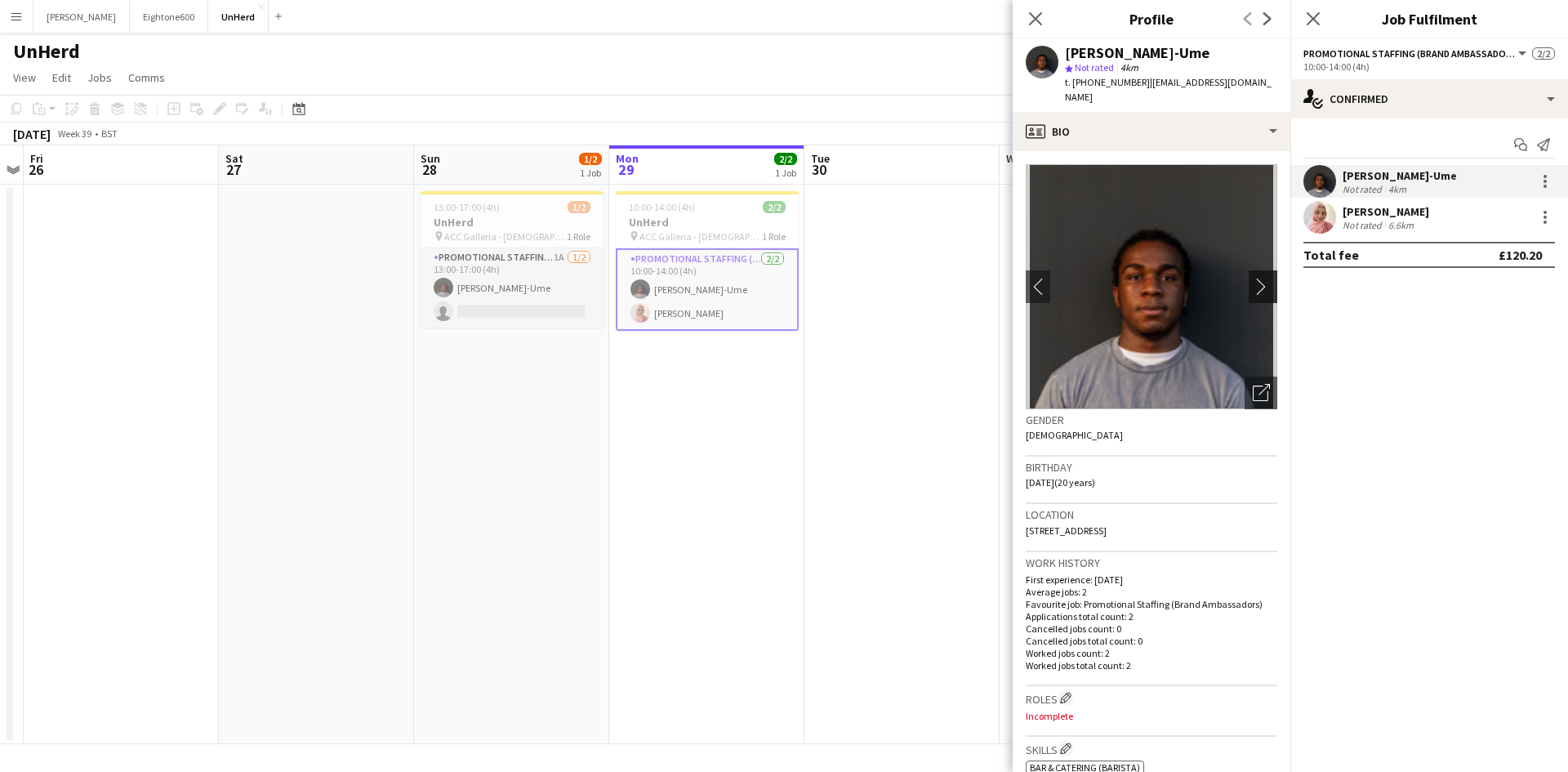
click at [1254, 278] on app-icon "chevron-right" at bounding box center [1265, 286] width 25 height 17
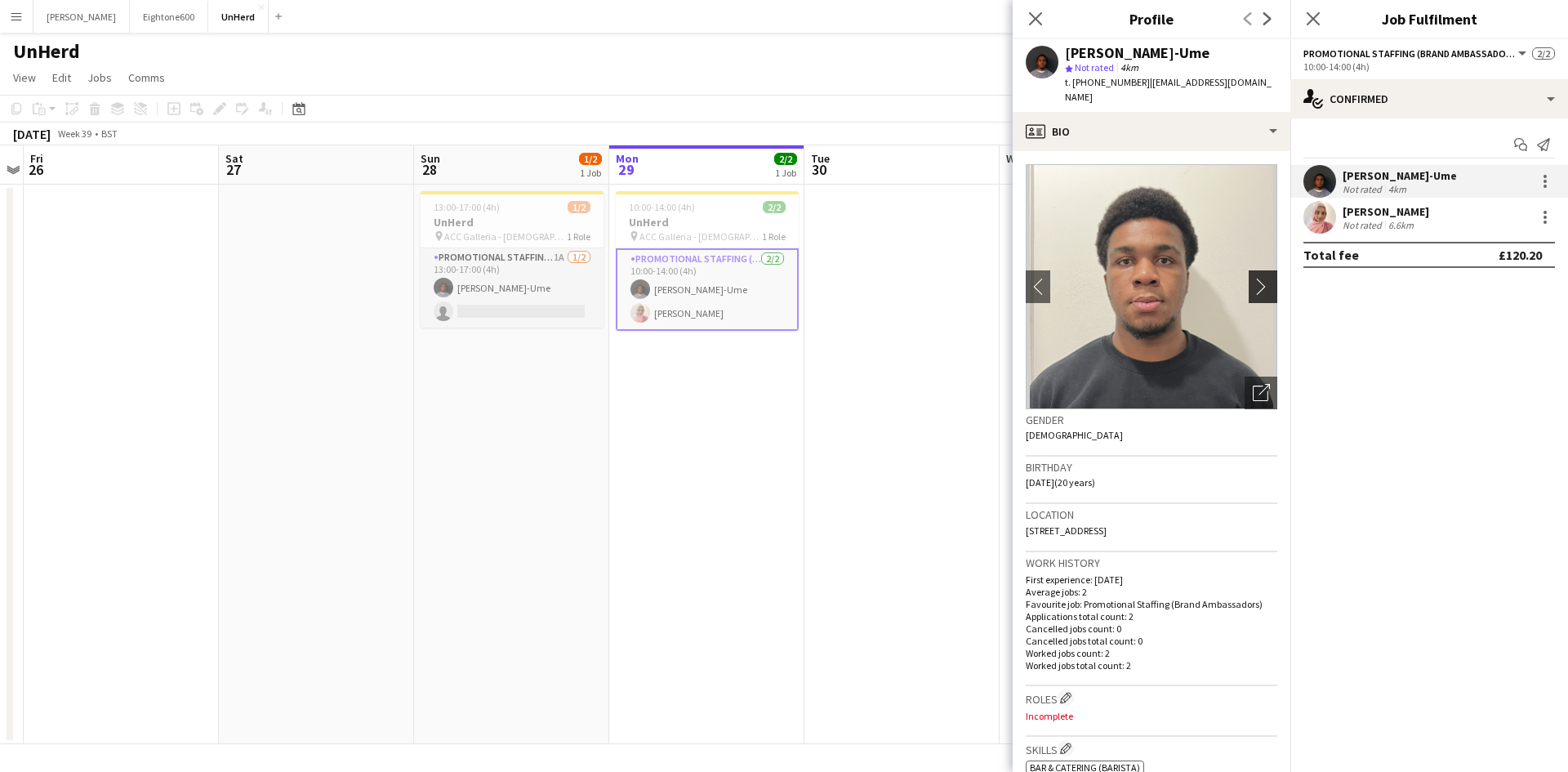
click at [1254, 278] on app-icon "chevron-right" at bounding box center [1265, 286] width 25 height 17
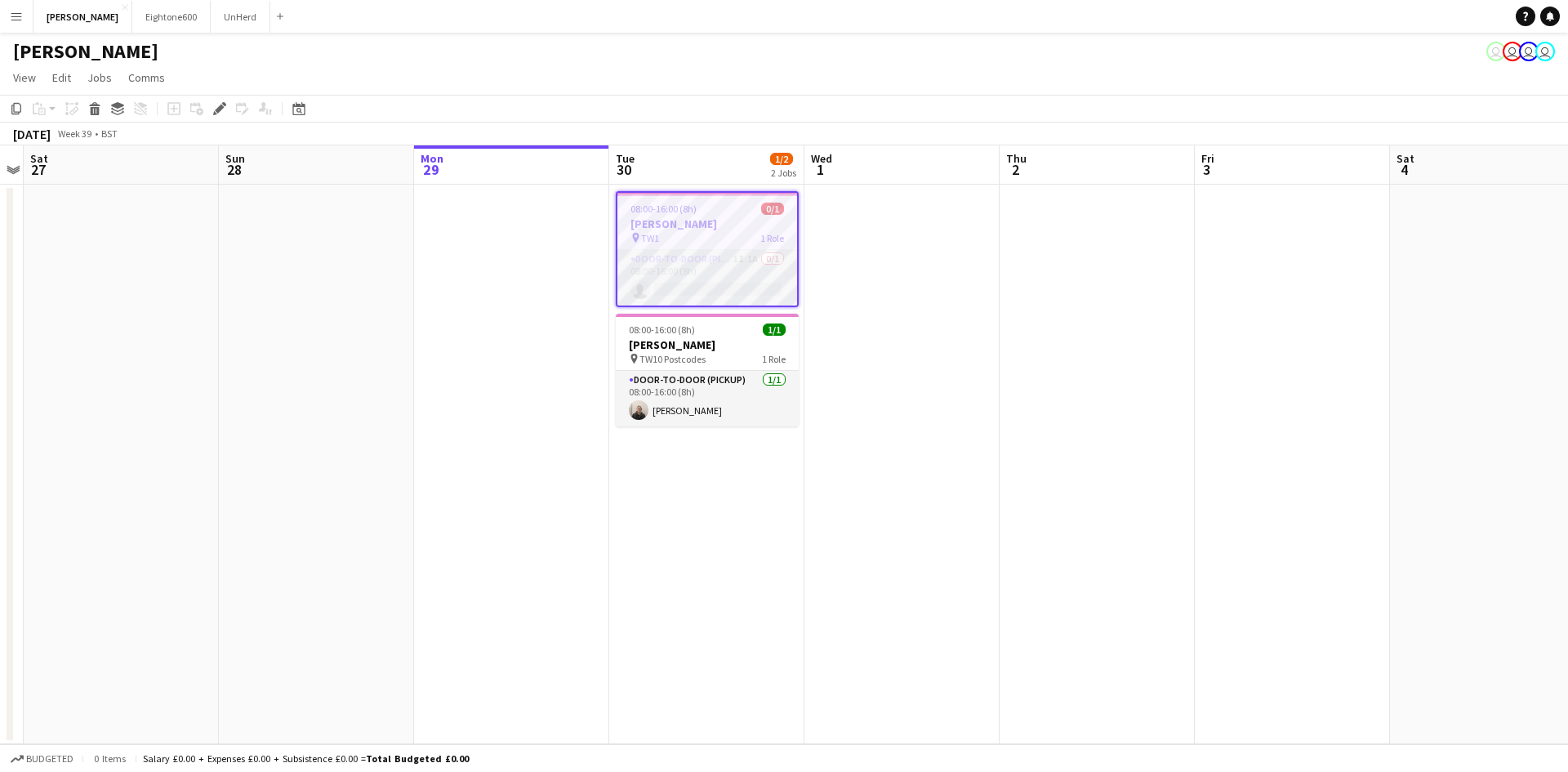
click at [675, 268] on app-card-role "Door-to-Door (Pickup) 1I 1A 0/1 08:00-16:00 (8h) single-neutral-actions" at bounding box center [707, 278] width 180 height 55
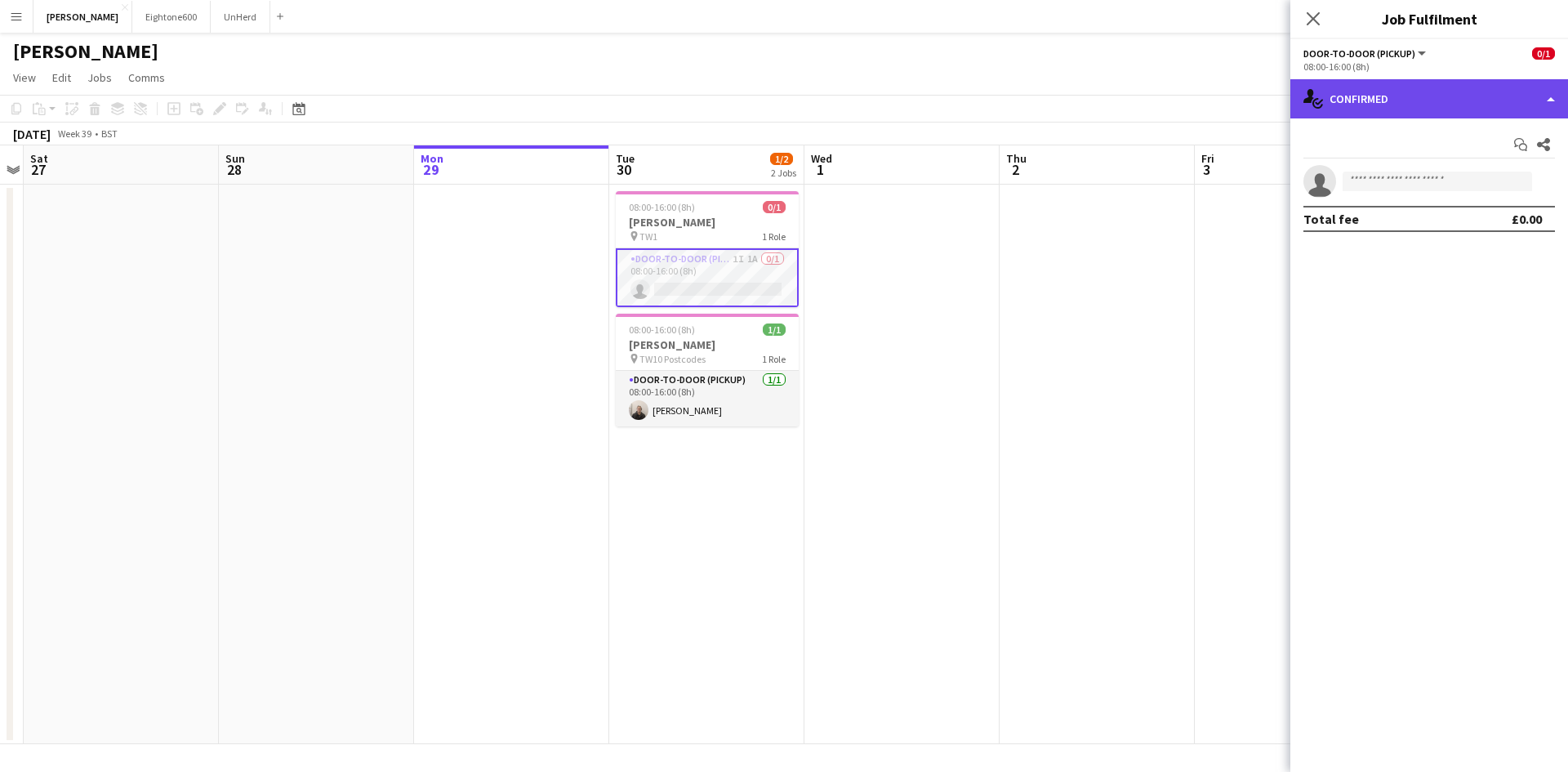
click at [1463, 103] on div "single-neutral-actions-check-2 Confirmed" at bounding box center [1429, 99] width 278 height 39
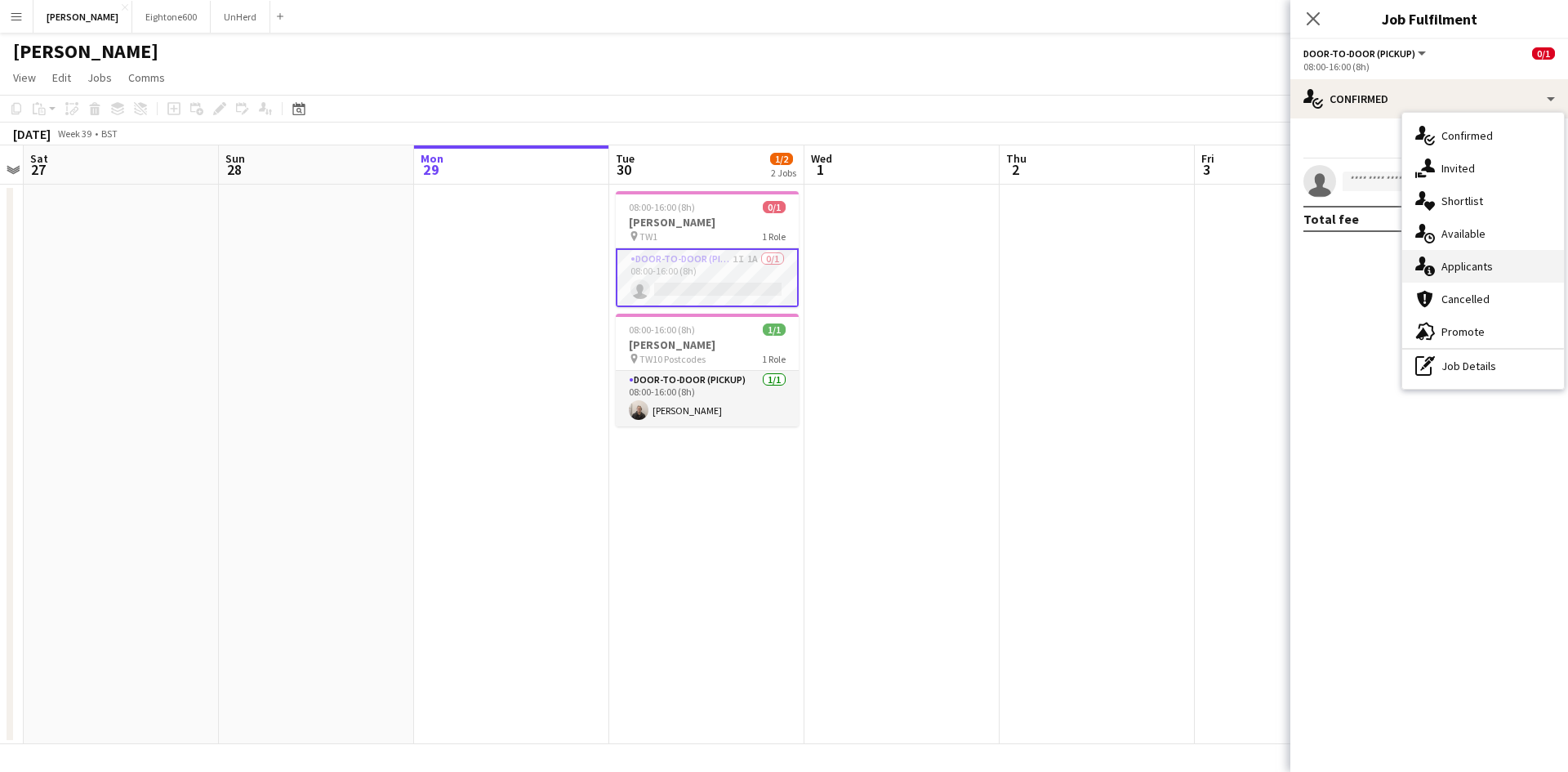
click at [1483, 266] on span "Applicants" at bounding box center [1467, 266] width 52 height 14
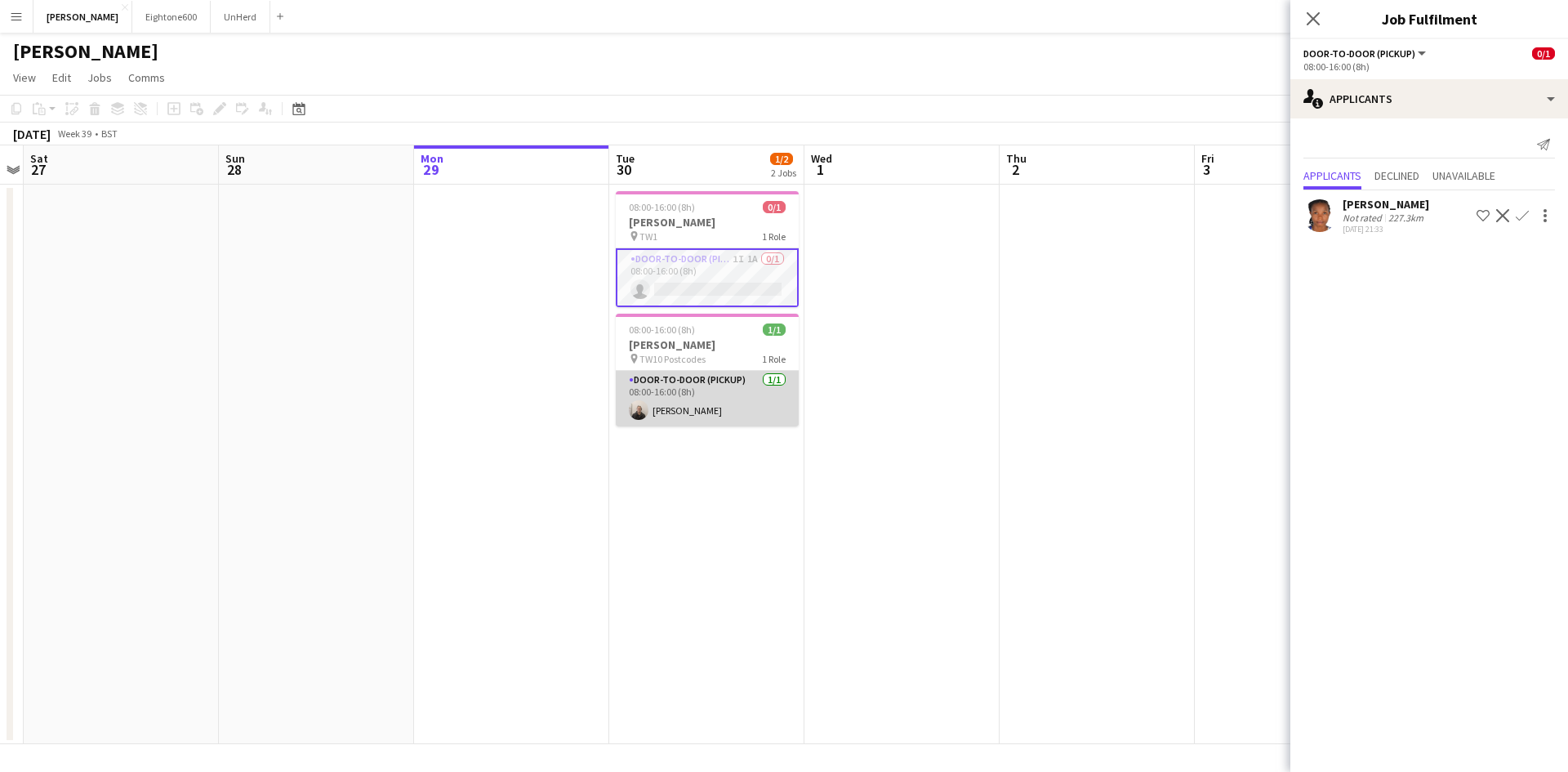
click at [734, 404] on app-card-role "Door-to-Door (Pickup) [DATE] 08:00-16:00 (8h) [PERSON_NAME]" at bounding box center [707, 399] width 183 height 55
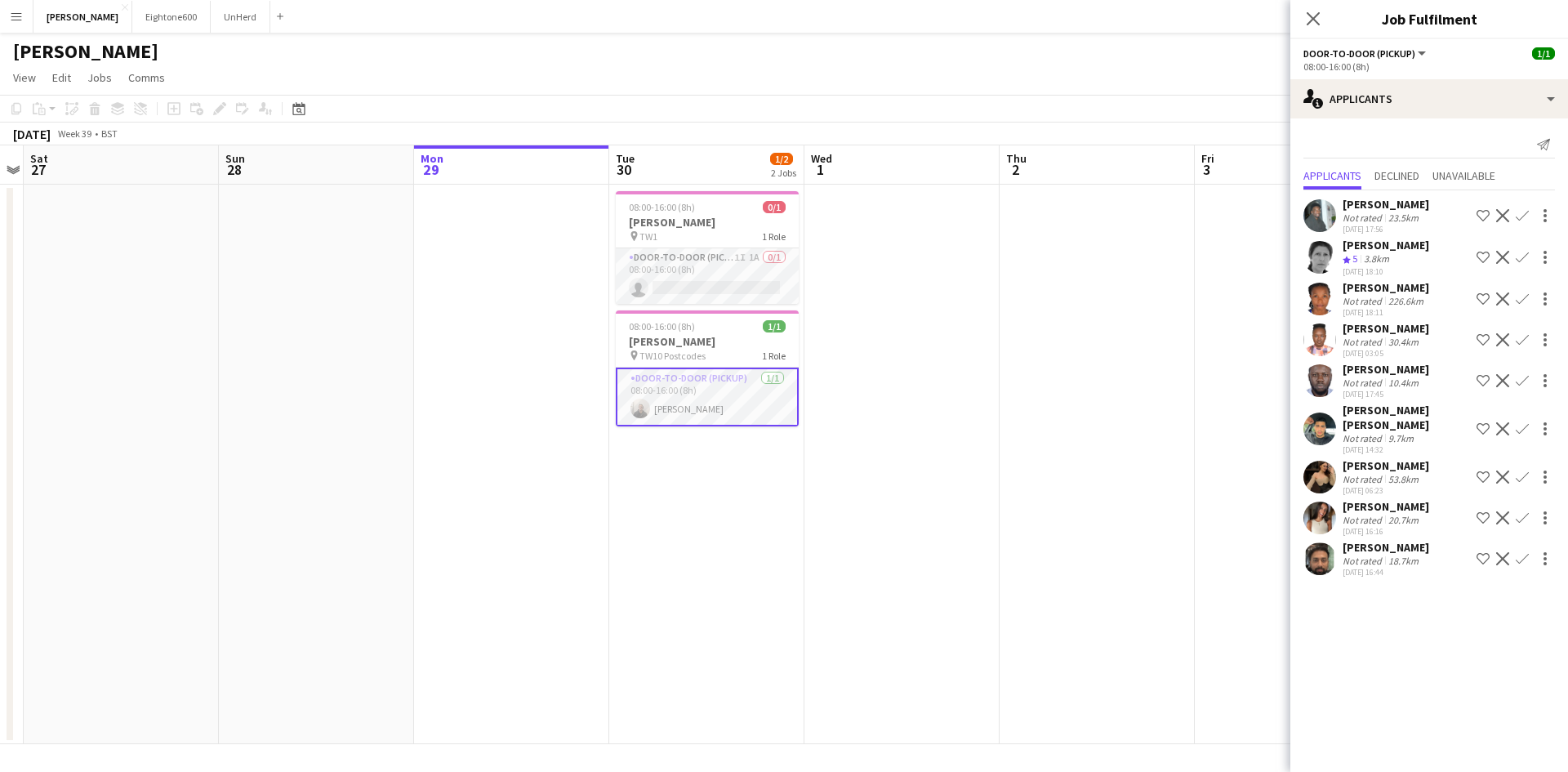
click at [1364, 263] on div "3.8km" at bounding box center [1377, 259] width 32 height 14
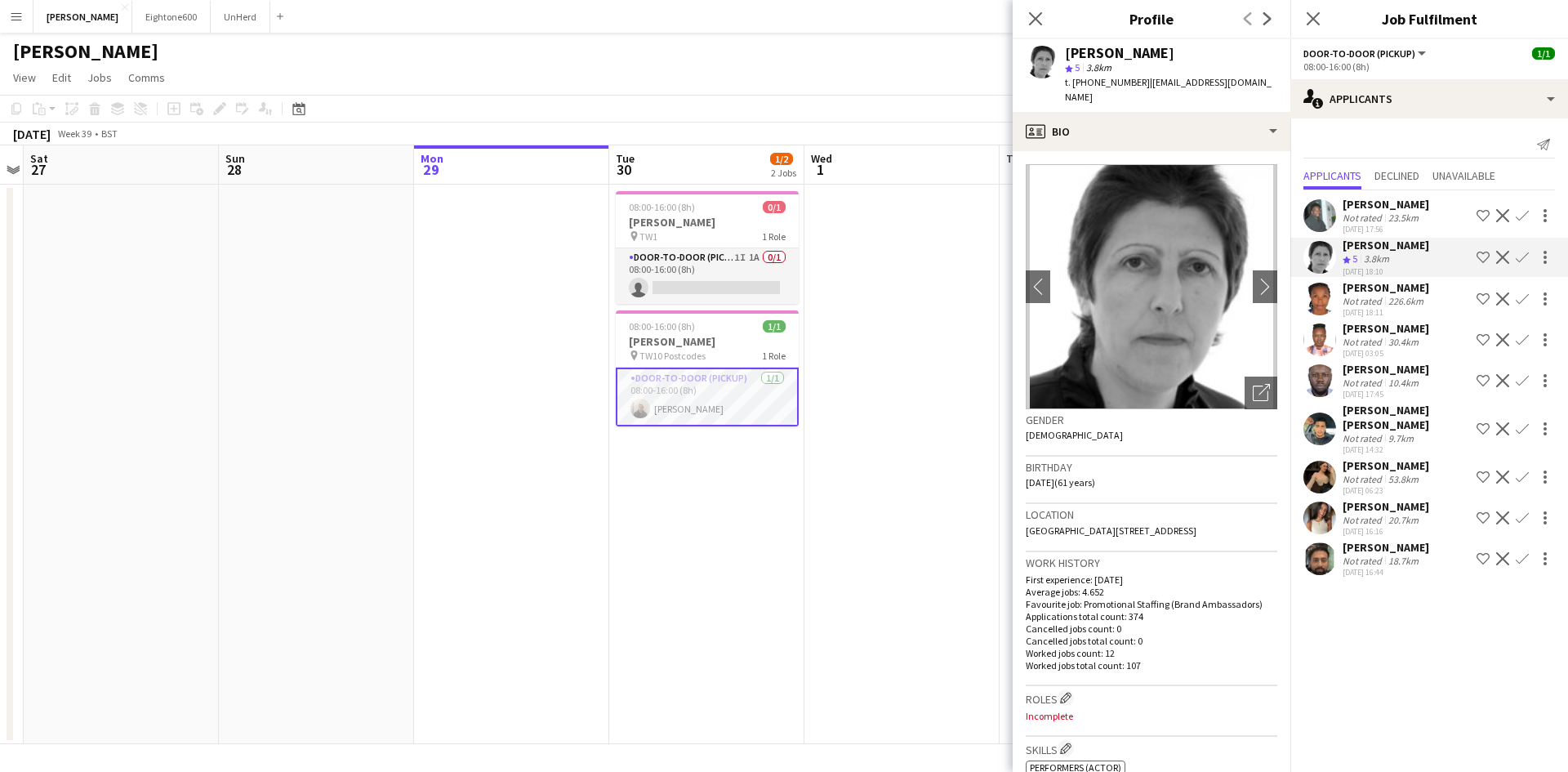
click at [1342, 217] on div "[PERSON_NAME] Not rated 23.5km [DATE] 17:56 Shortlist crew Decline Confirm" at bounding box center [1429, 215] width 278 height 38
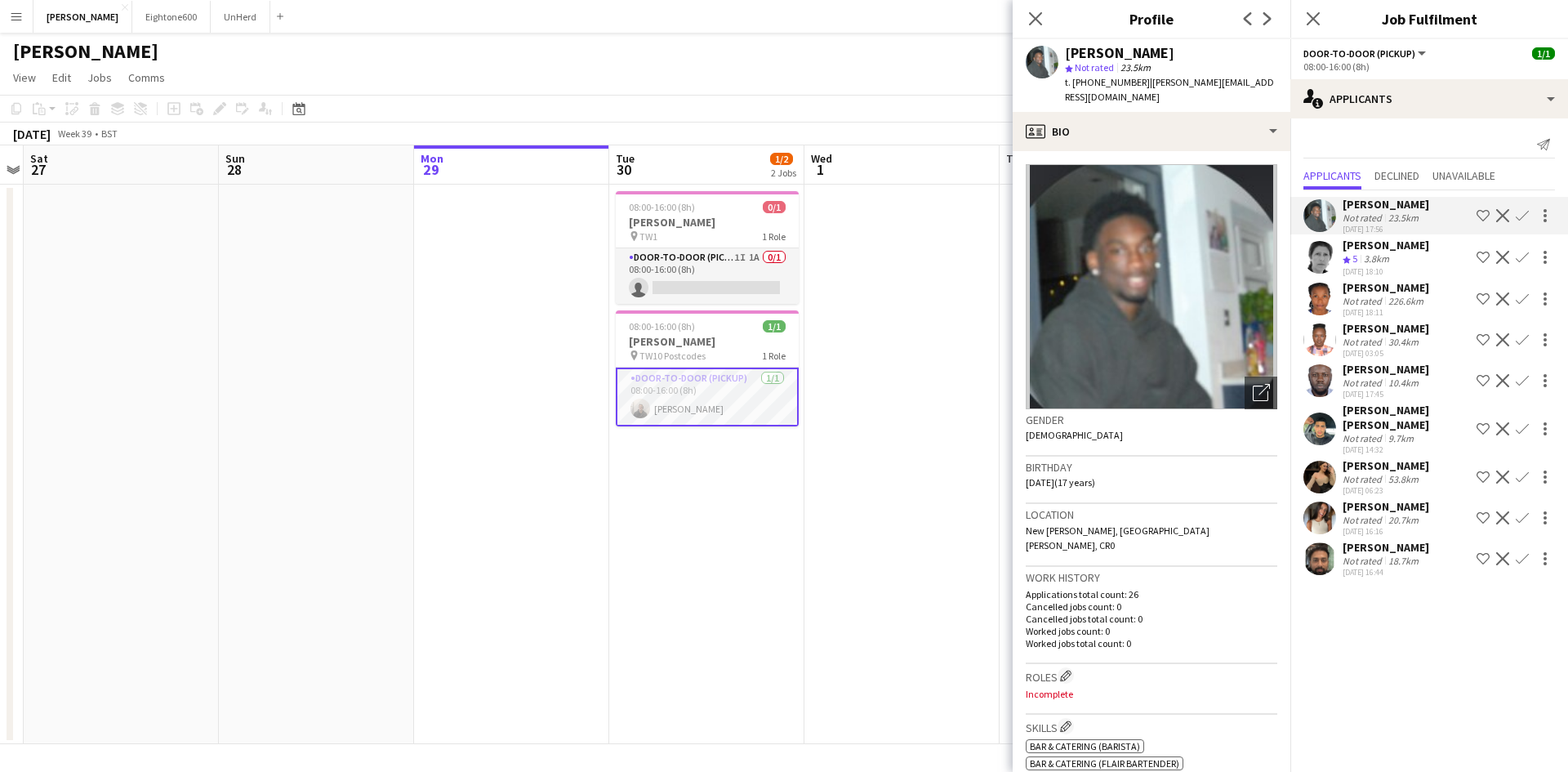
click at [1369, 514] on div "Not rated" at bounding box center [1364, 520] width 43 height 13
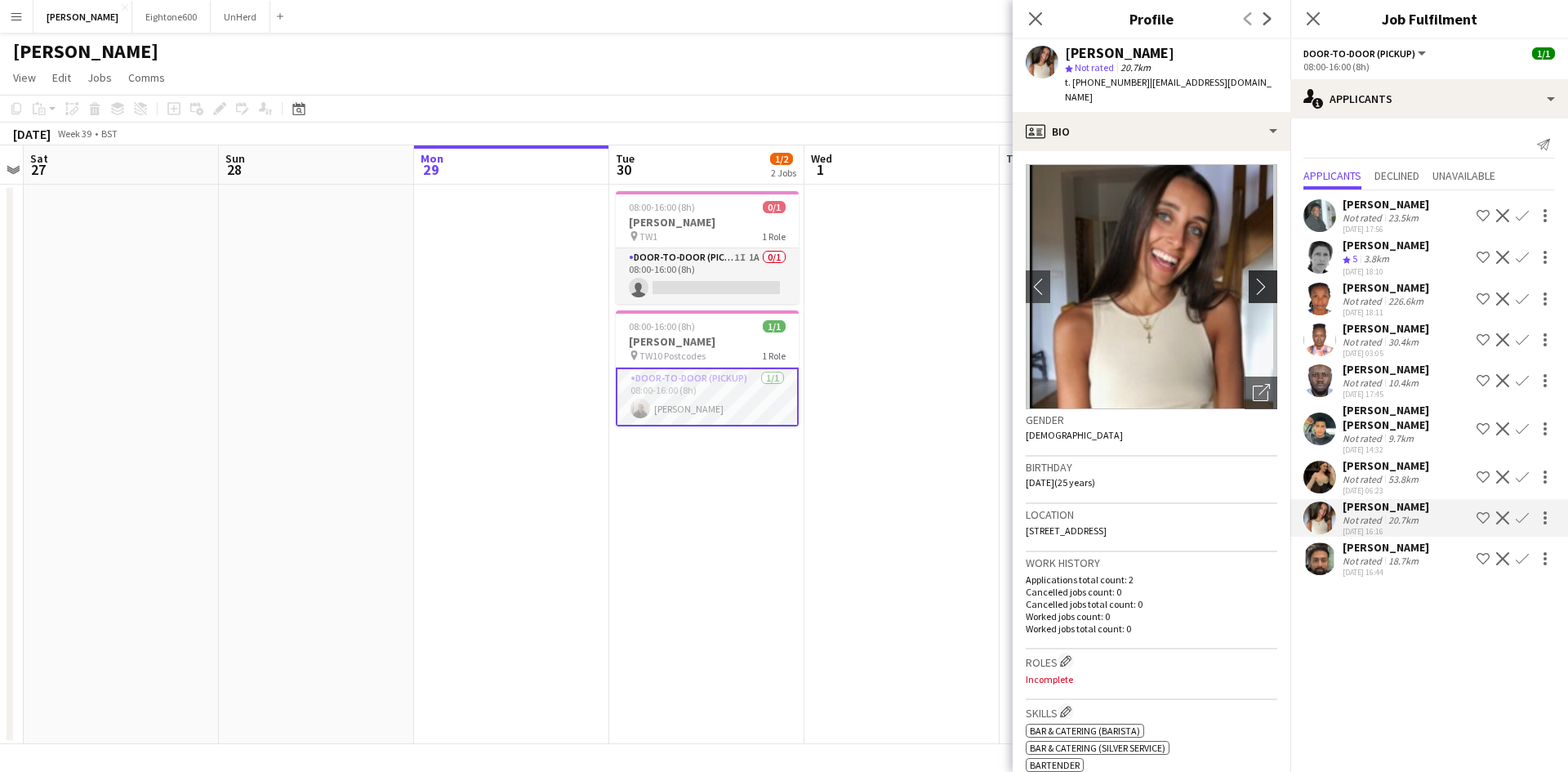
click at [1253, 271] on button "chevron-right" at bounding box center [1265, 287] width 33 height 33
